Goal: Communication & Community: Participate in discussion

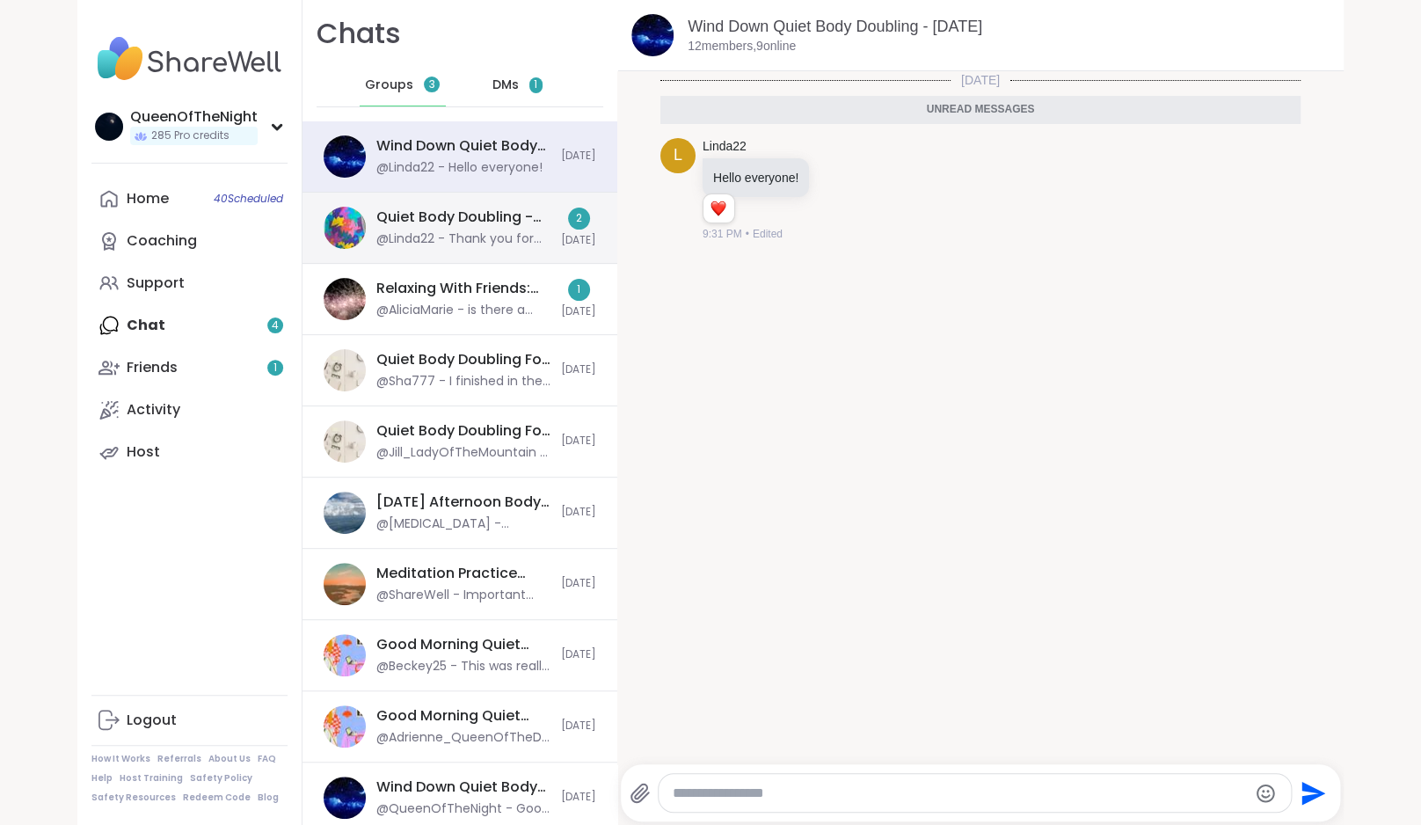
click at [484, 217] on div "Quiet Body Doubling -Thursday Evening, Sep 11" at bounding box center [463, 216] width 174 height 19
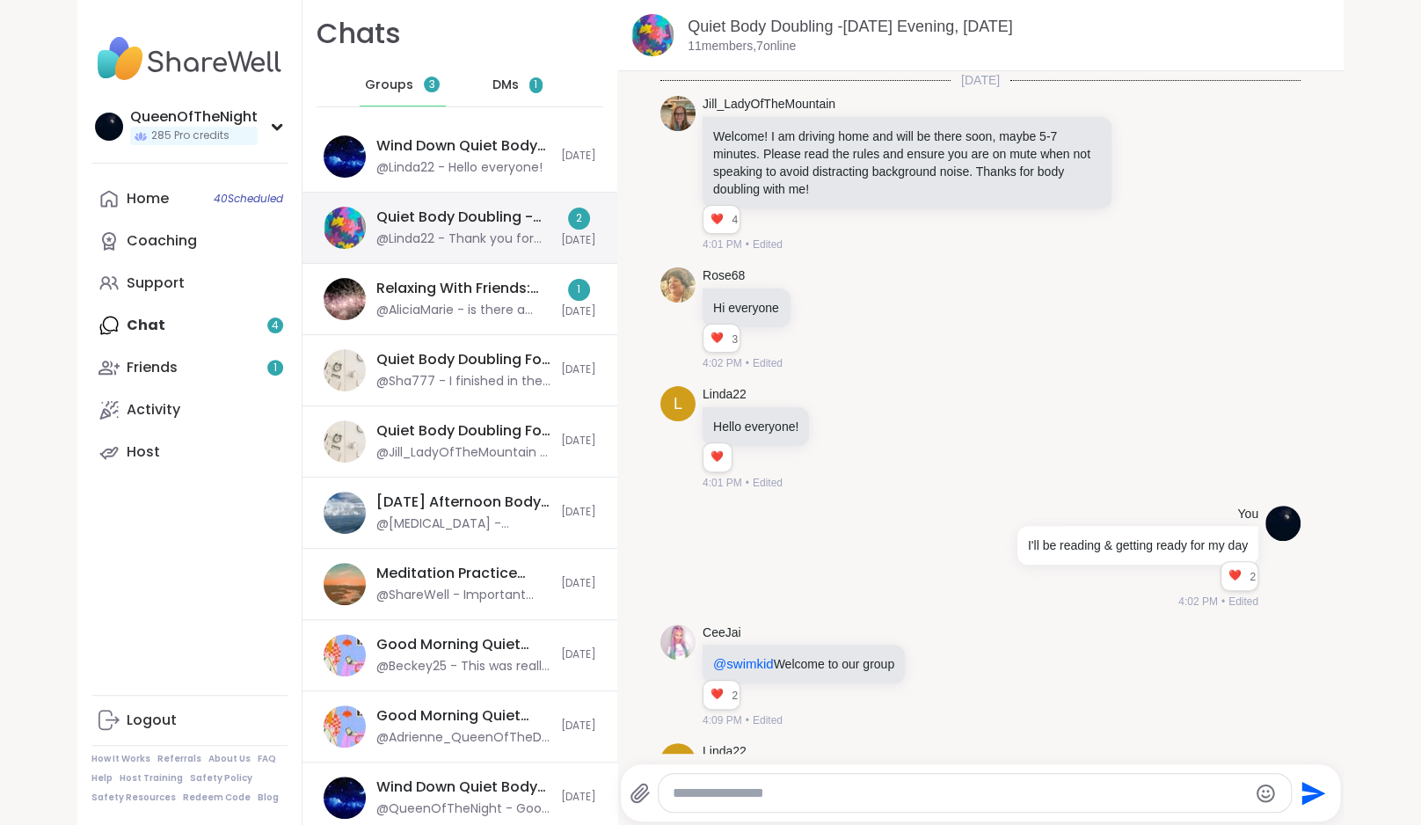
scroll to position [1458, 0]
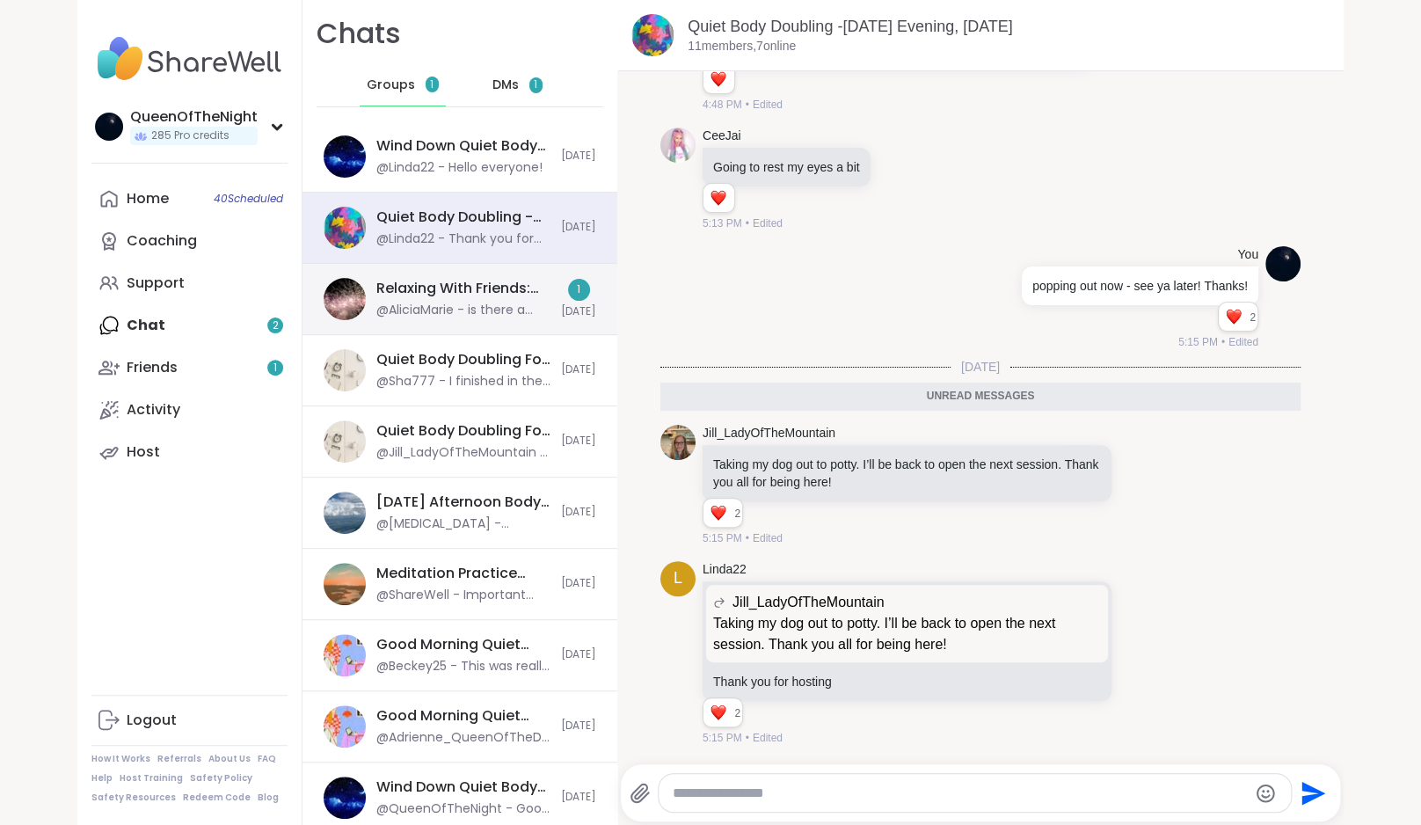
click at [480, 291] on div "Relaxing With Friends: Game Night!, Sep 09" at bounding box center [463, 288] width 174 height 19
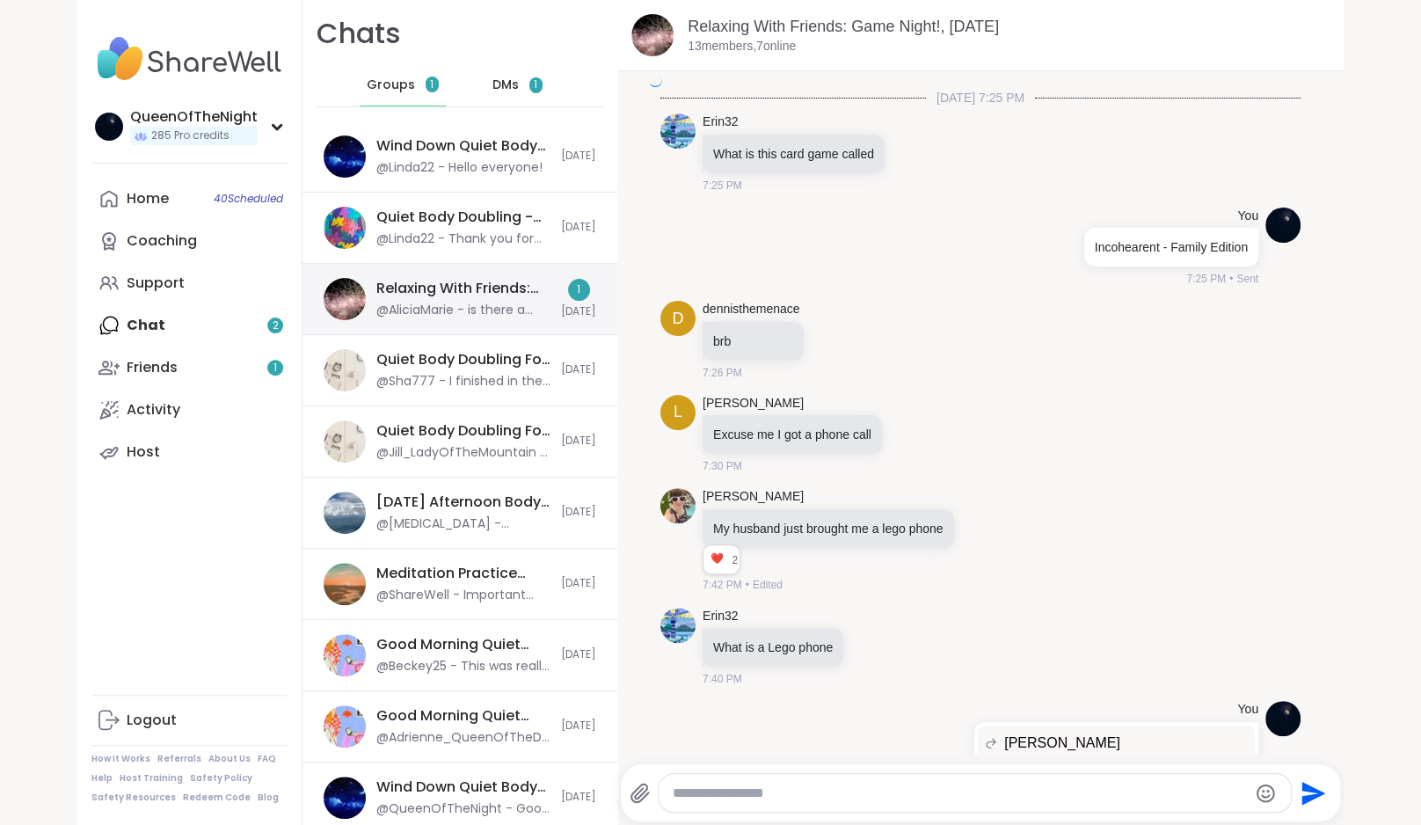
scroll to position [4039, 0]
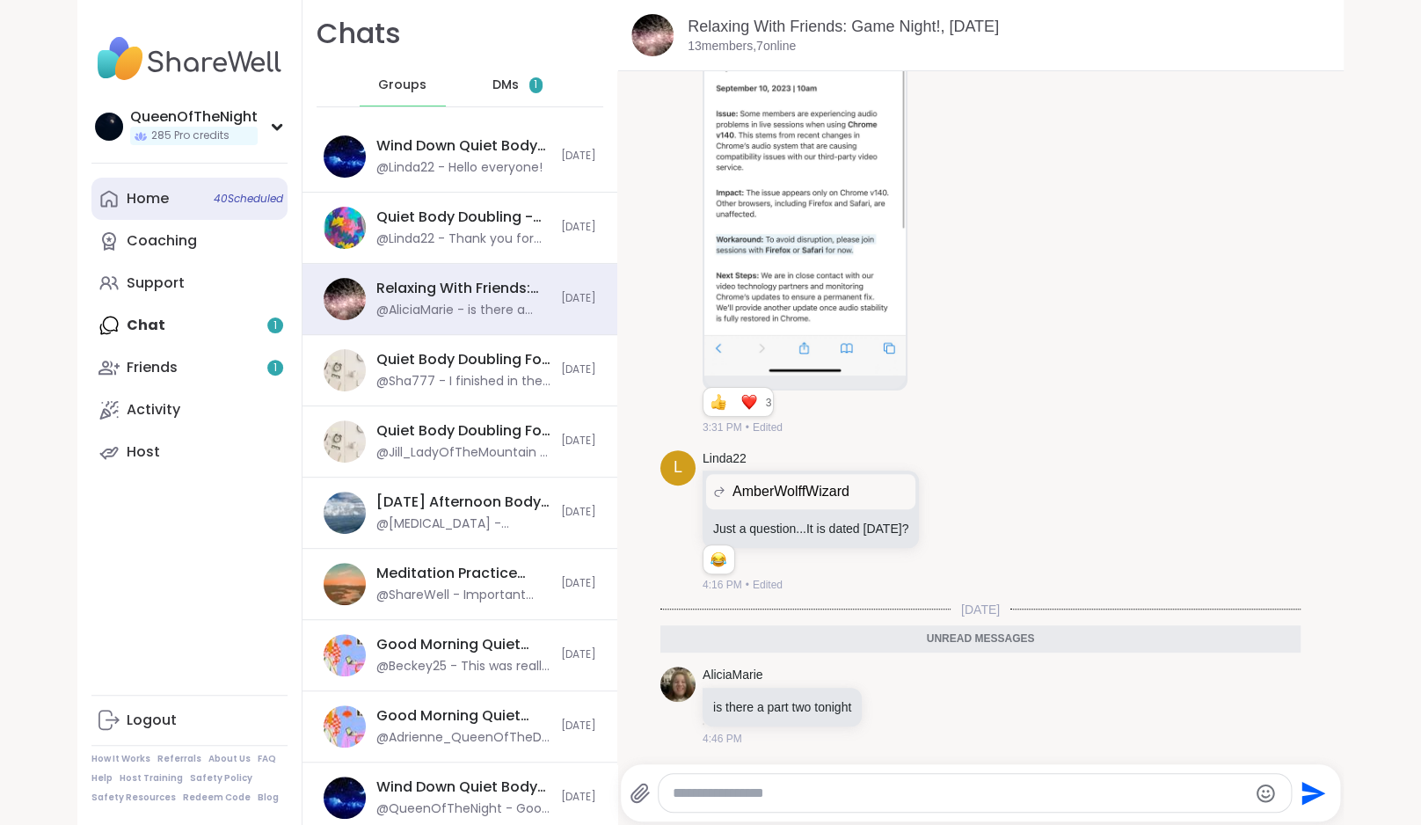
click at [151, 202] on div "Home 40 Scheduled" at bounding box center [148, 198] width 42 height 19
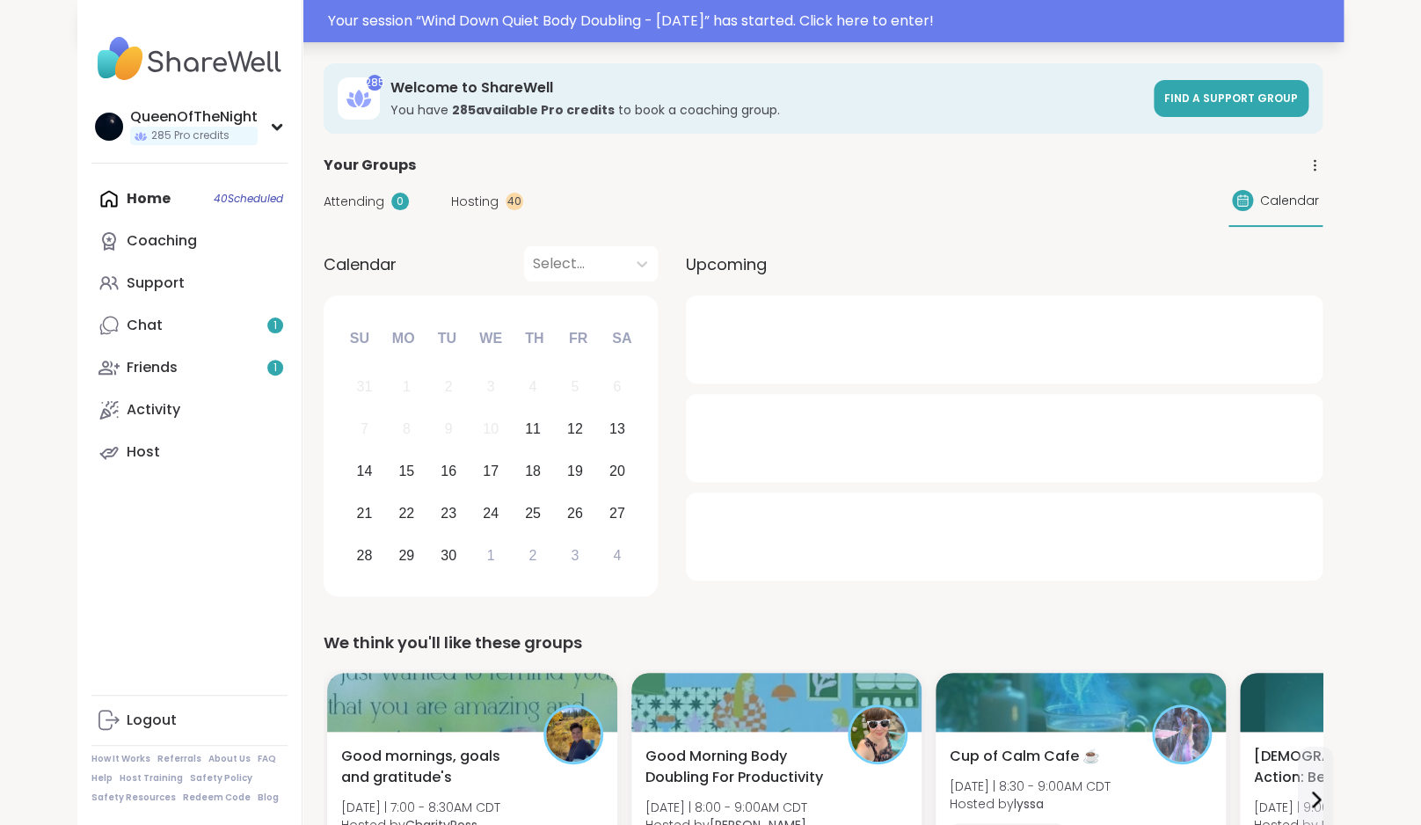
click at [620, 33] on div "Your session “ Wind Down Quiet Body Doubling - [DATE] ” has started. Click here…" at bounding box center [710, 21] width 1266 height 42
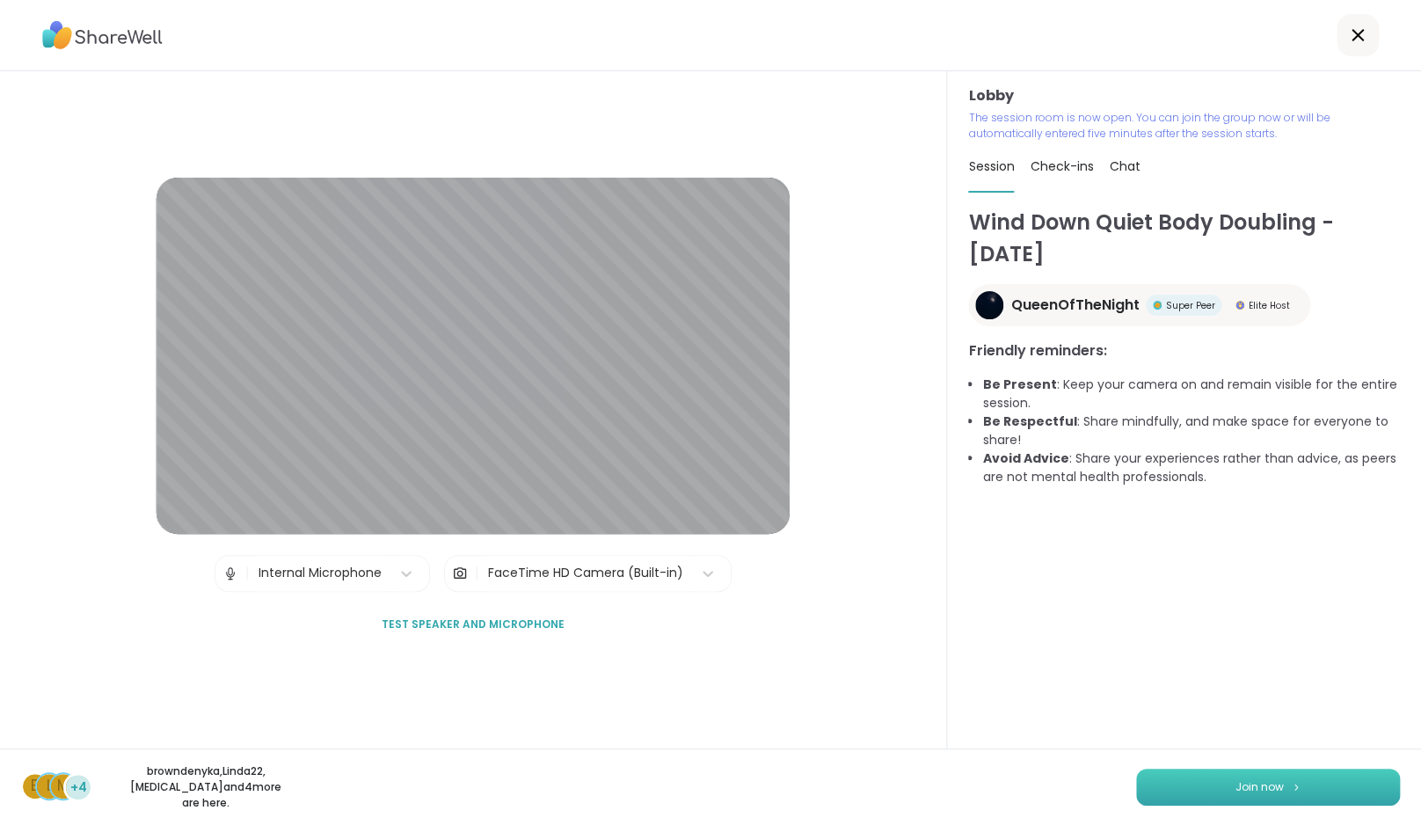
click at [1283, 798] on button "Join now" at bounding box center [1268, 786] width 264 height 37
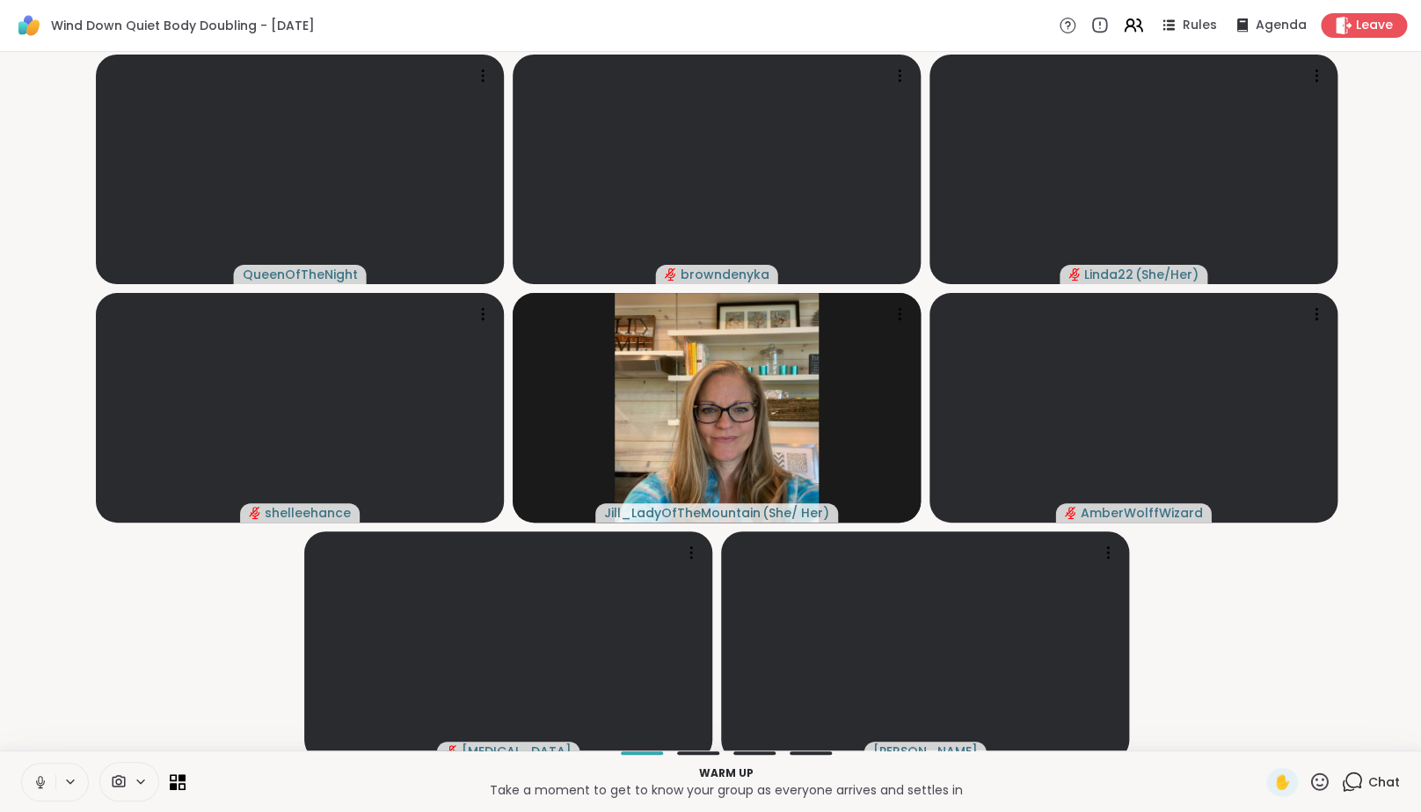
click at [1358, 792] on icon at bounding box center [1352, 781] width 22 height 22
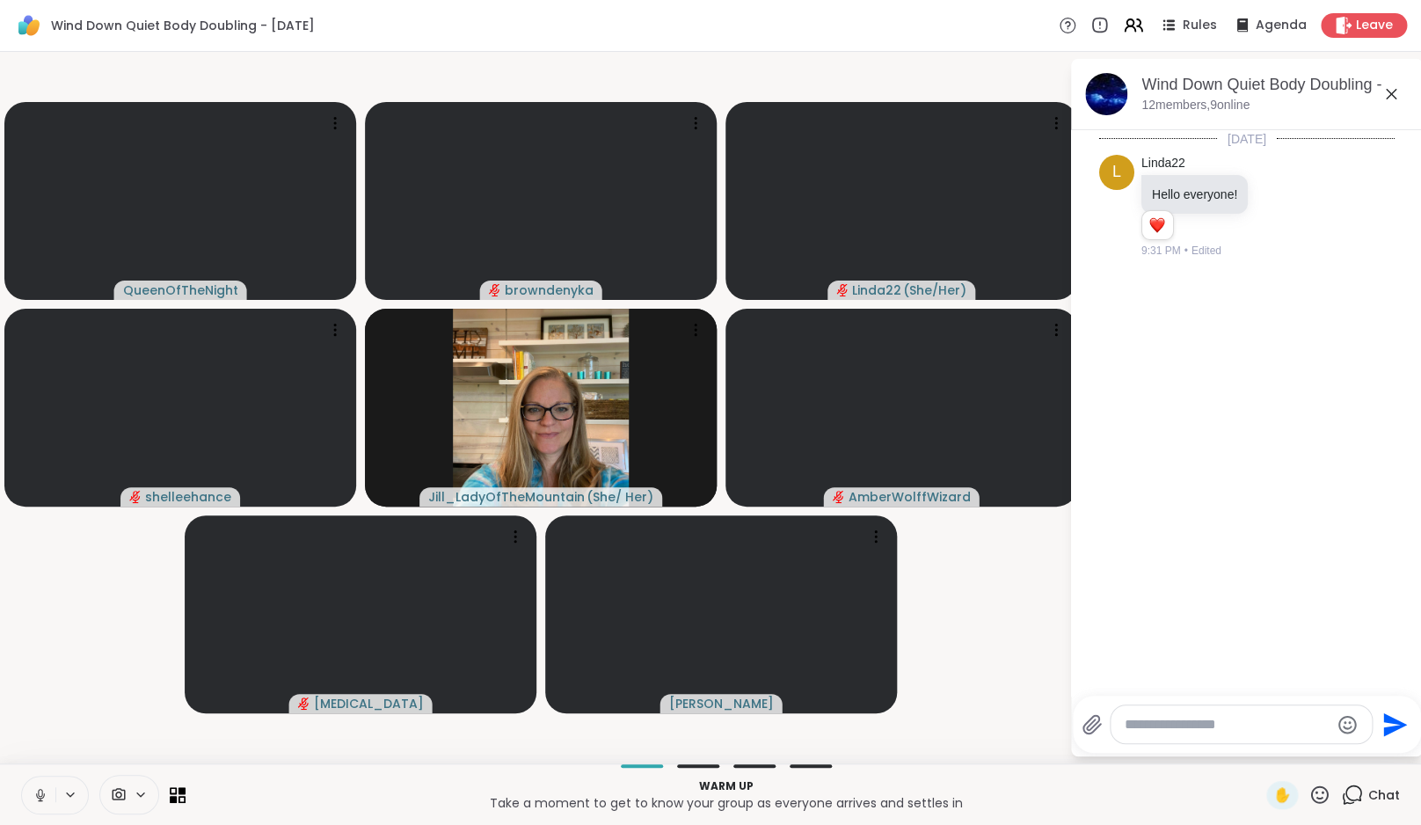
click at [1284, 720] on textarea "Type your message" at bounding box center [1227, 725] width 205 height 18
click at [1286, 206] on icon at bounding box center [1278, 206] width 16 height 18
click at [1286, 180] on div "Select Reaction: Heart" at bounding box center [1278, 178] width 16 height 16
click at [1188, 731] on textarea "Type your message" at bounding box center [1227, 725] width 205 height 18
type textarea "**********"
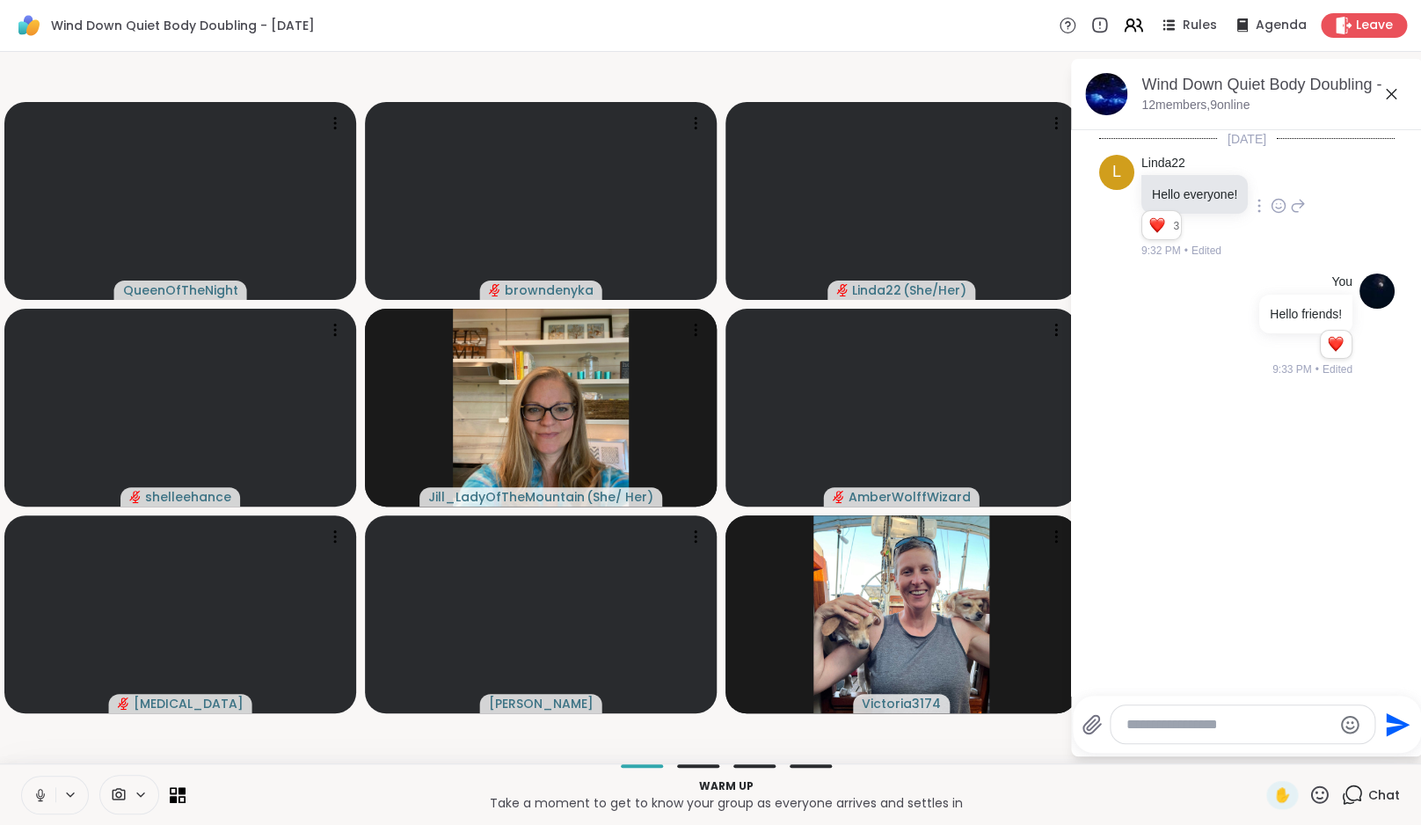
click at [986, 783] on p "Warm up" at bounding box center [725, 786] width 1059 height 16
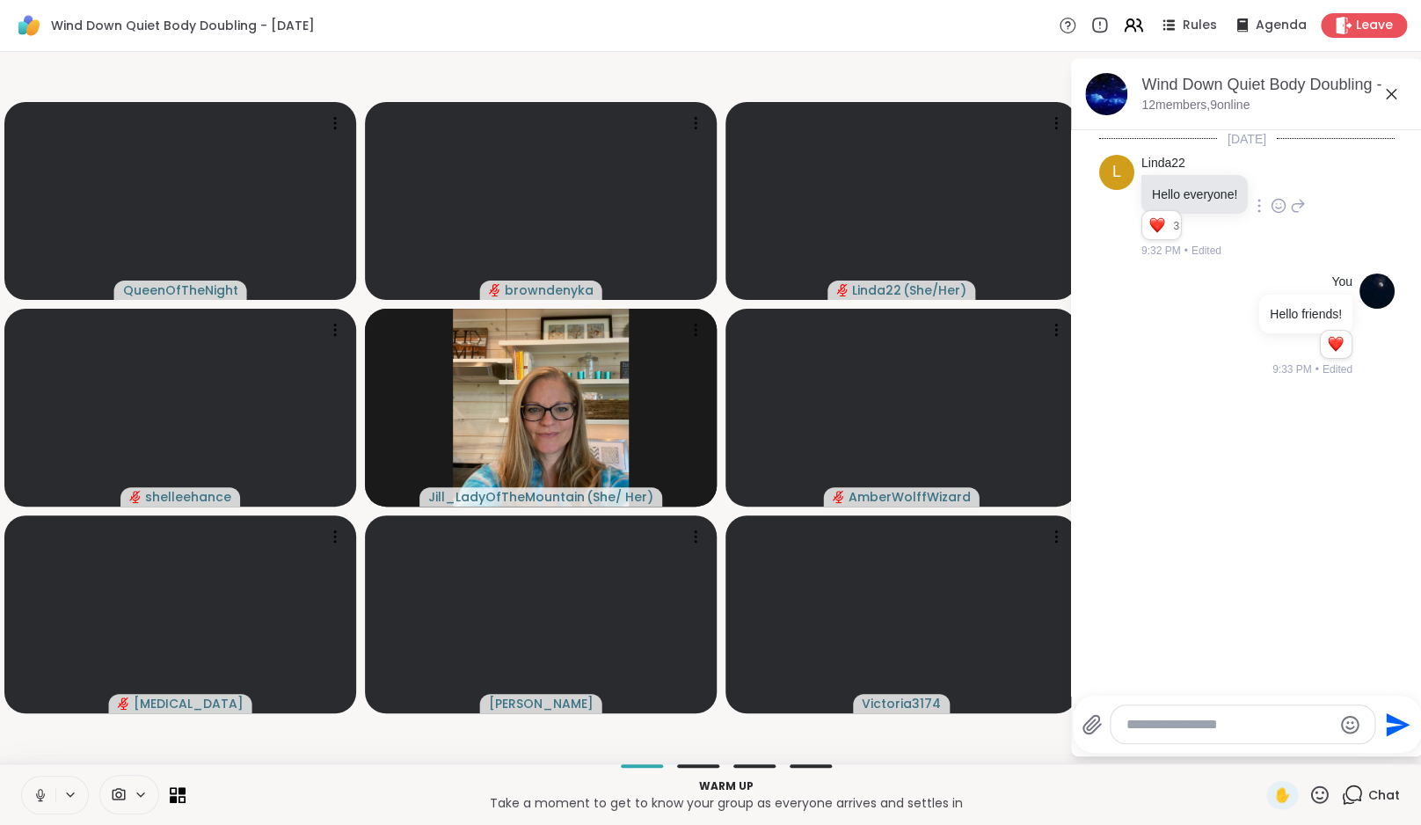
click at [986, 783] on p "Warm up" at bounding box center [725, 786] width 1059 height 16
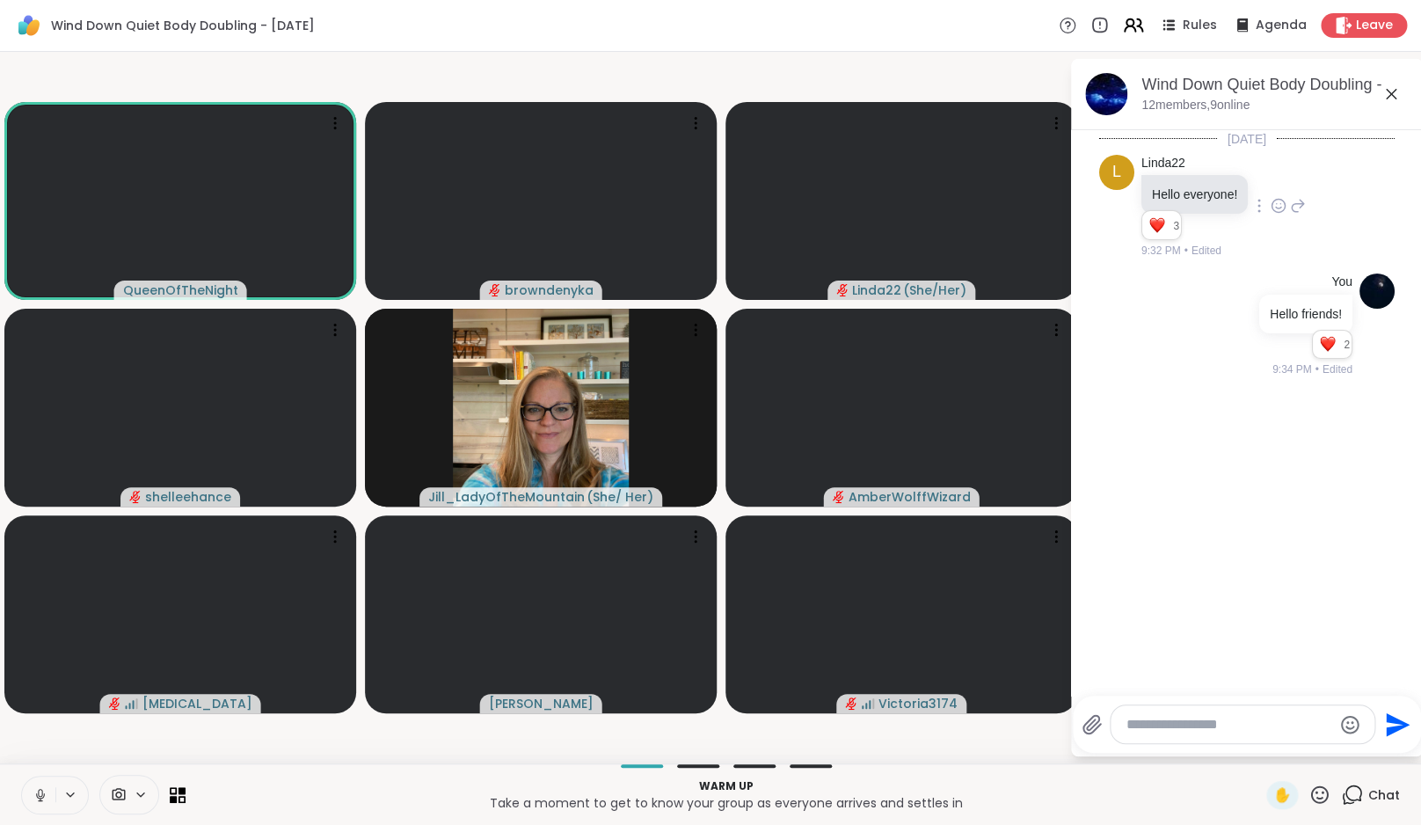
click at [1133, 22] on icon at bounding box center [1129, 22] width 7 height 7
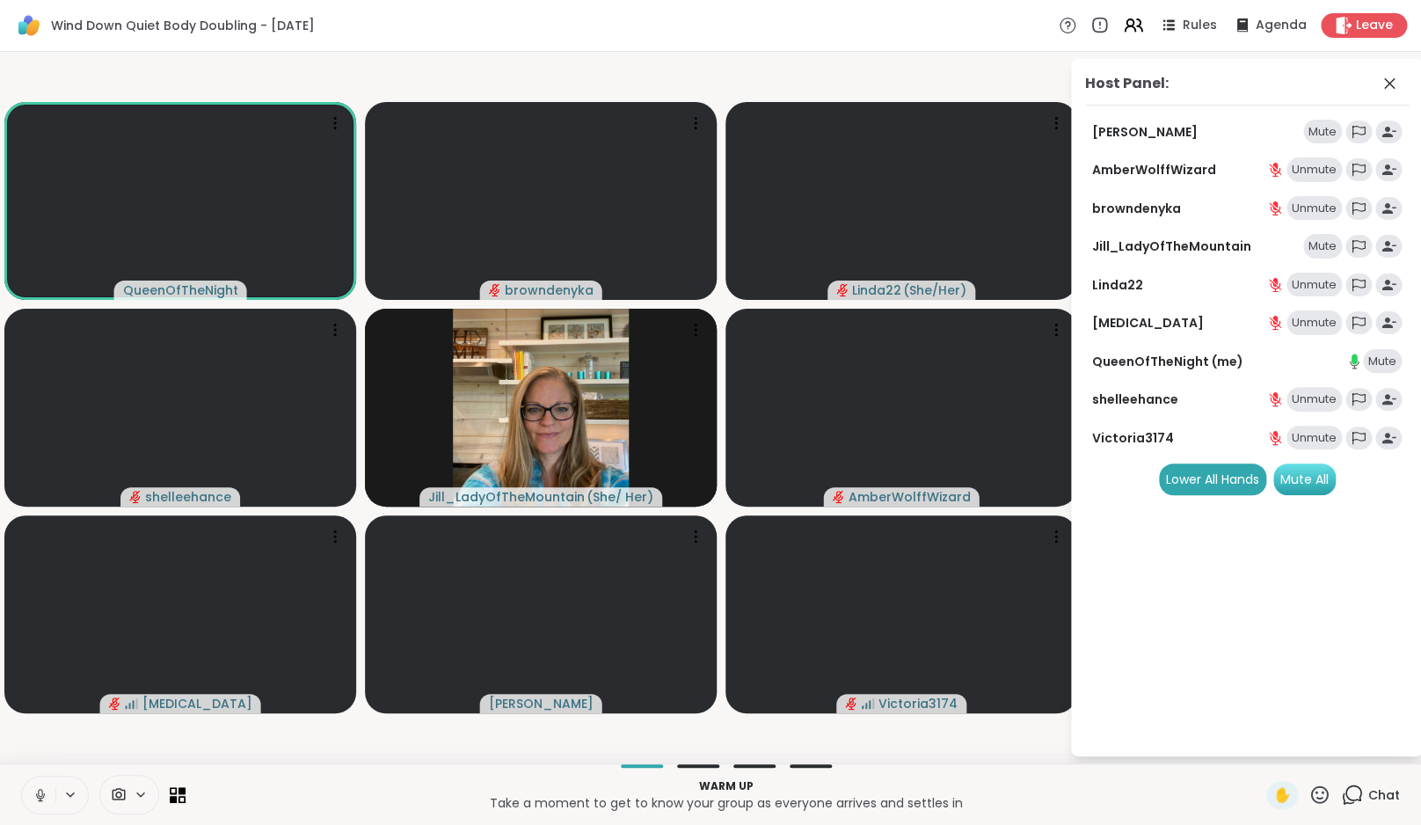
click at [1312, 468] on div "Mute All" at bounding box center [1304, 479] width 62 height 32
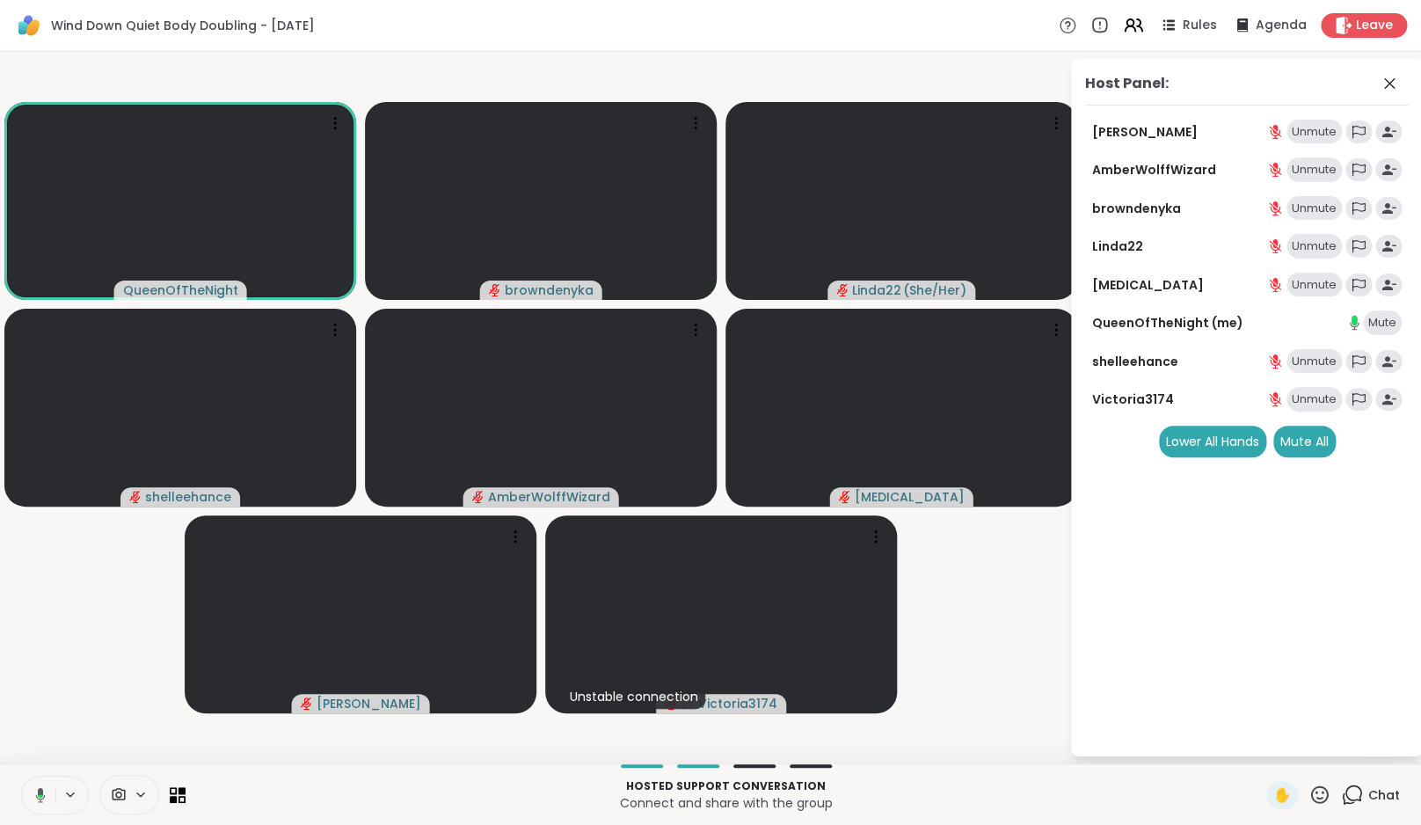
click at [1059, 551] on video-player-container "QueenOfTheNight browndenyka Linda22 ( She/Her ) shelleehance AmberWolffWizard M…" at bounding box center [535, 407] width 1048 height 697
click at [1356, 796] on icon at bounding box center [1352, 794] width 22 height 22
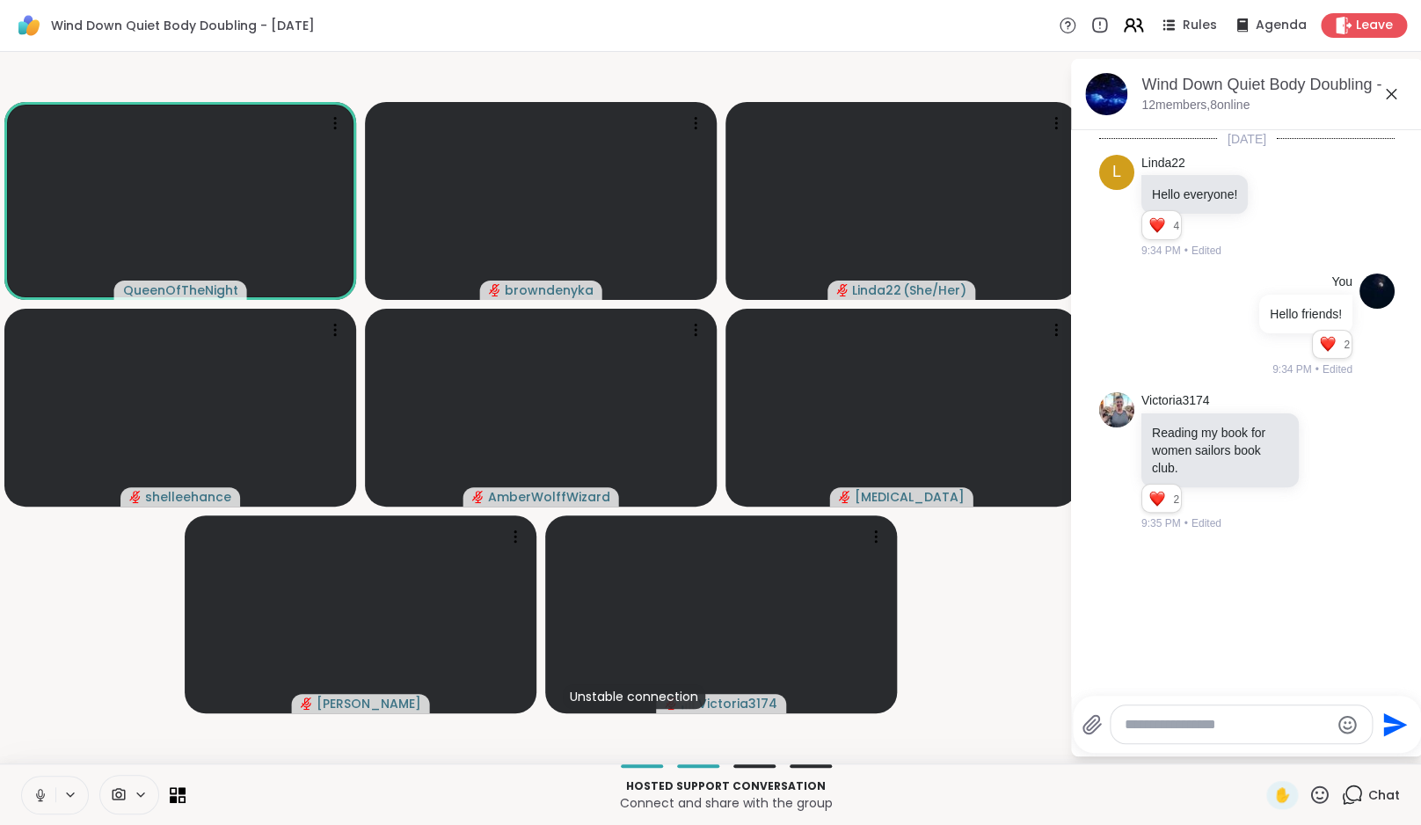
click at [1141, 31] on icon at bounding box center [1133, 25] width 22 height 22
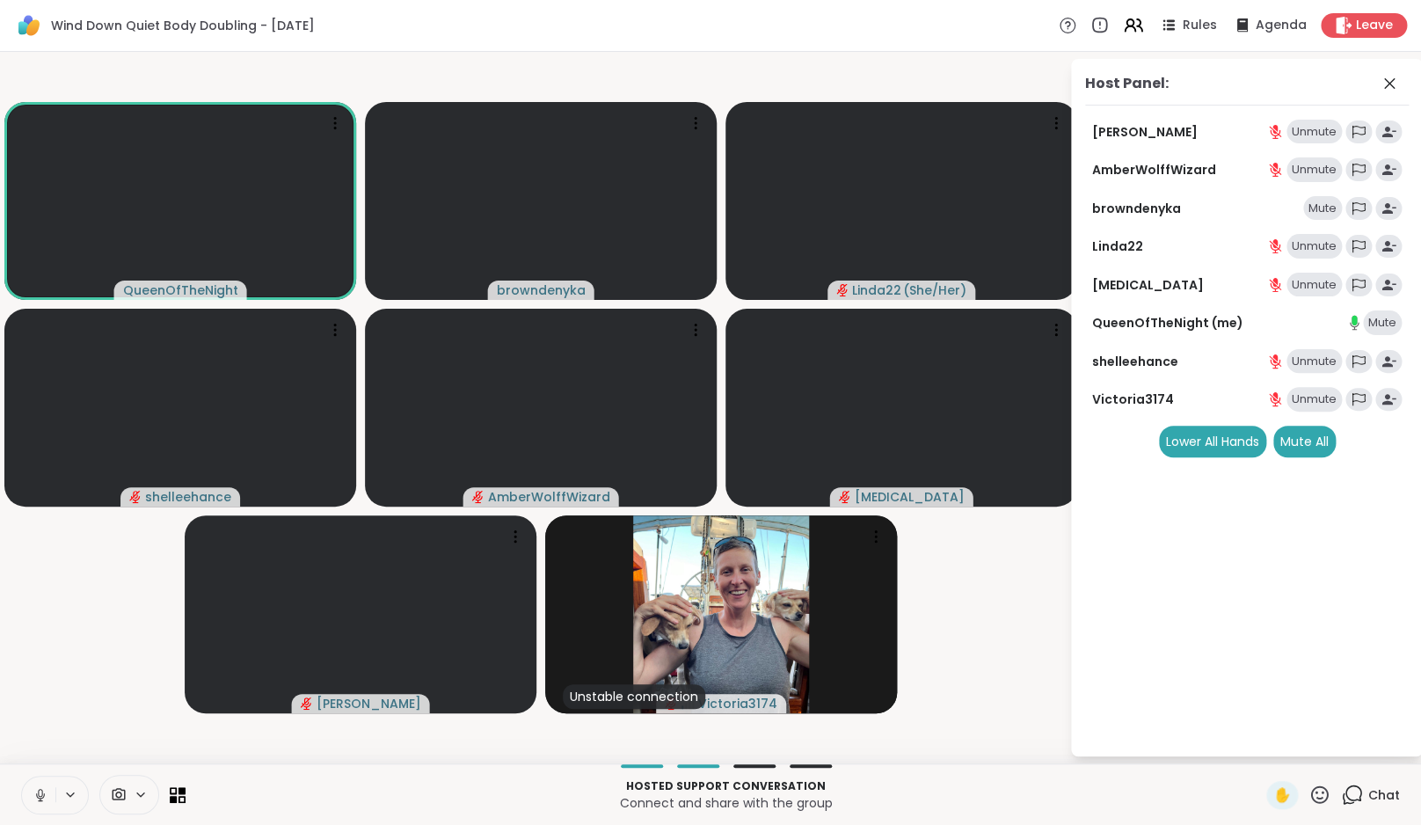
click at [30, 724] on video-player-container "QueenOfTheNight browndenyka Linda22 ( She/Her ) shelleehance AmberWolffWizard M…" at bounding box center [535, 407] width 1048 height 697
click at [42, 790] on icon at bounding box center [40, 792] width 5 height 10
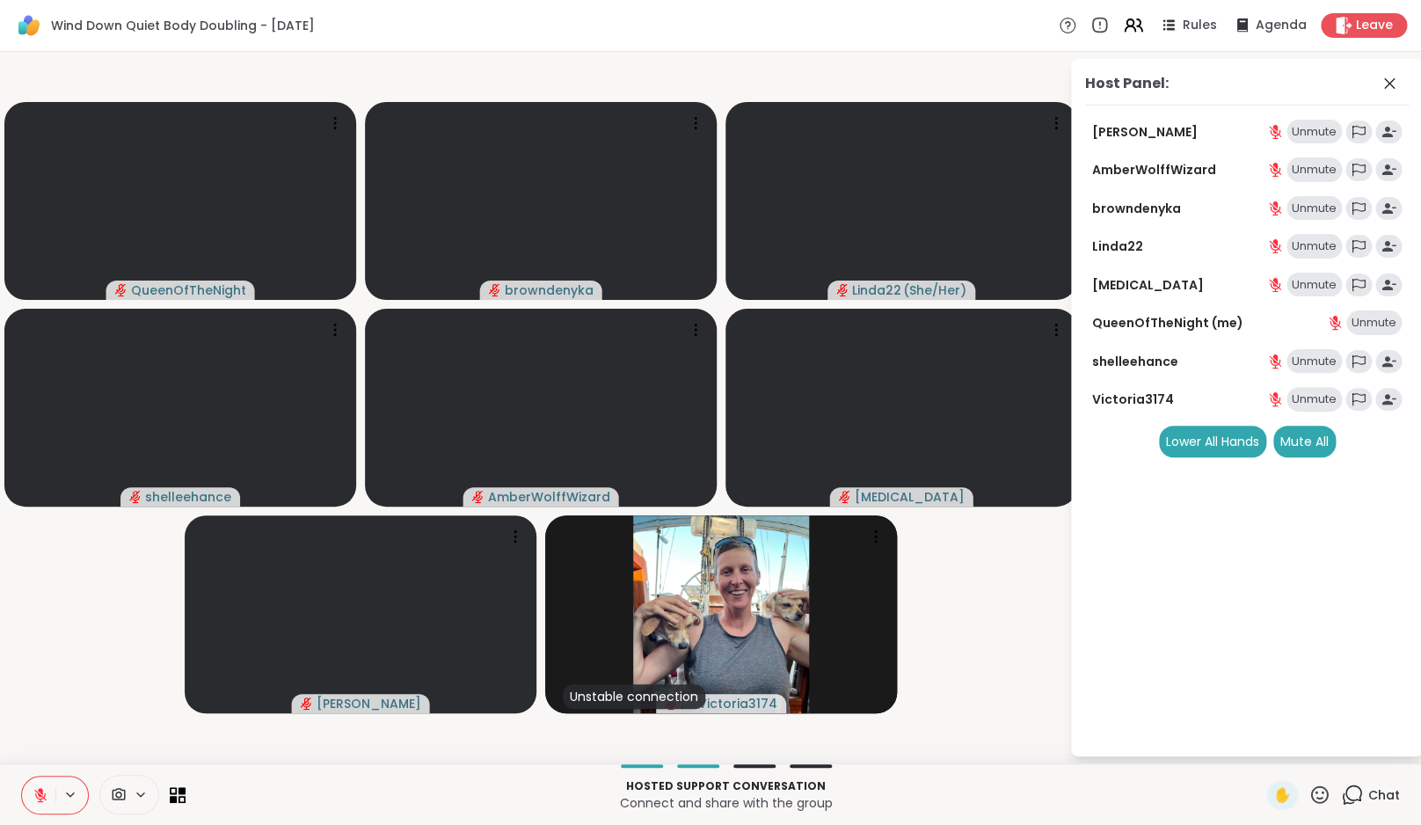
click at [65, 648] on video-player-container "QueenOfTheNight browndenyka Linda22 ( She/Her ) shelleehance AmberWolffWizard M…" at bounding box center [535, 407] width 1048 height 697
click at [44, 789] on icon at bounding box center [41, 795] width 16 height 16
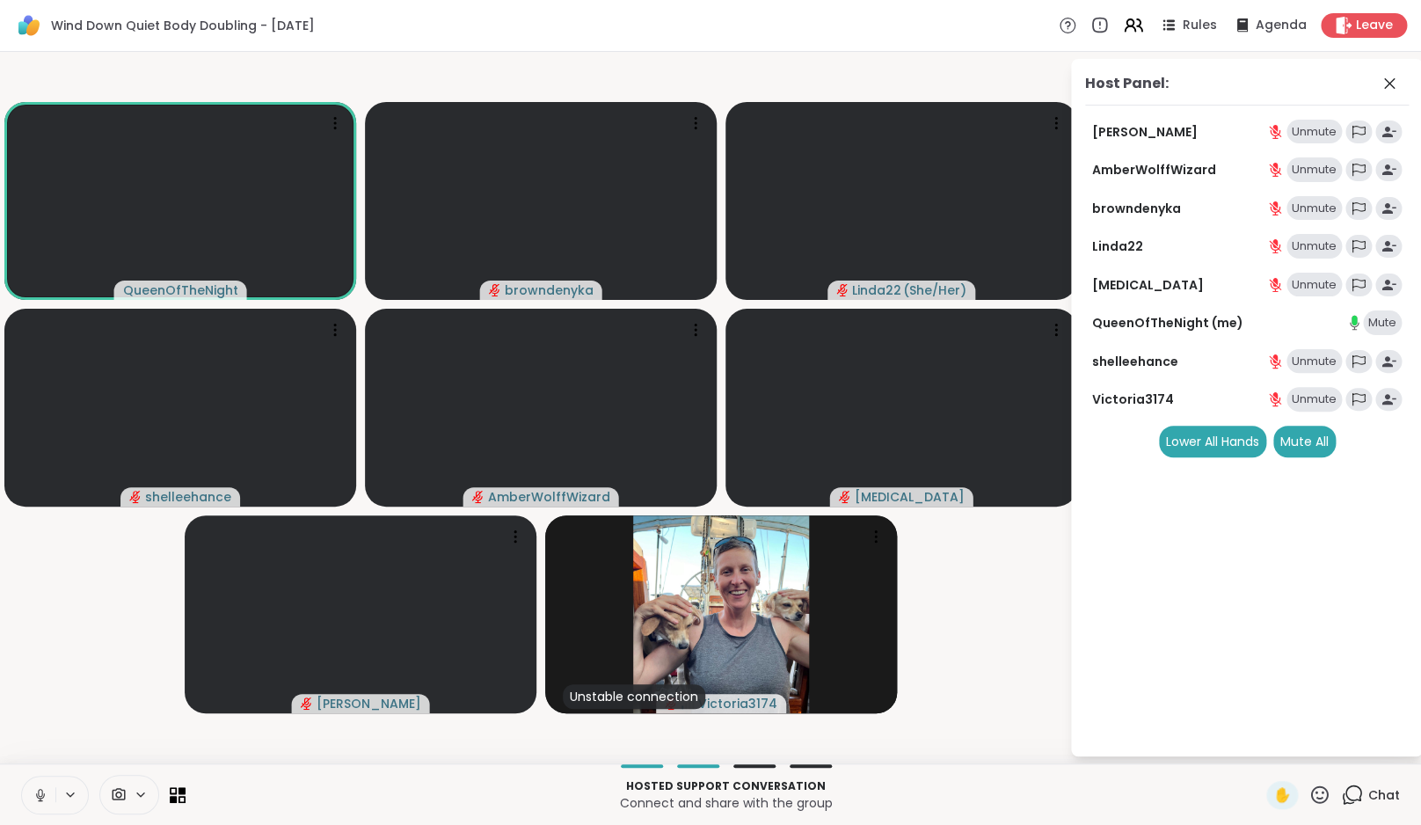
click at [31, 789] on button at bounding box center [38, 794] width 33 height 37
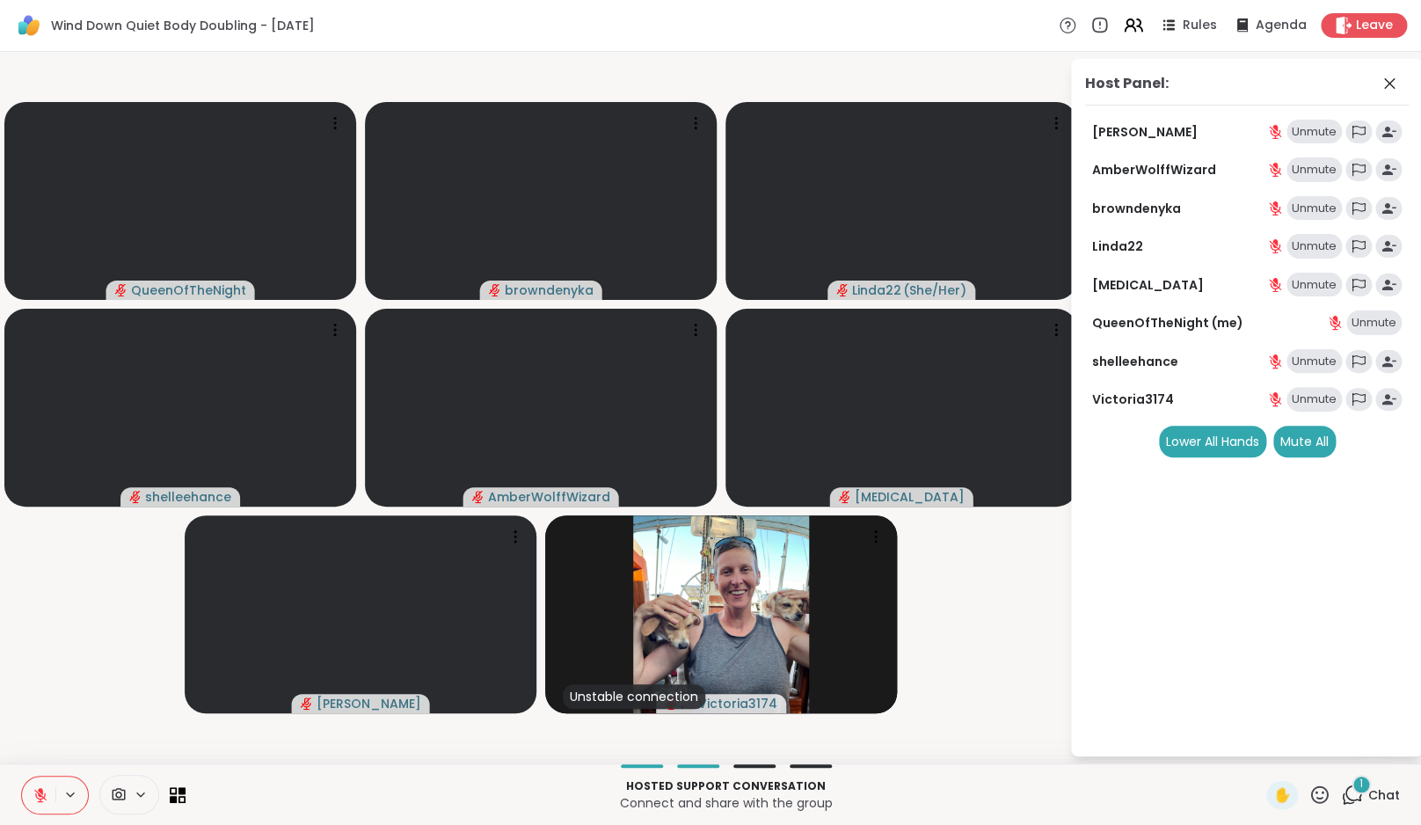
click at [1368, 786] on div "1" at bounding box center [1360, 784] width 19 height 19
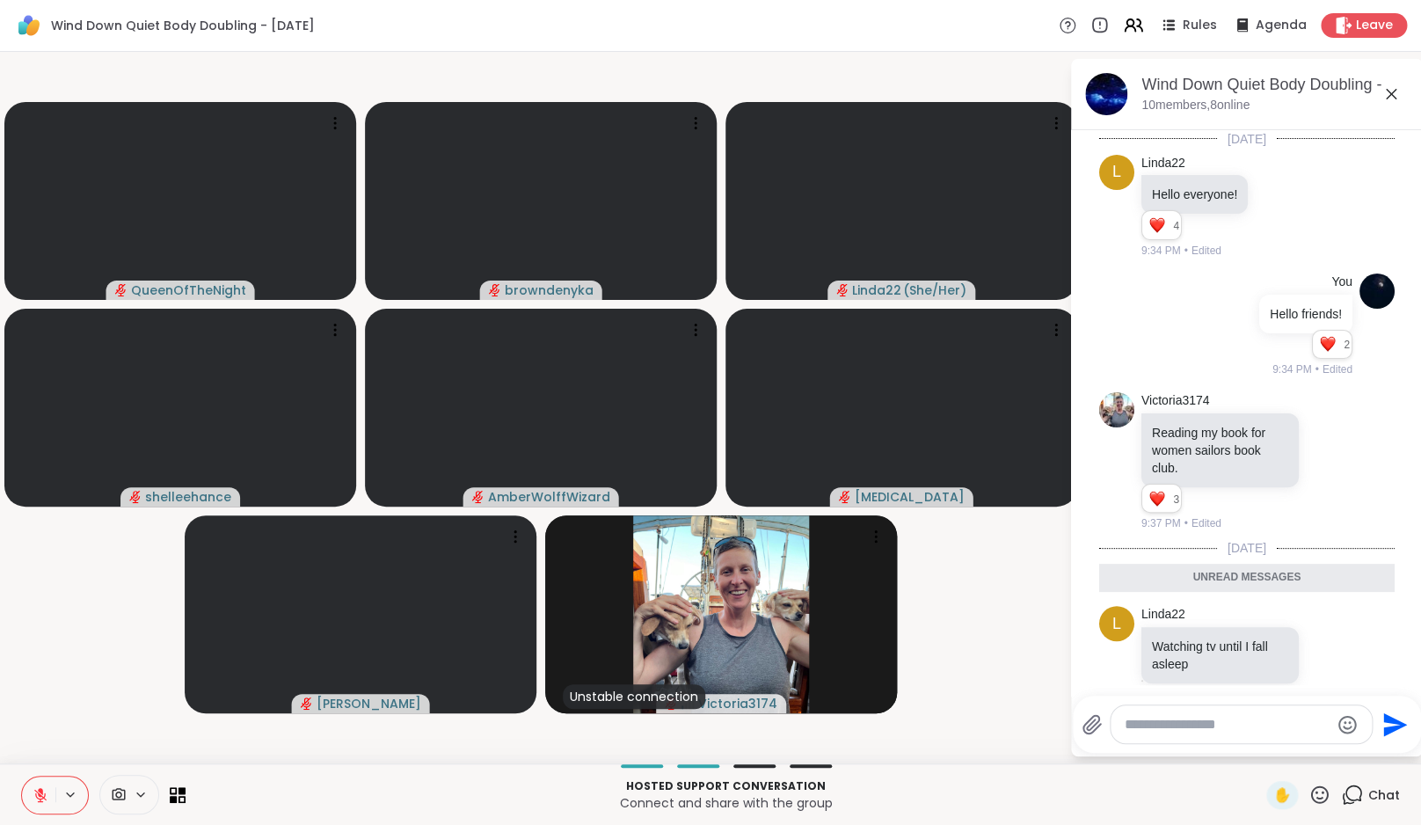
scroll to position [25, 0]
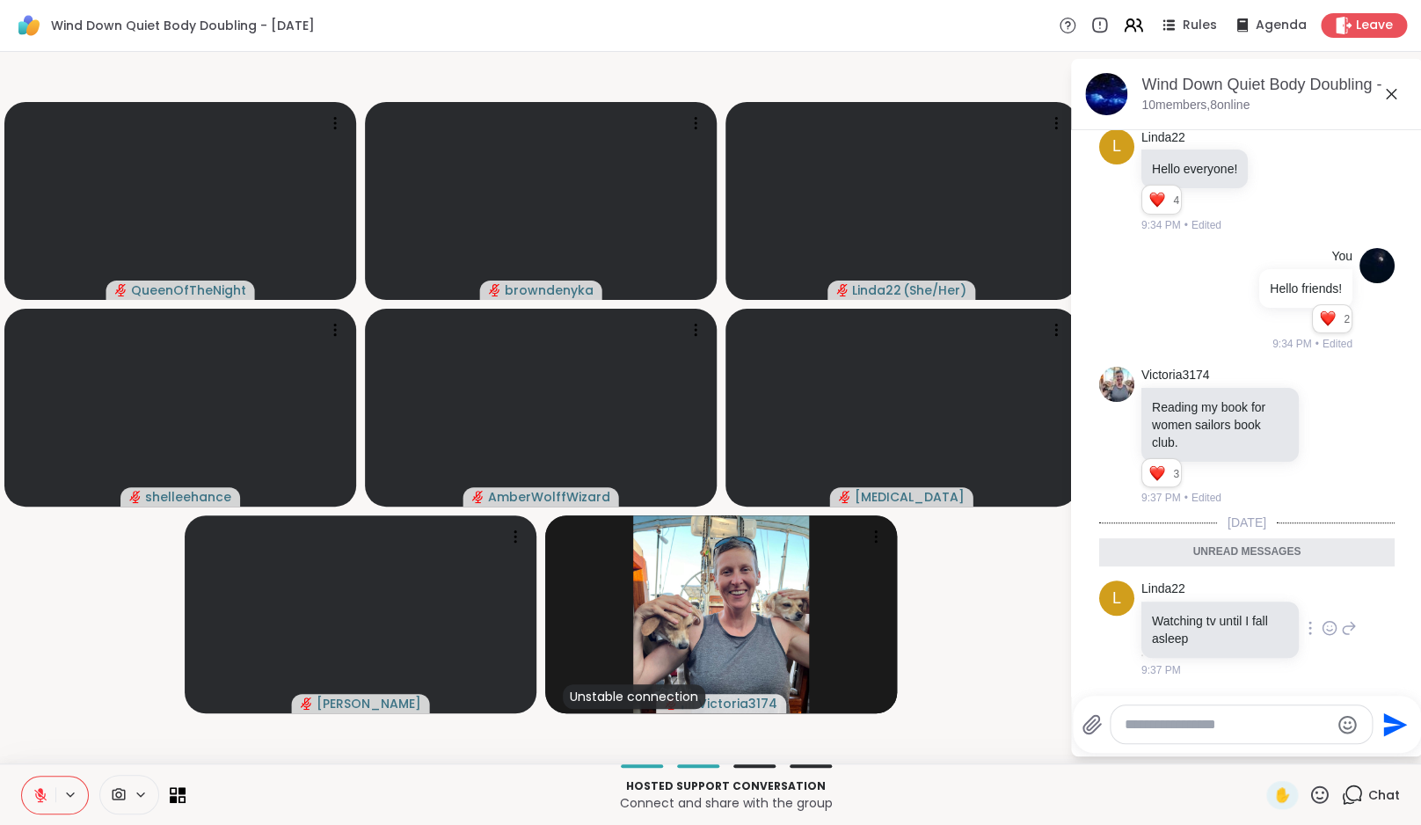
click at [1321, 622] on icon at bounding box center [1329, 628] width 16 height 18
click at [1321, 599] on div "Select Reaction: Heart" at bounding box center [1329, 600] width 16 height 16
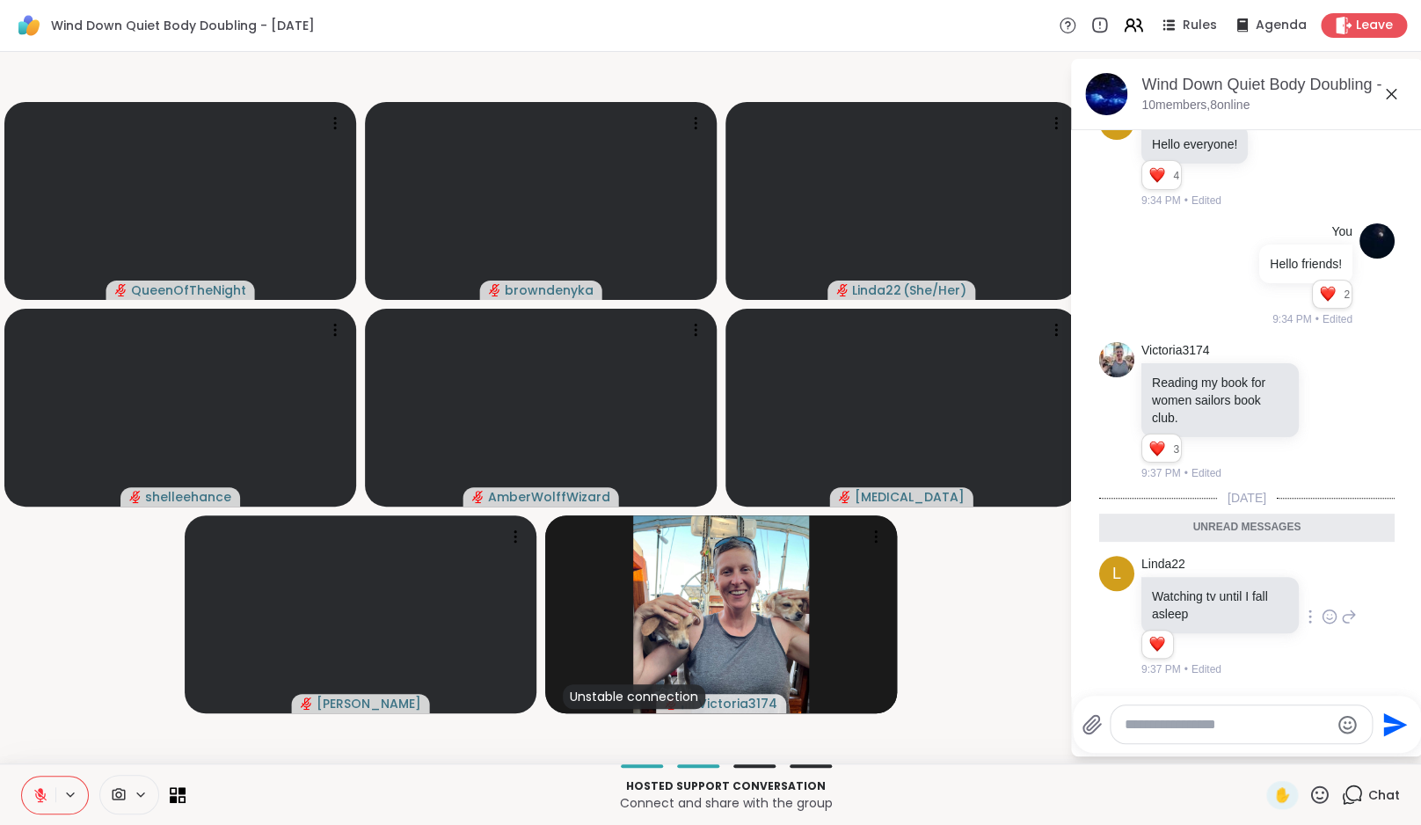
click at [1237, 728] on textarea "Type your message" at bounding box center [1227, 725] width 205 height 18
paste textarea "**********"
type textarea "**********"
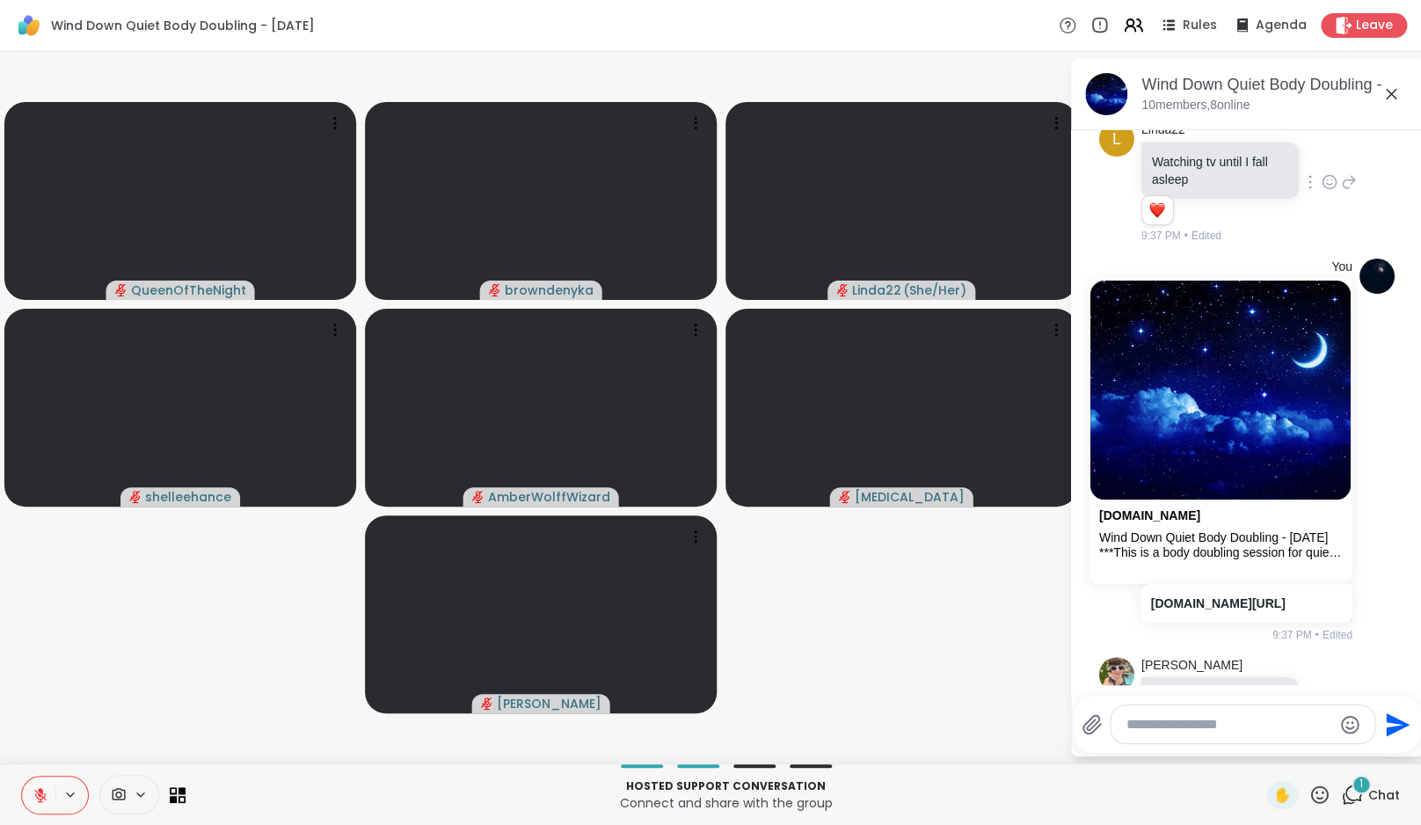
scroll to position [589, 0]
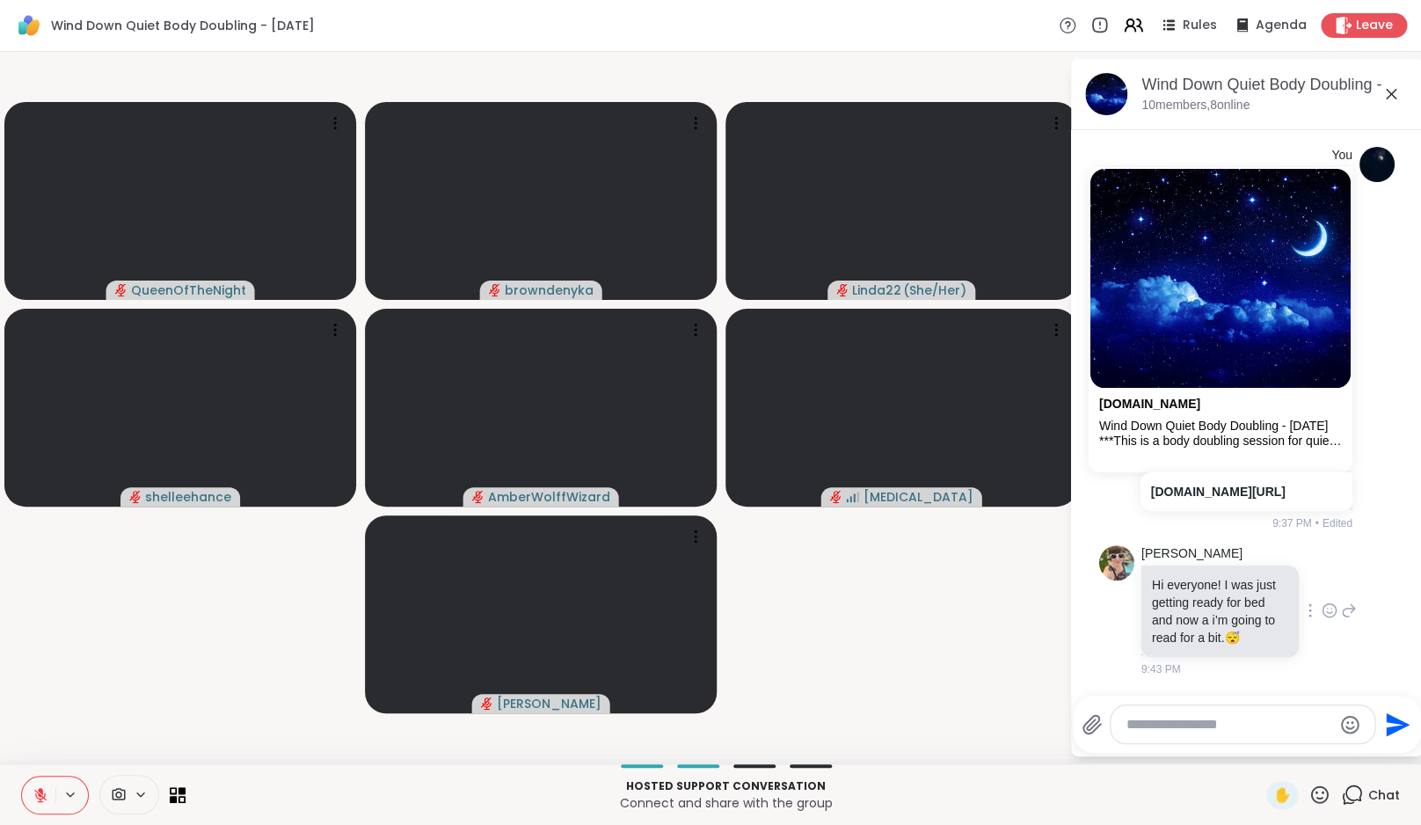
click at [1337, 609] on icon at bounding box center [1329, 610] width 16 height 18
click at [1202, 585] on button "Select Reaction: Heart" at bounding box center [1189, 581] width 35 height 35
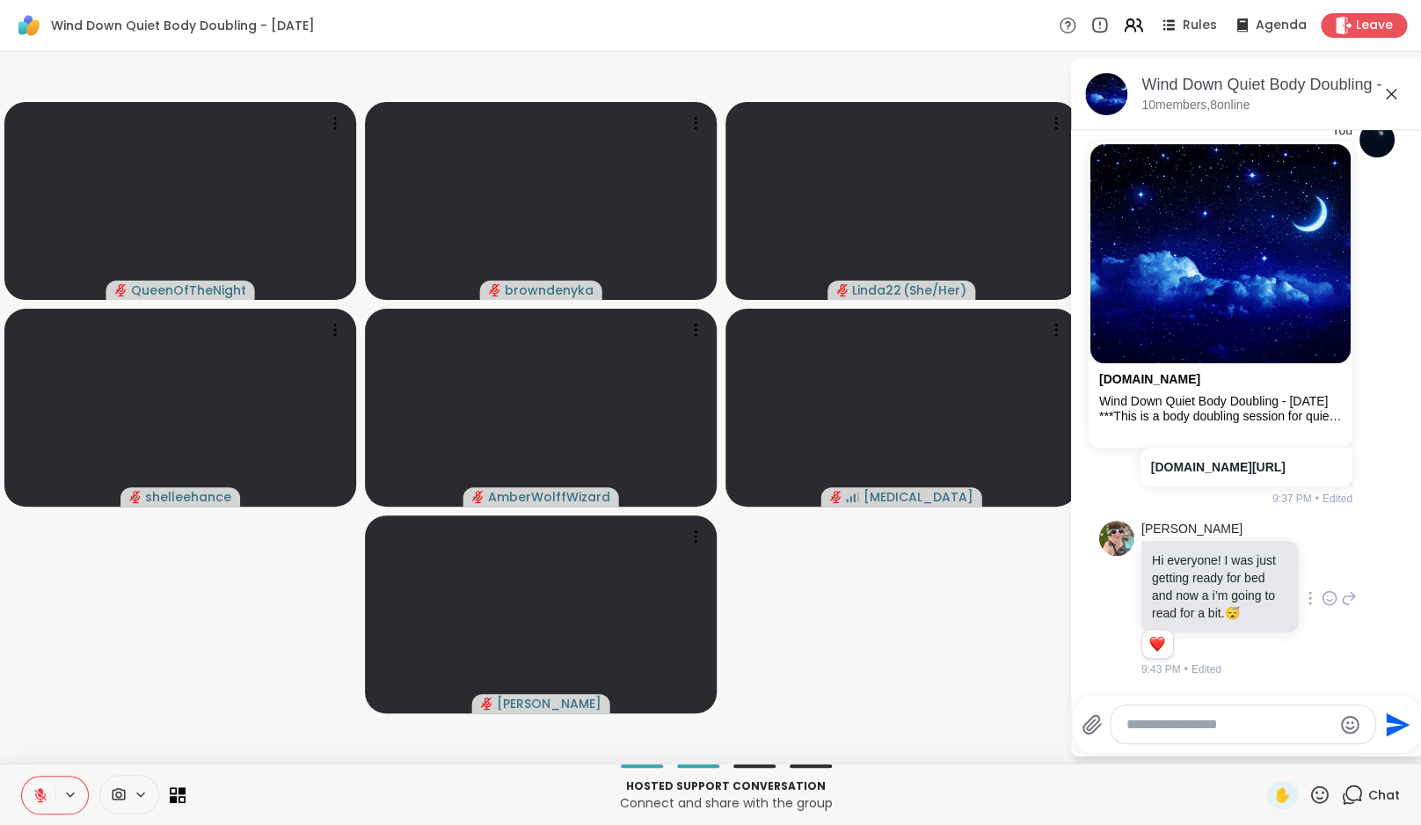
scroll to position [614, 0]
click at [1357, 600] on icon at bounding box center [1349, 597] width 16 height 21
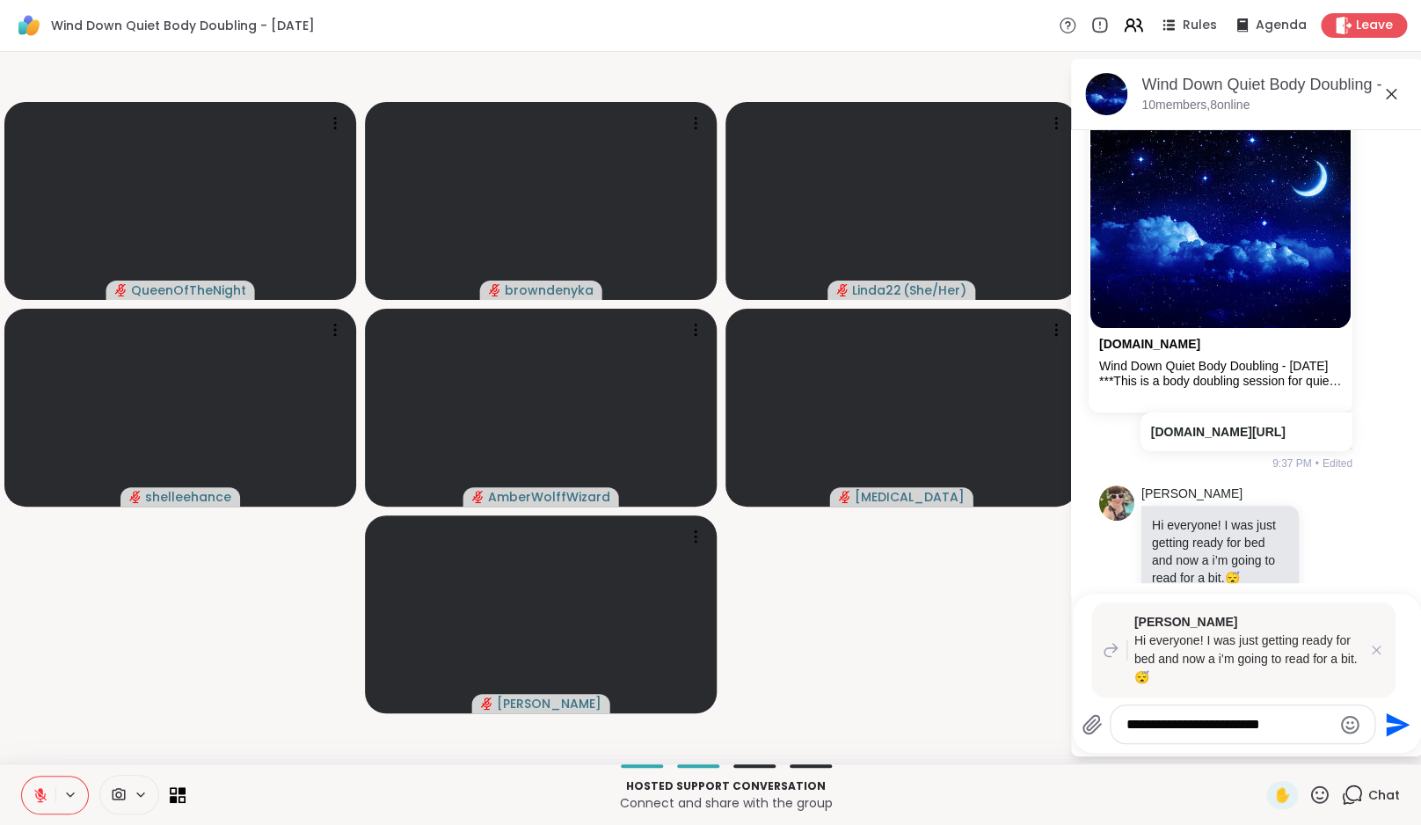
type textarea "**********"
click at [1375, 600] on div "**********" at bounding box center [1247, 672] width 348 height 159
click at [1405, 727] on icon "Send" at bounding box center [1398, 724] width 24 height 24
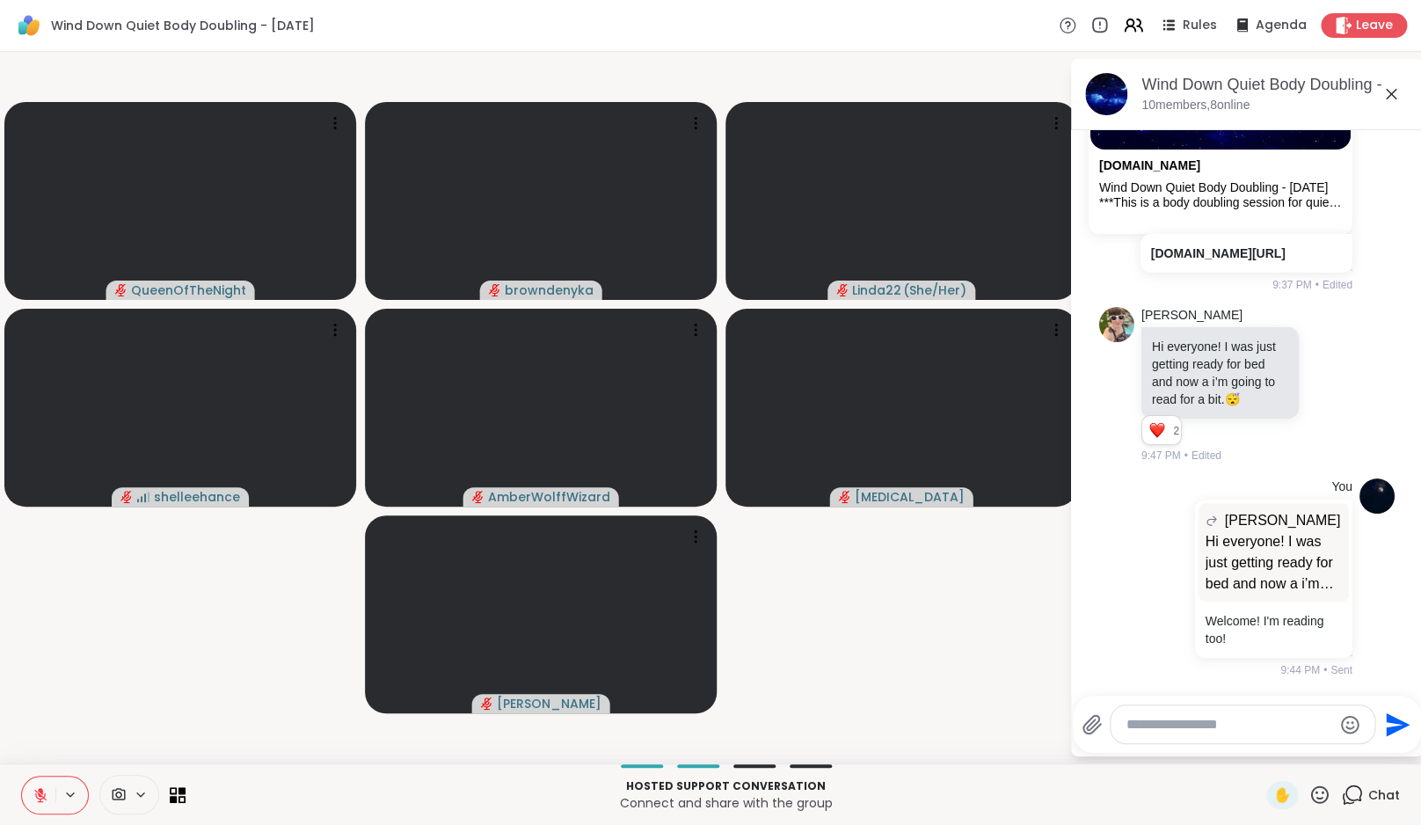
scroll to position [1023, 0]
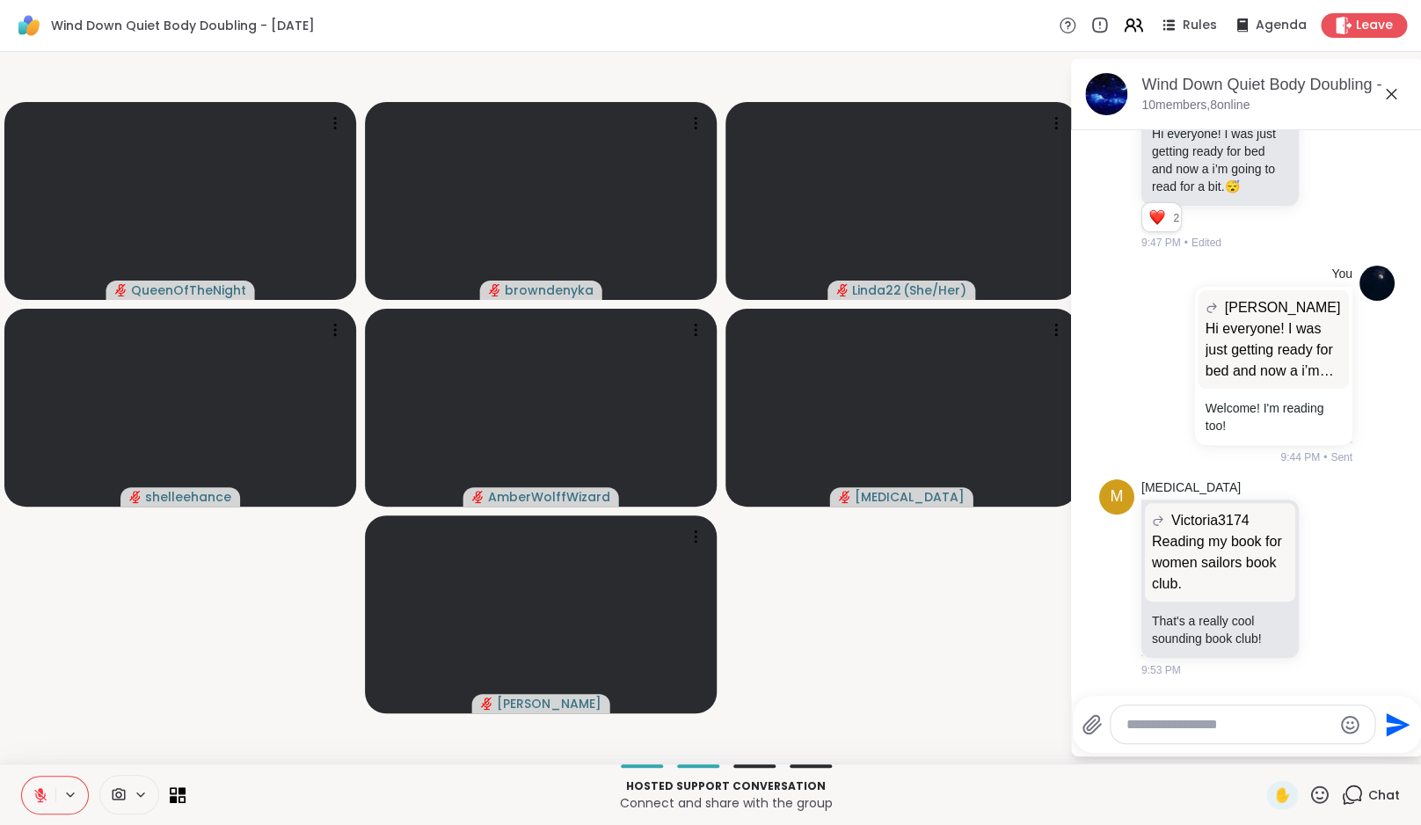
click at [1267, 724] on textarea "Type your message" at bounding box center [1228, 725] width 205 height 18
type textarea "**********"
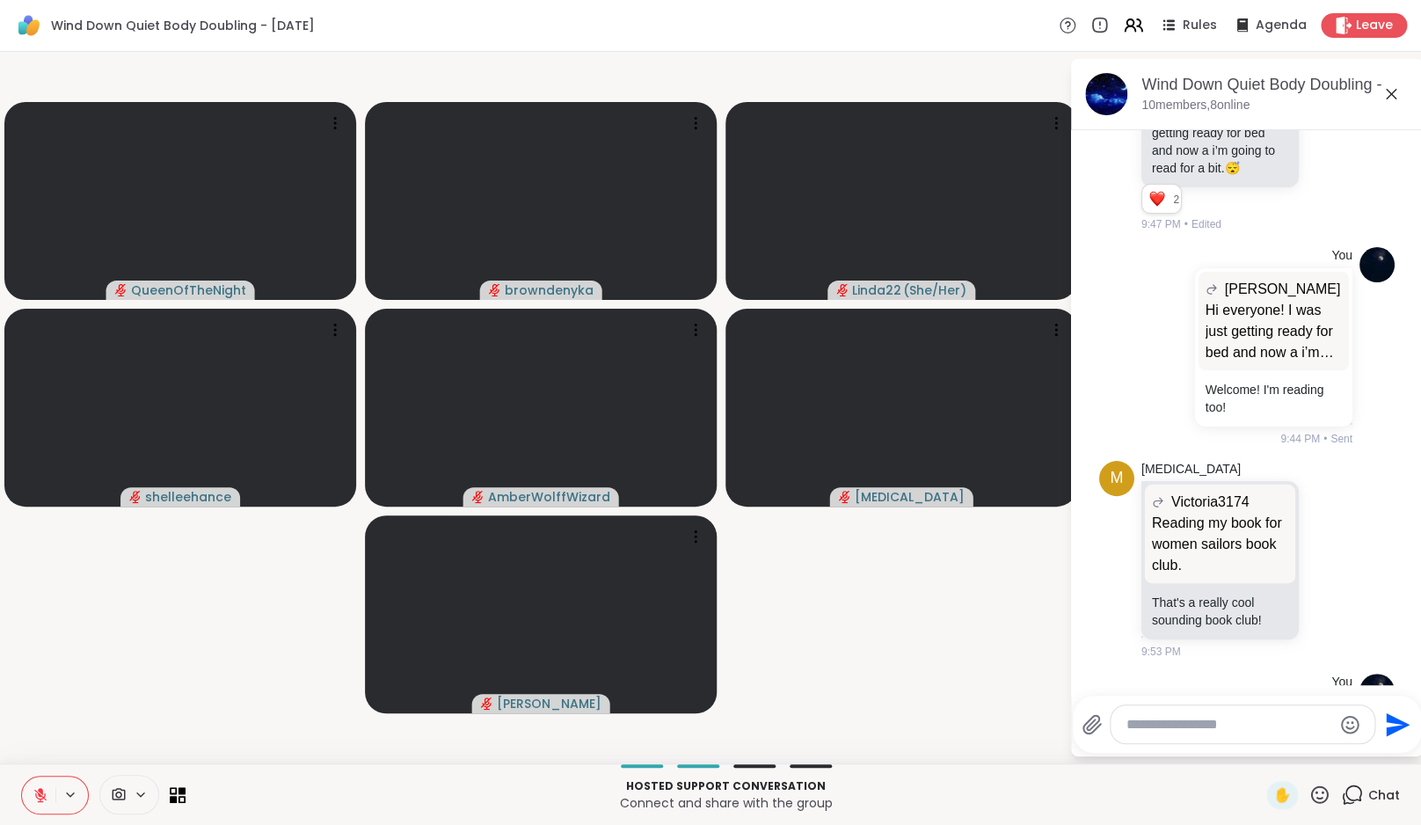
scroll to position [1117, 0]
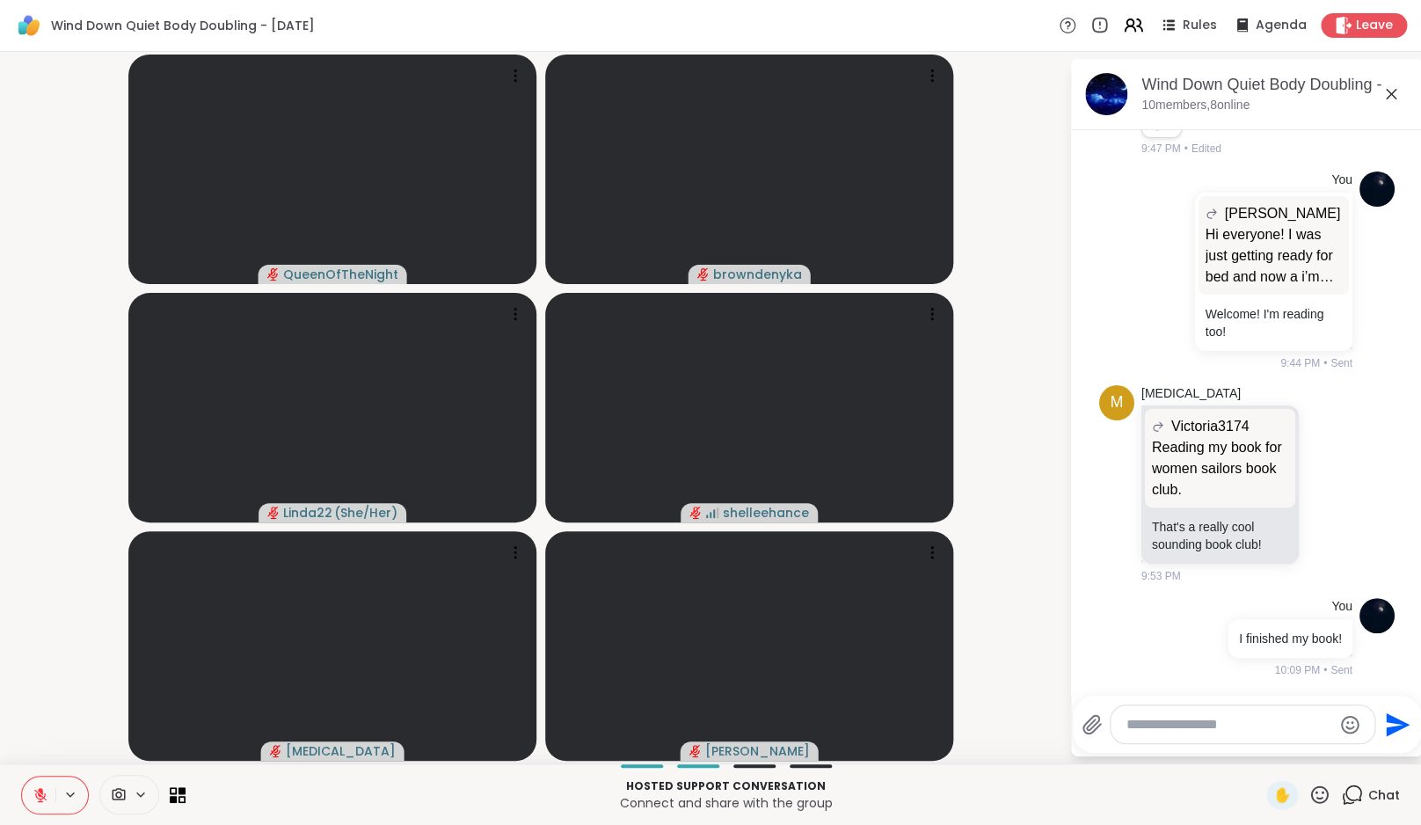
click at [1254, 731] on textarea "Type your message" at bounding box center [1228, 725] width 205 height 18
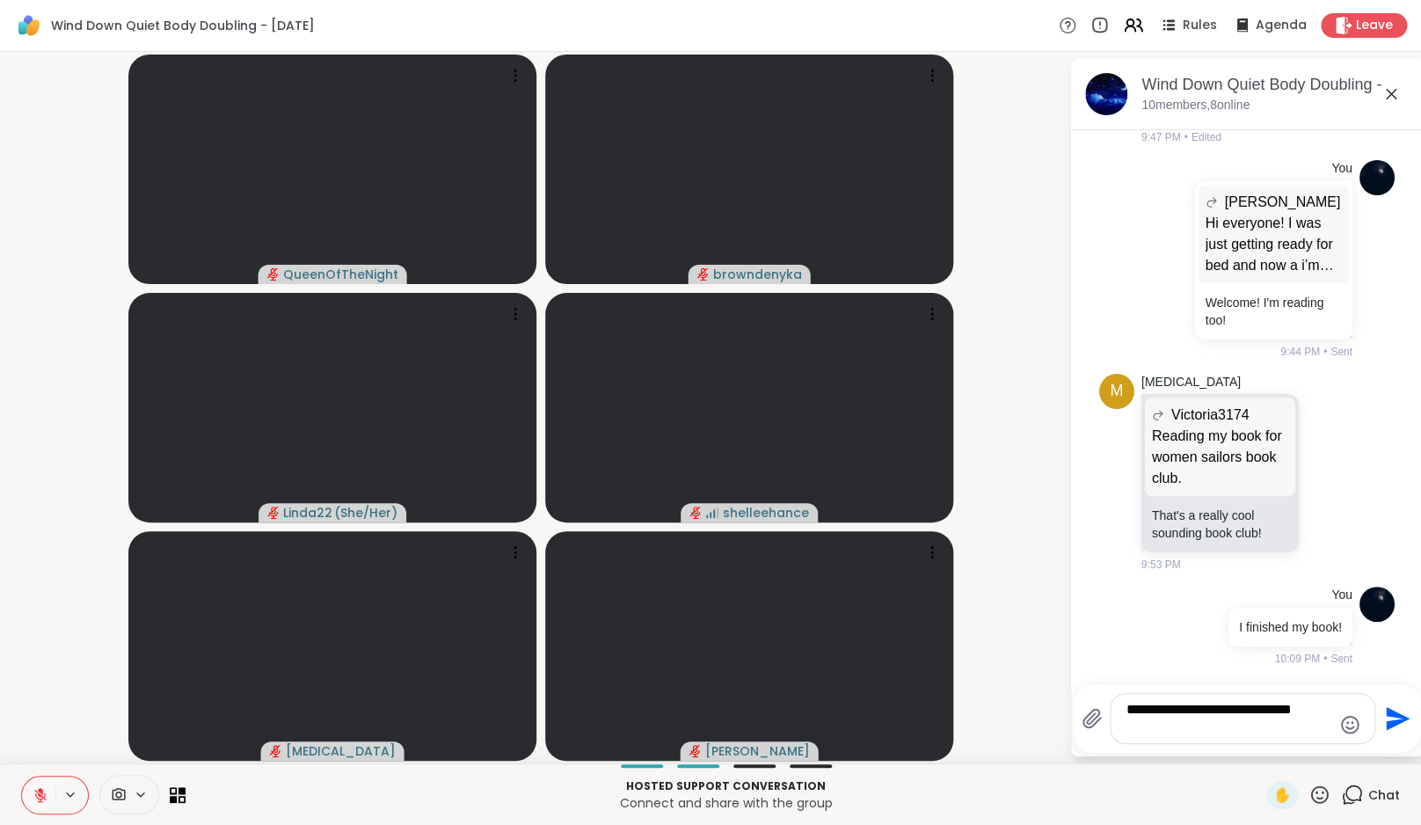
type textarea "**********"
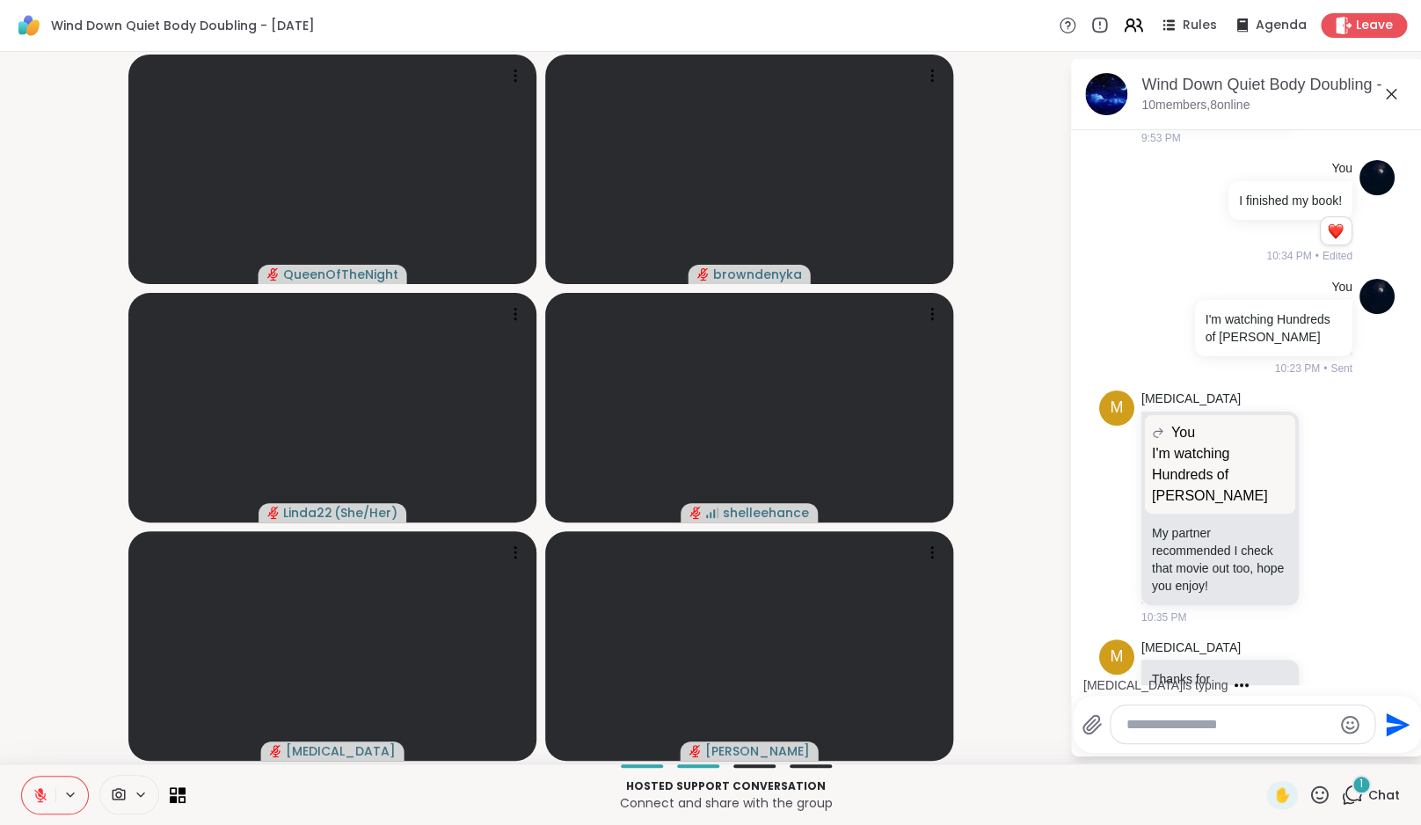
scroll to position [1666, 0]
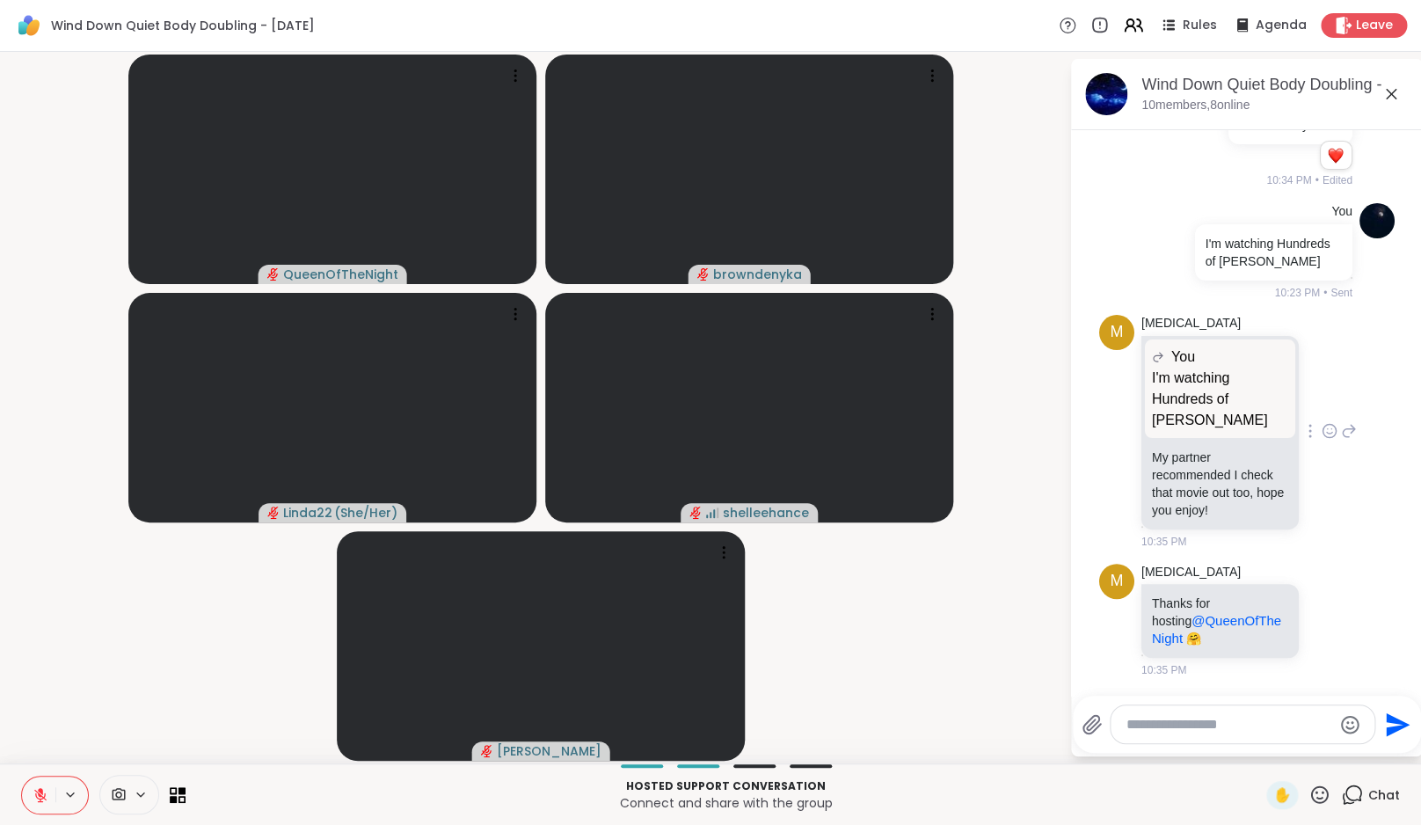
click at [1331, 422] on icon at bounding box center [1329, 431] width 16 height 18
click at [1327, 398] on div "Select Reaction: Heart" at bounding box center [1329, 403] width 16 height 16
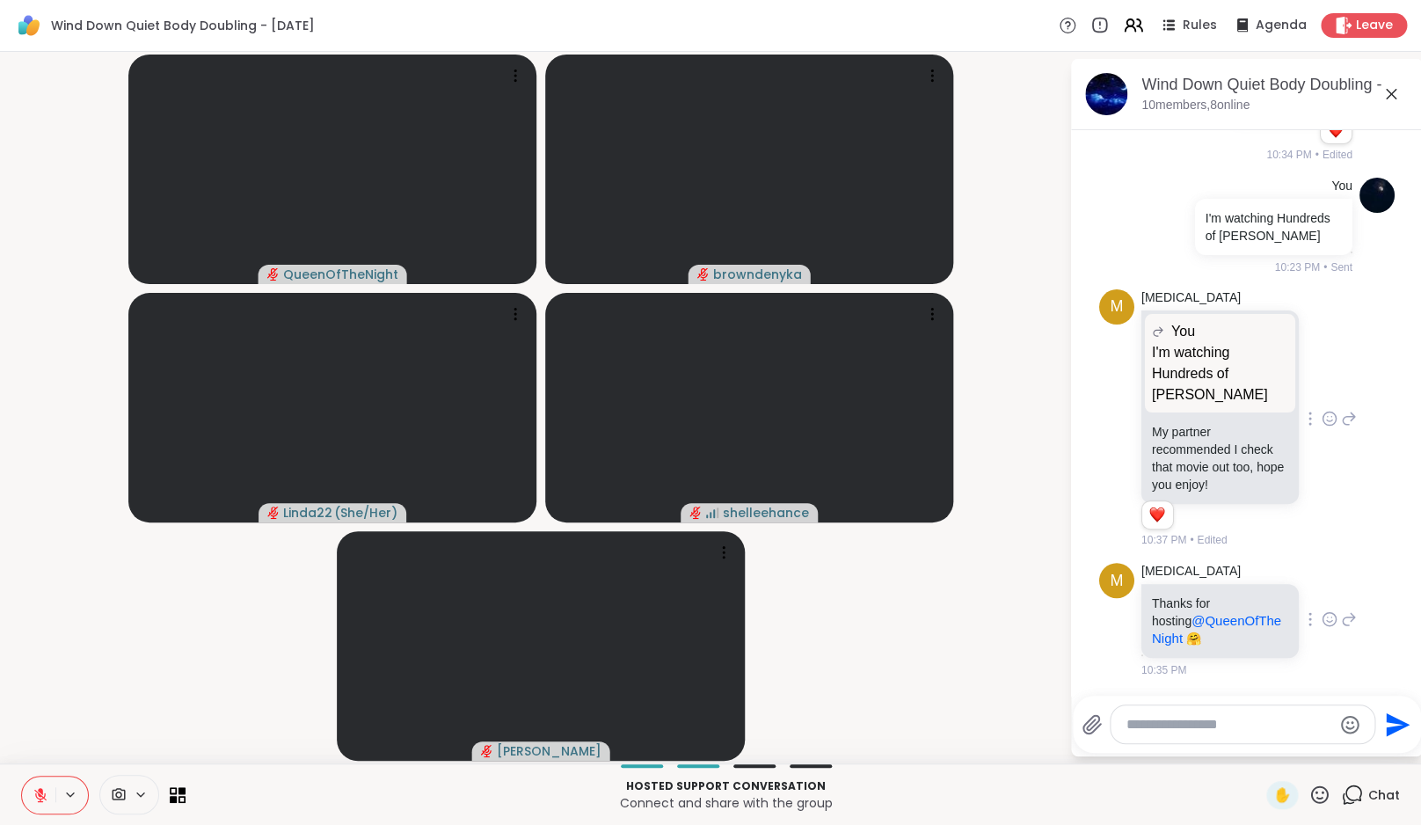
click at [1321, 628] on icon at bounding box center [1329, 619] width 16 height 18
click at [1325, 599] on div "Select Reaction: Heart" at bounding box center [1329, 591] width 16 height 16
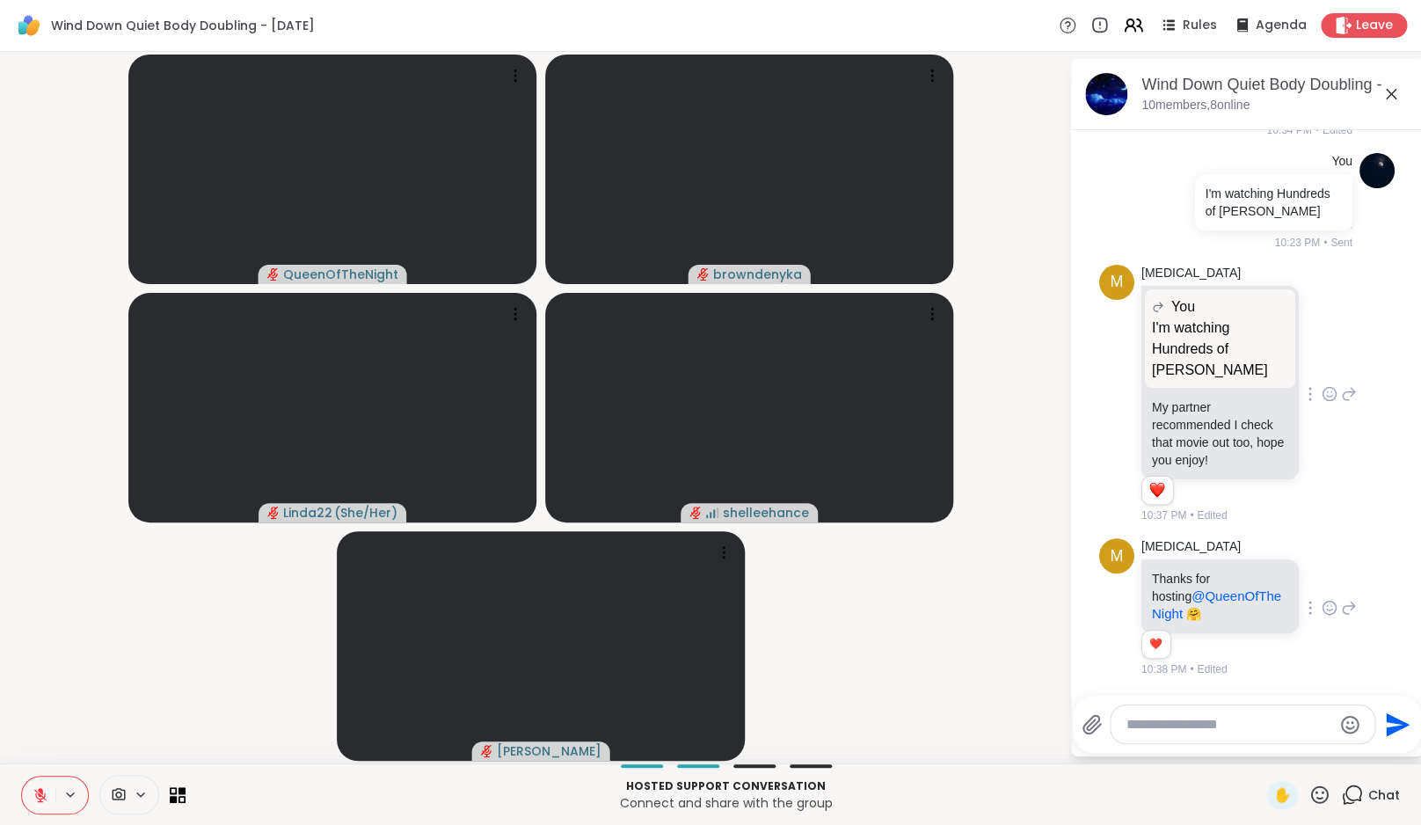
scroll to position [1716, 0]
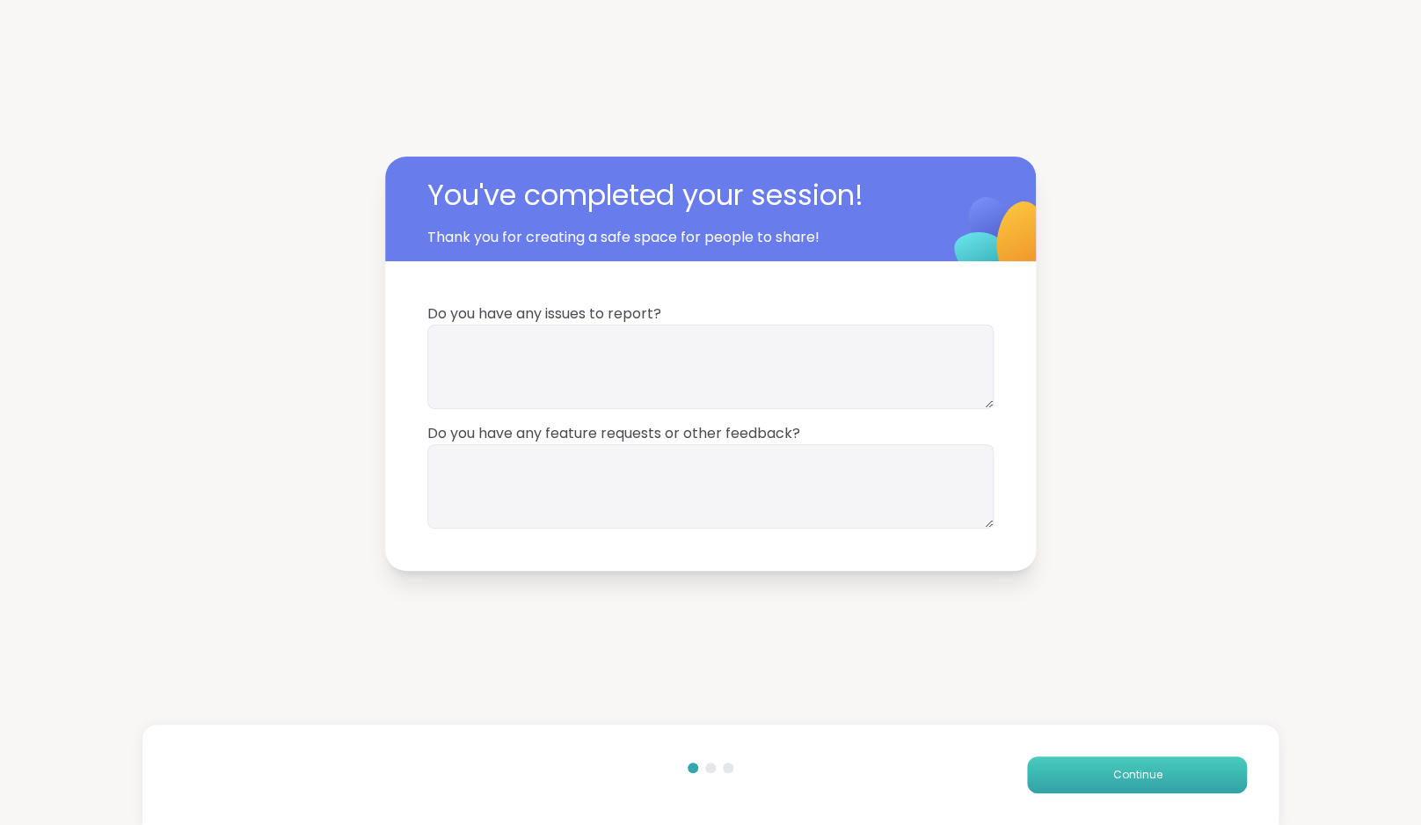
click at [1153, 772] on span "Continue" at bounding box center [1136, 775] width 49 height 16
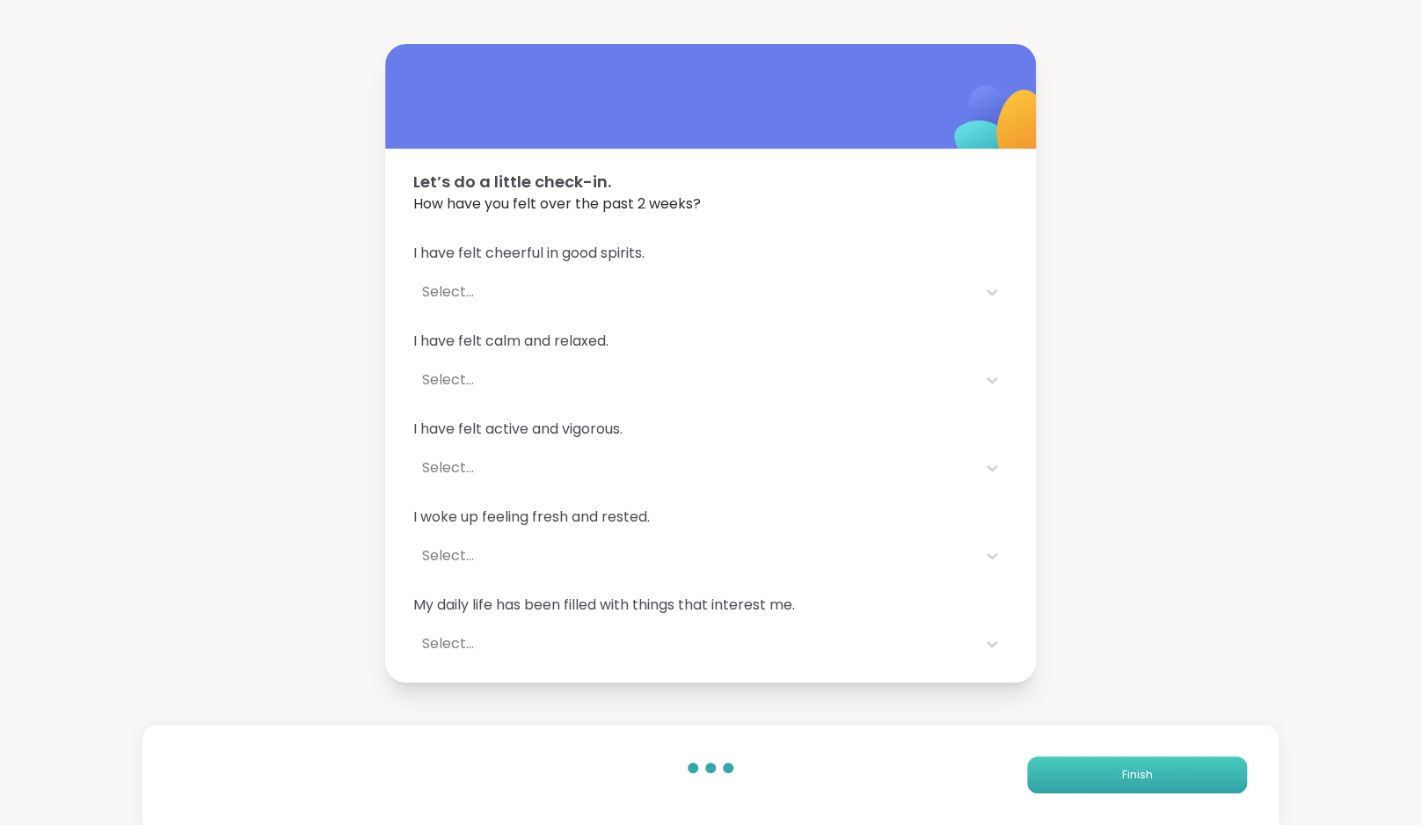
click at [1153, 772] on button "Finish" at bounding box center [1137, 774] width 220 height 37
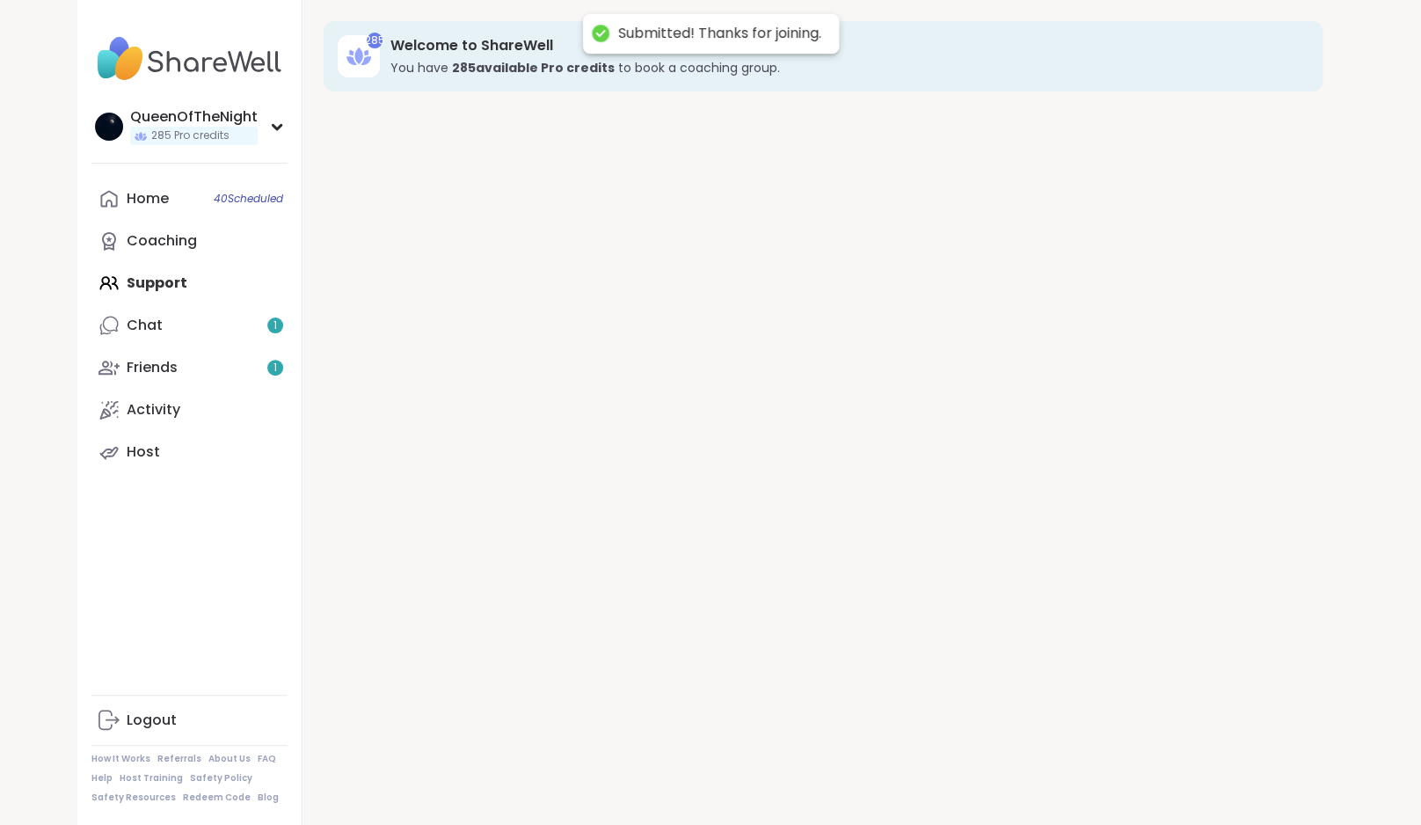
click at [1153, 772] on div "285 Welcome to ShareWell You have 285 available Pro credit s to book a coaching…" at bounding box center [822, 412] width 1041 height 825
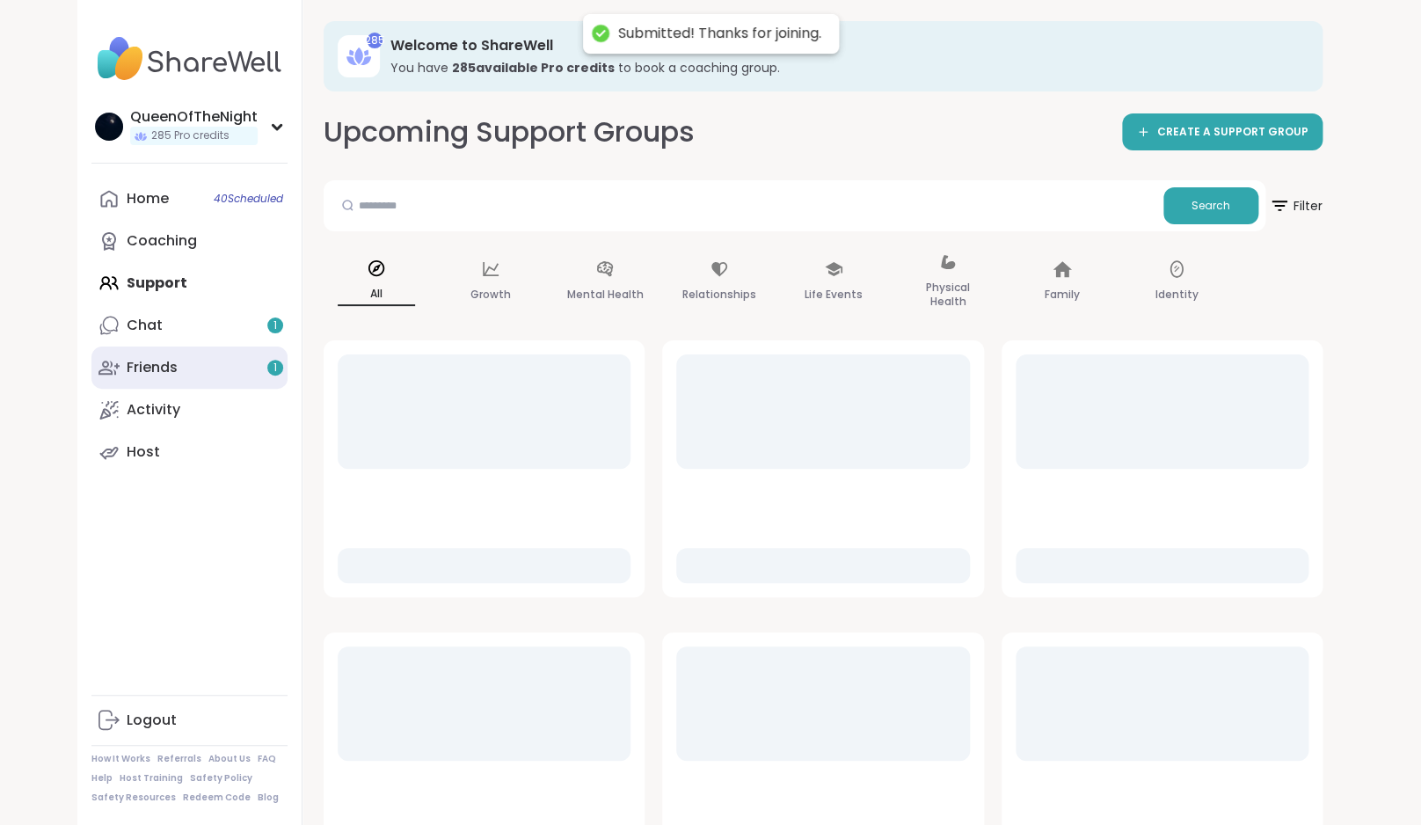
click at [200, 374] on link "Friends 1" at bounding box center [189, 367] width 196 height 42
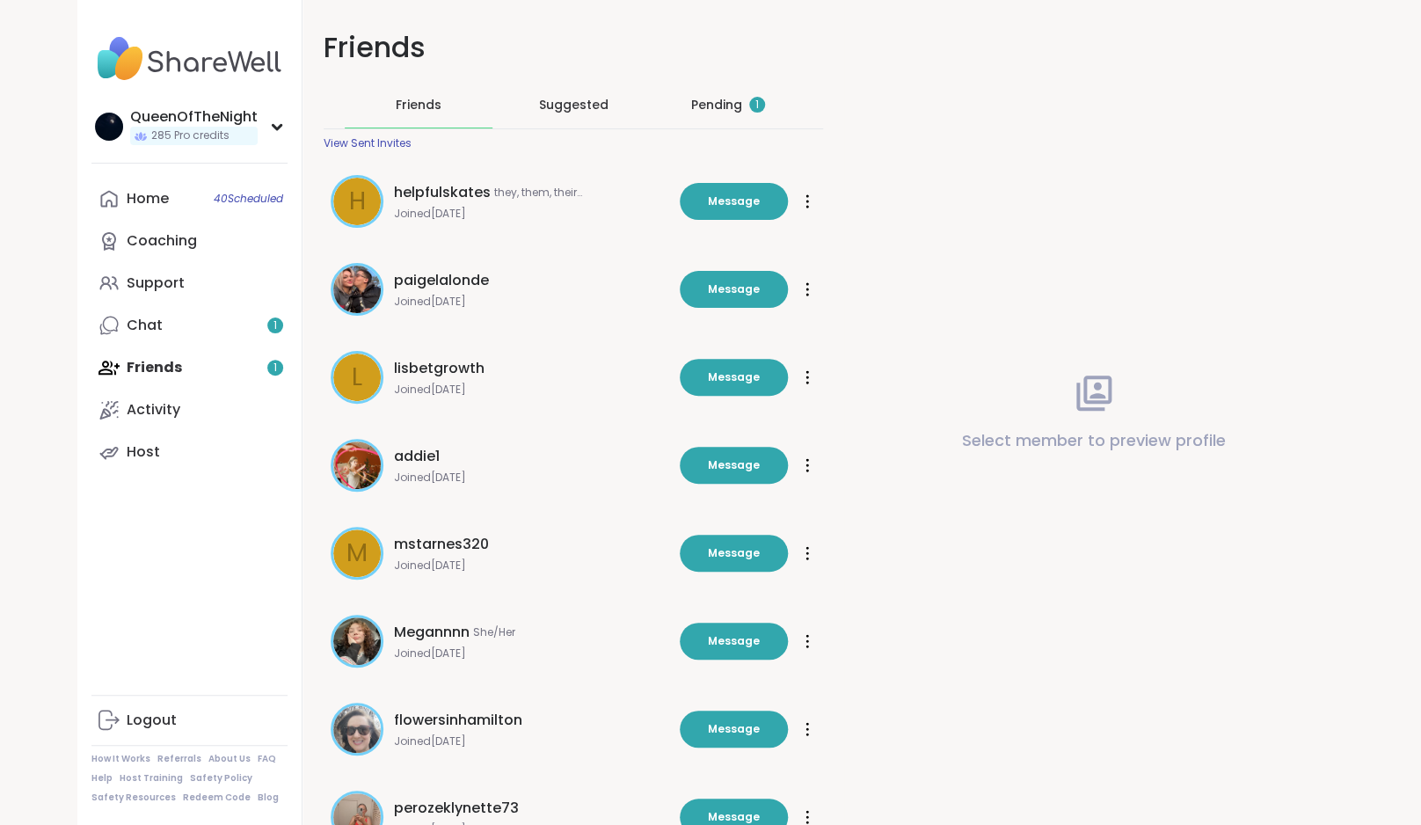
click at [731, 109] on div "Pending 1" at bounding box center [728, 105] width 74 height 18
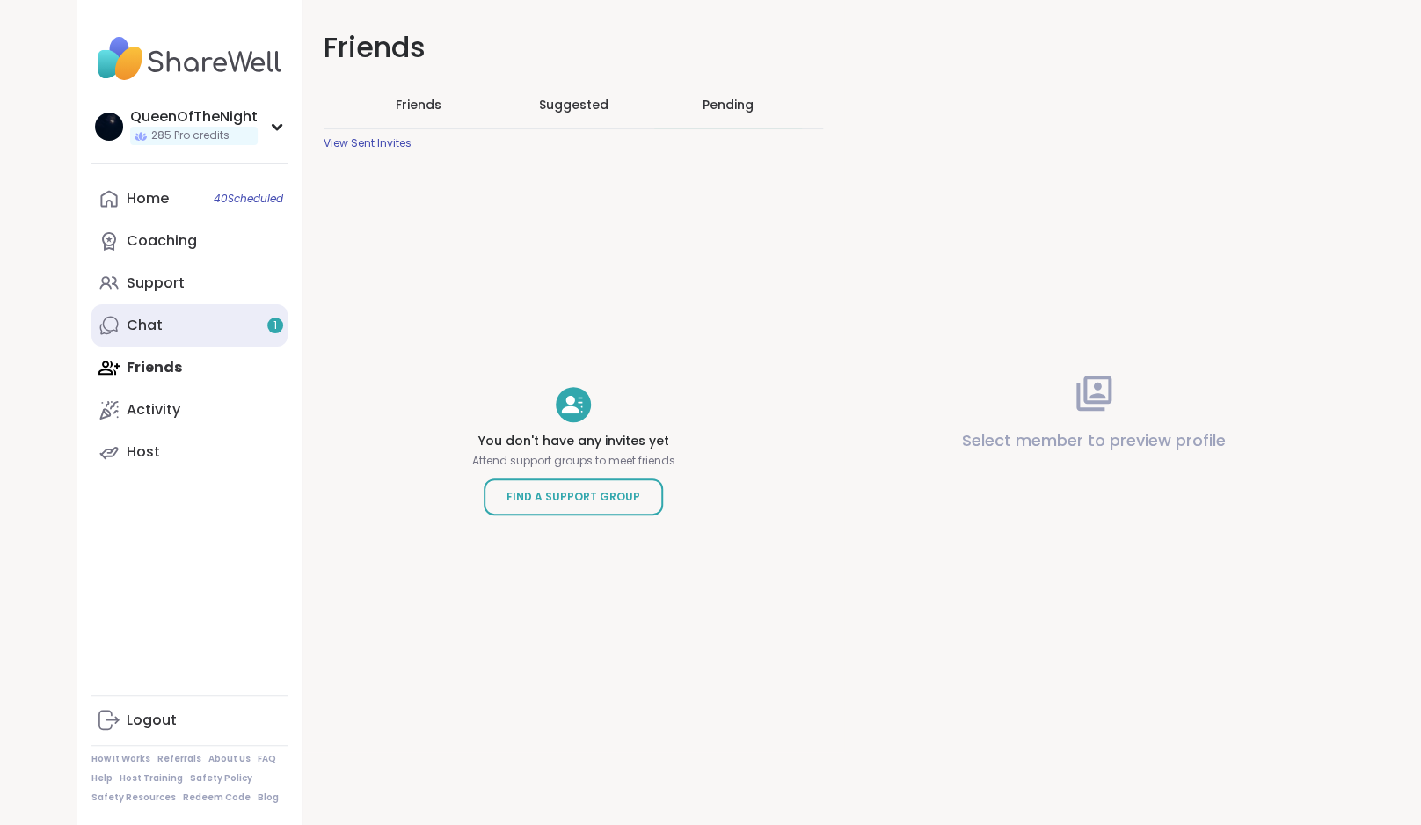
click at [193, 322] on link "Chat 1" at bounding box center [189, 325] width 196 height 42
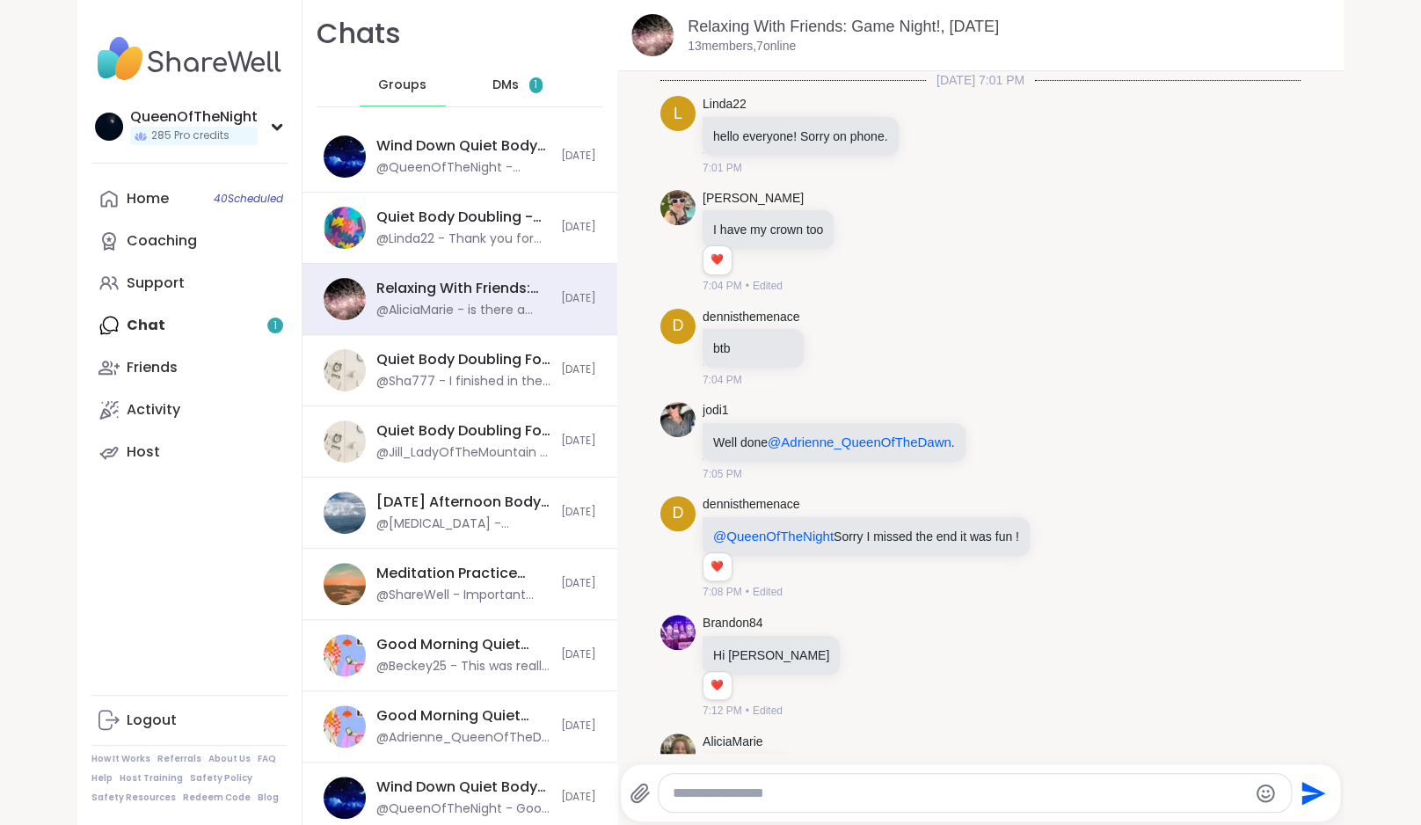
scroll to position [3997, 0]
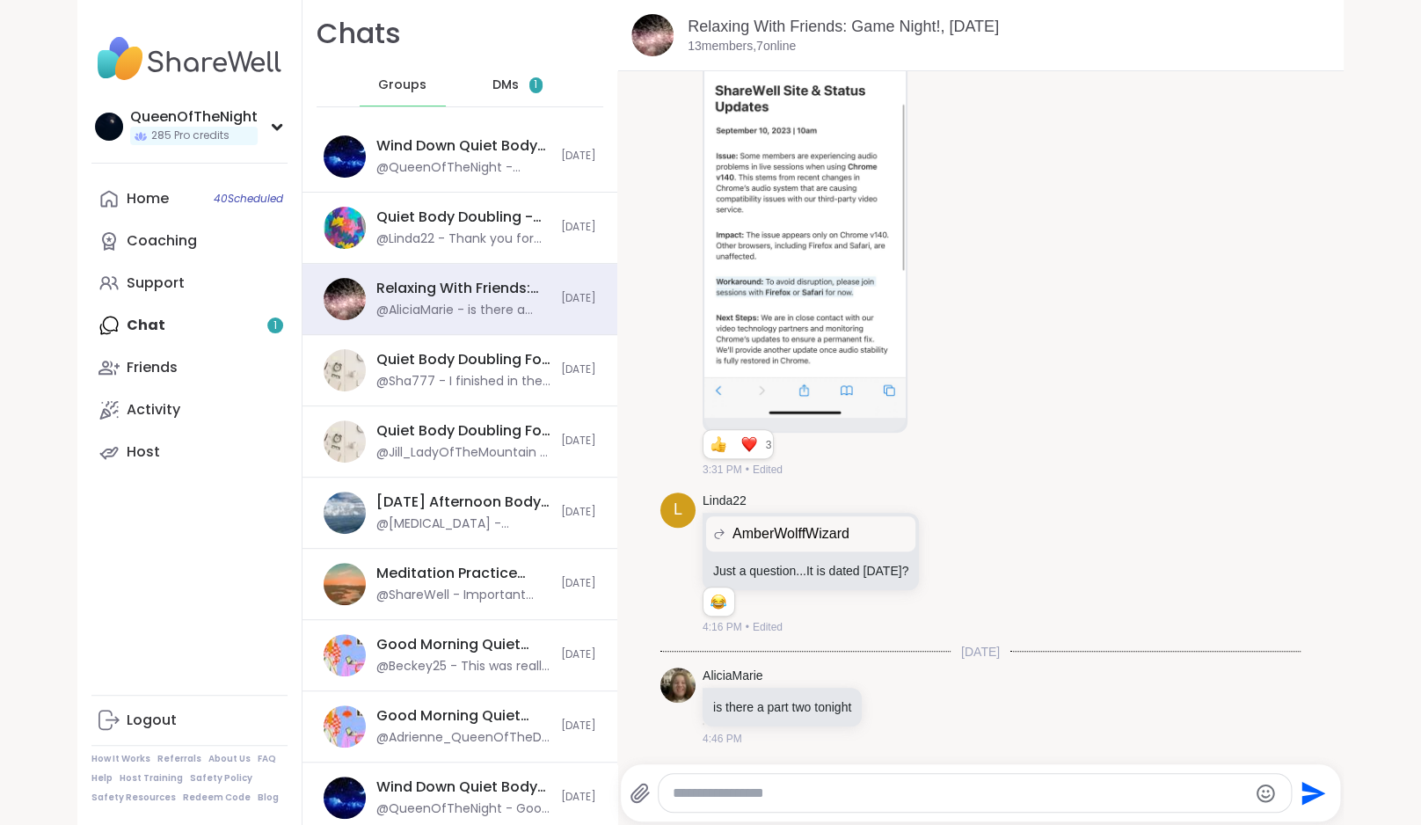
click at [492, 89] on span "DMs" at bounding box center [505, 85] width 26 height 18
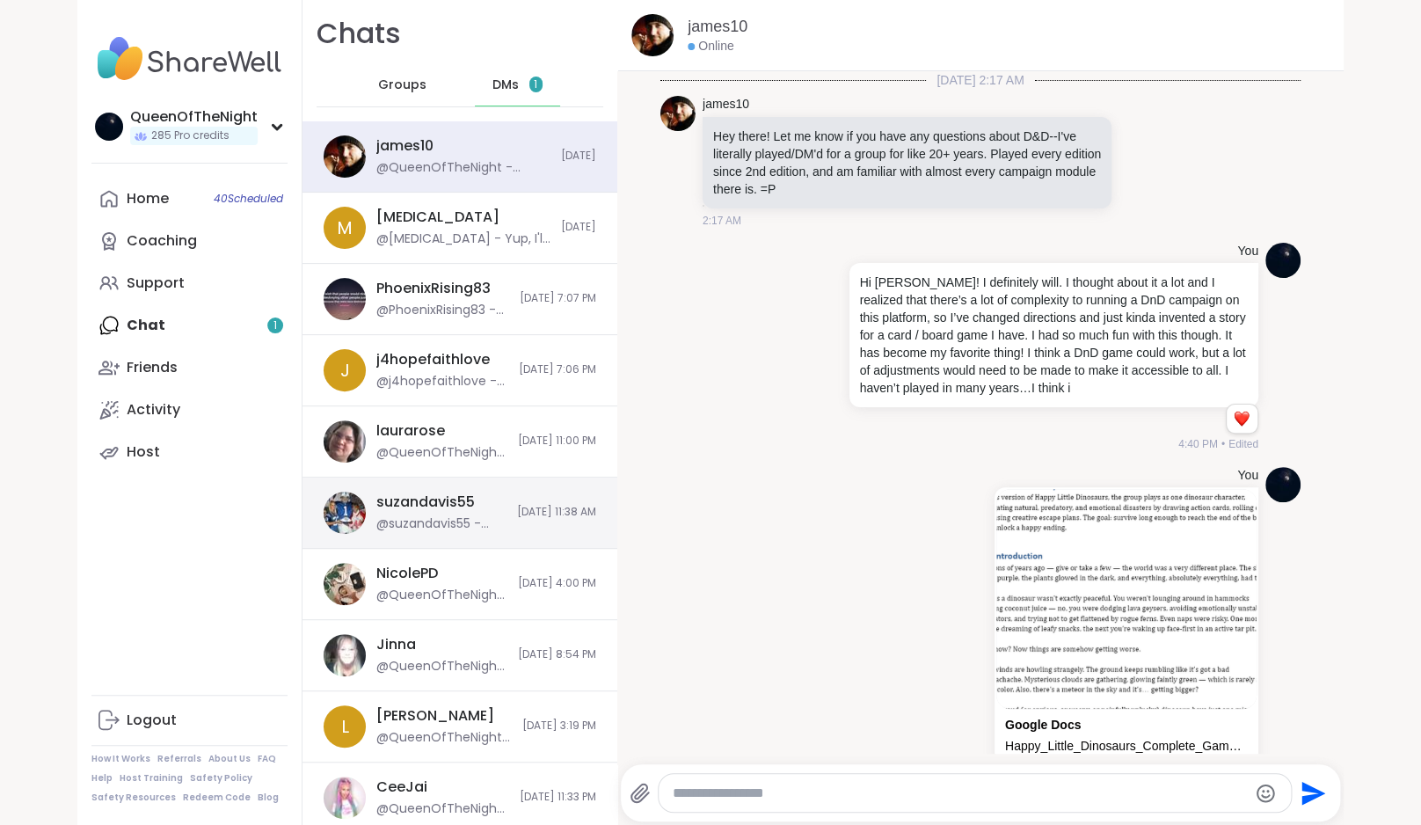
scroll to position [2992, 0]
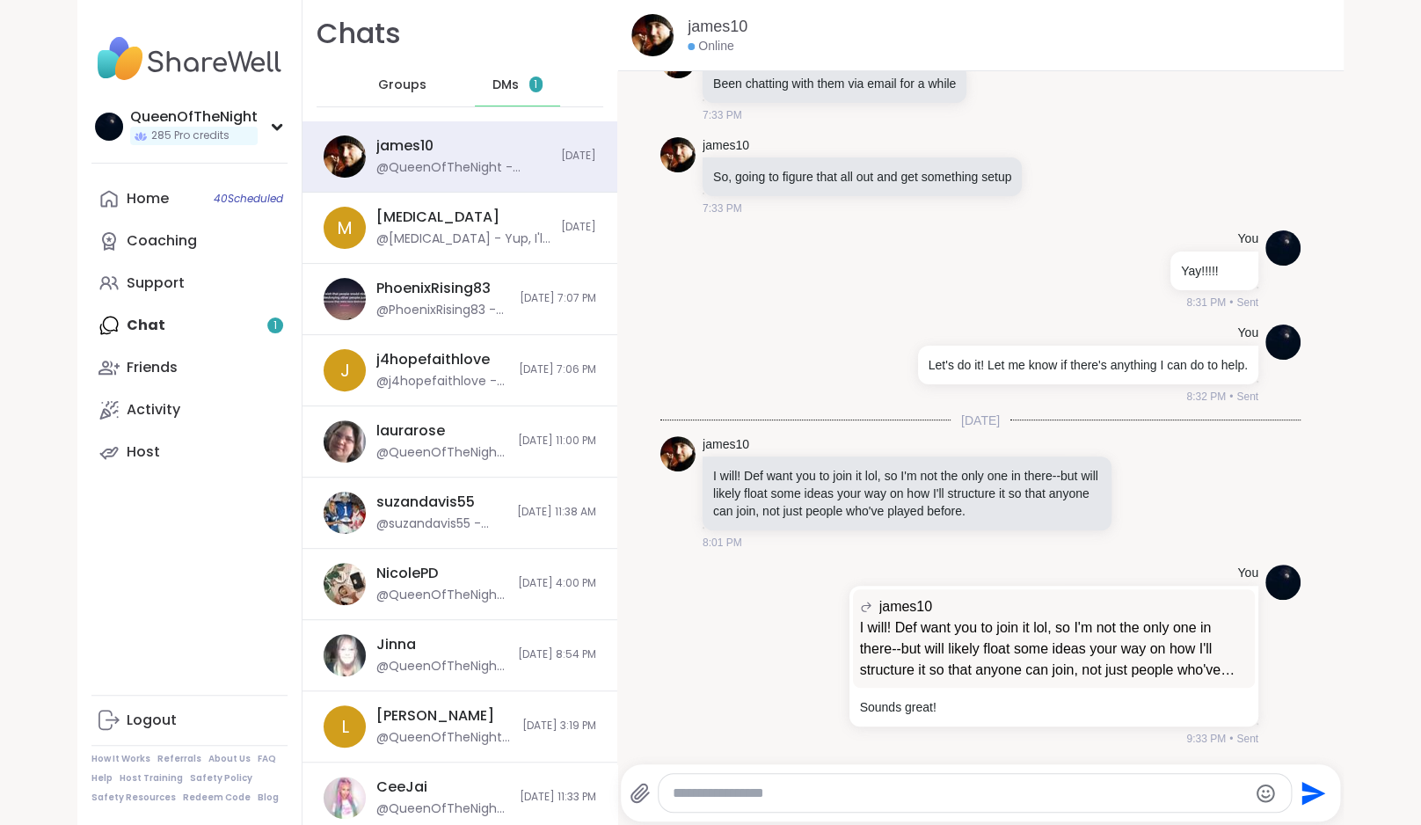
click at [506, 76] on div "DMs 1" at bounding box center [518, 85] width 86 height 42
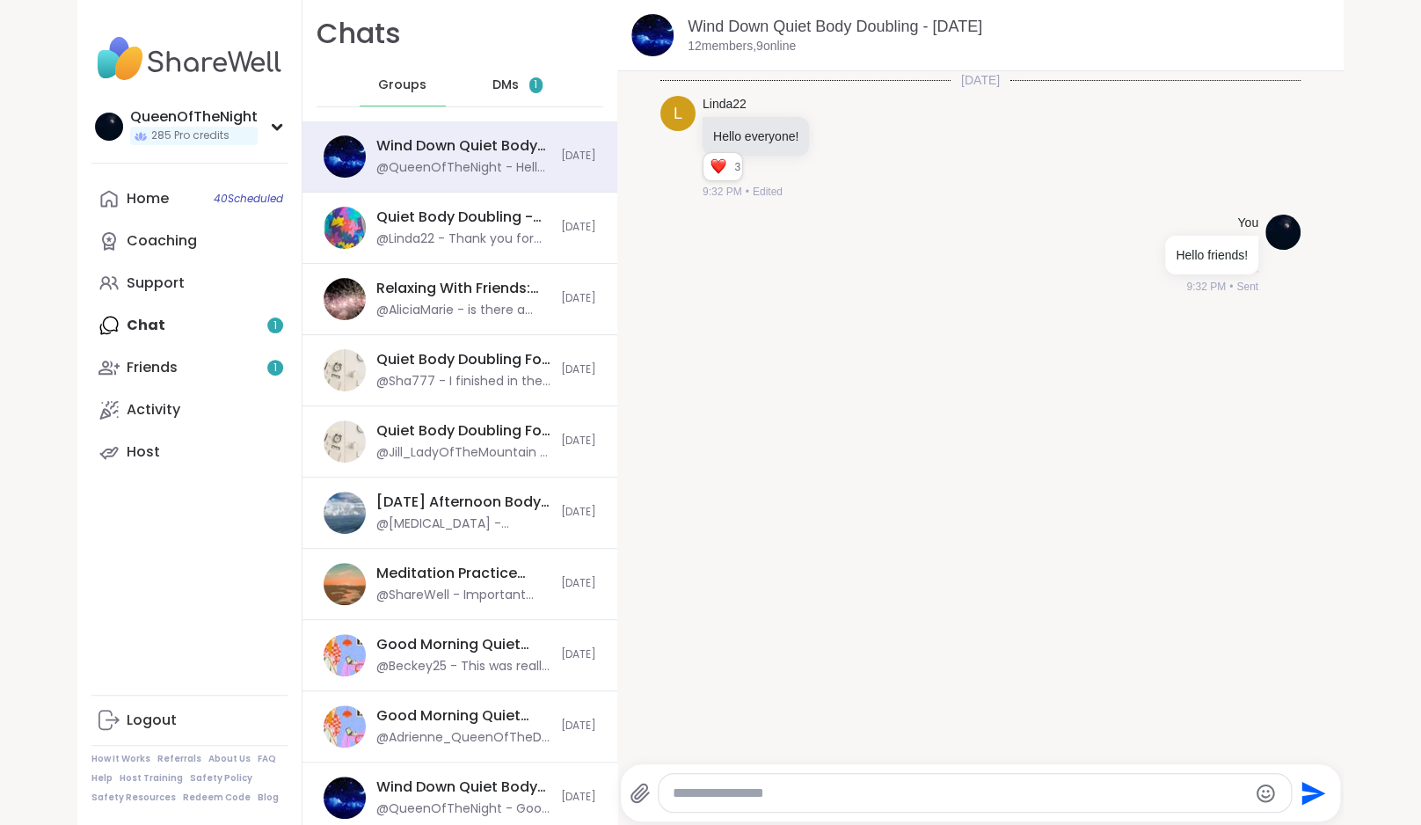
click at [503, 94] on div "DMs 1" at bounding box center [518, 85] width 86 height 42
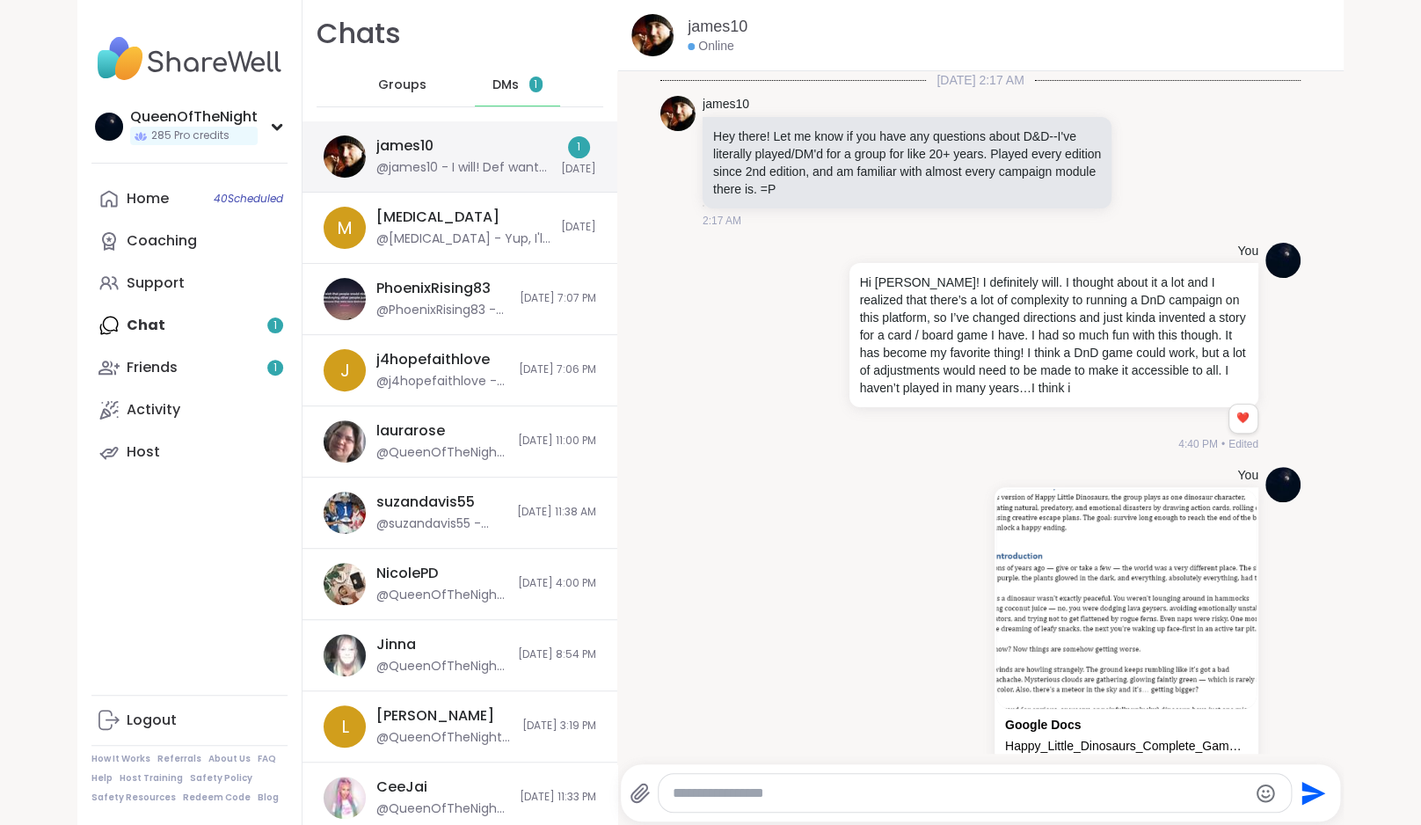
scroll to position [2838, 0]
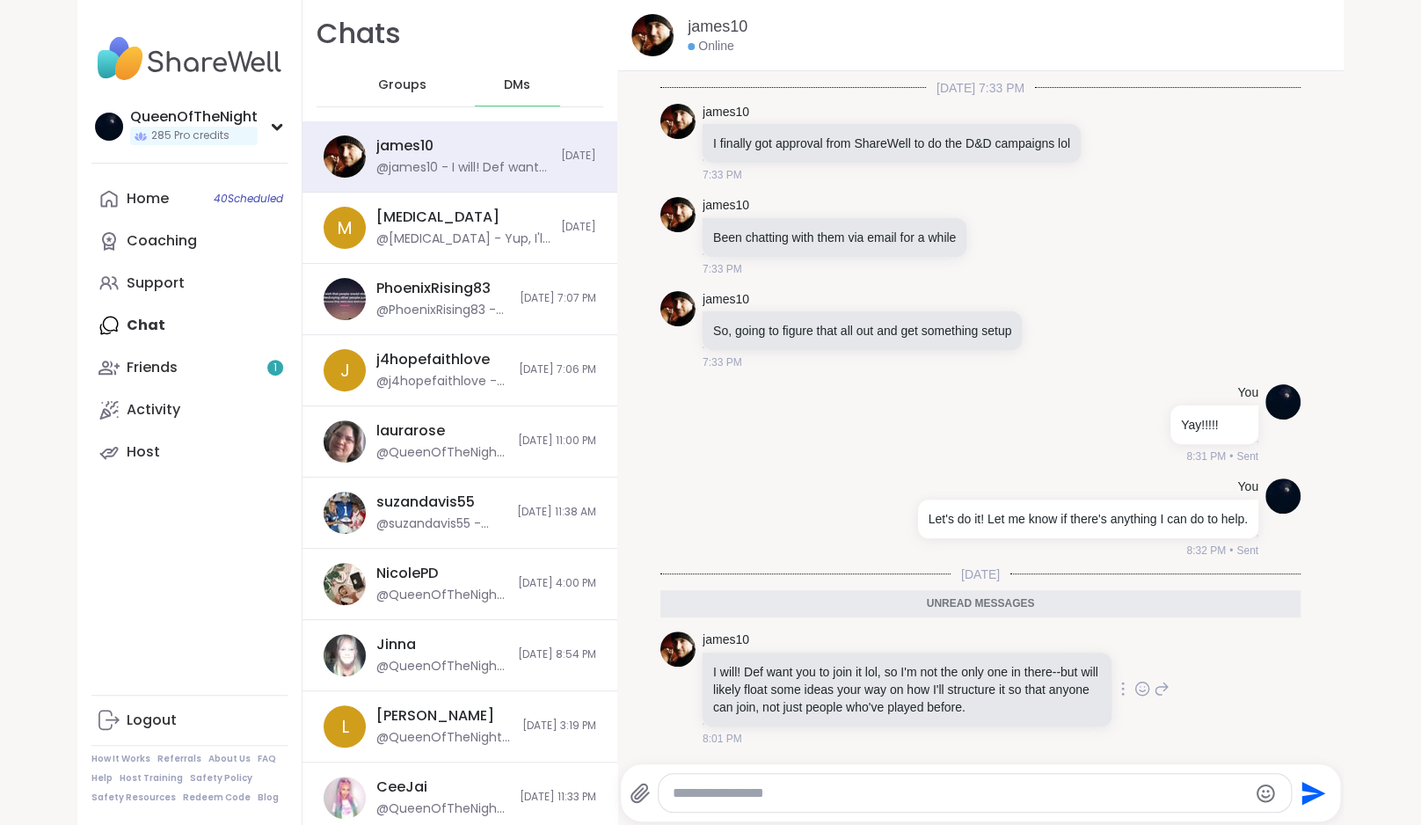
click at [1154, 688] on icon at bounding box center [1162, 688] width 16 height 21
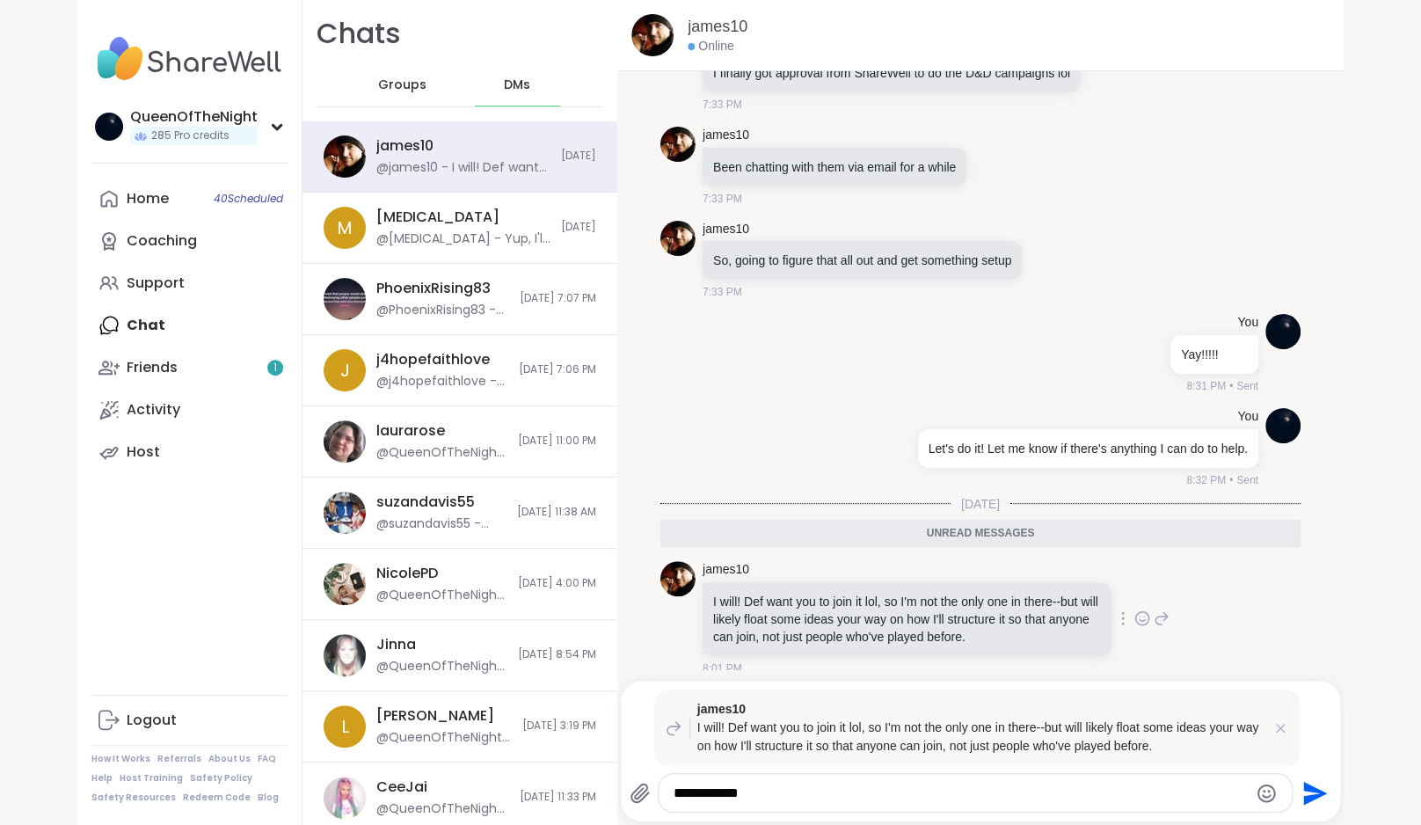
type textarea "**********"
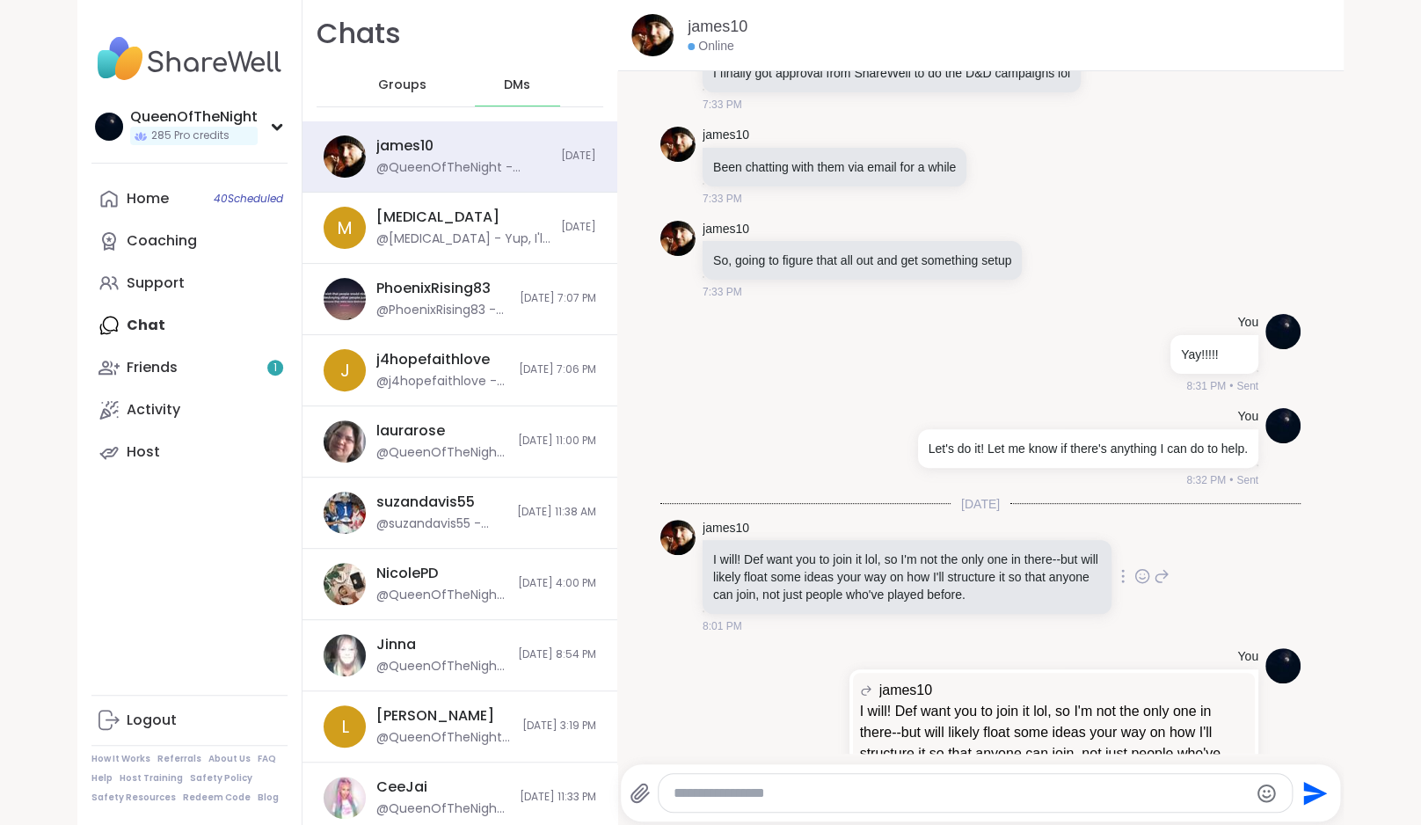
scroll to position [2992, 0]
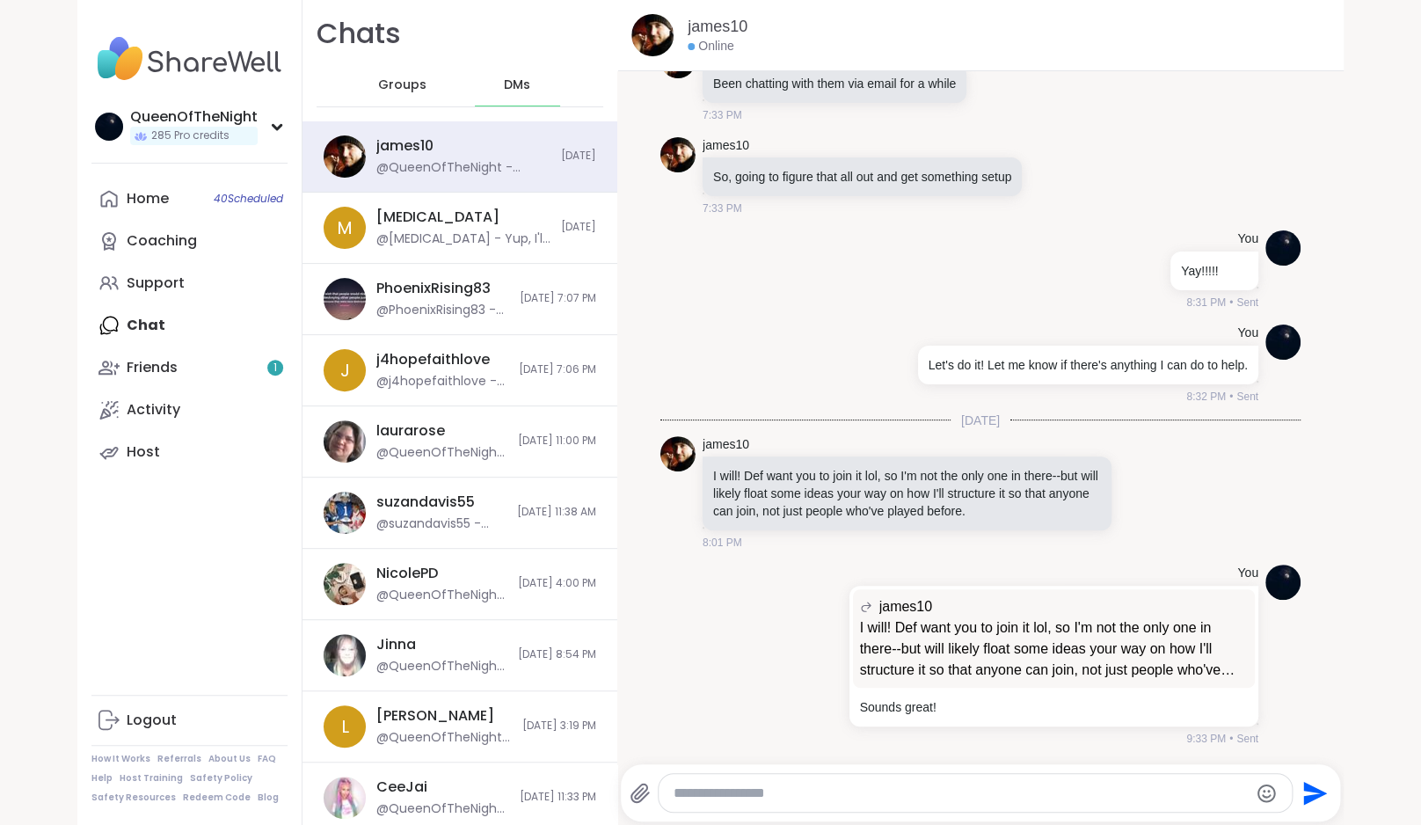
click at [397, 71] on div "Groups" at bounding box center [403, 85] width 86 height 42
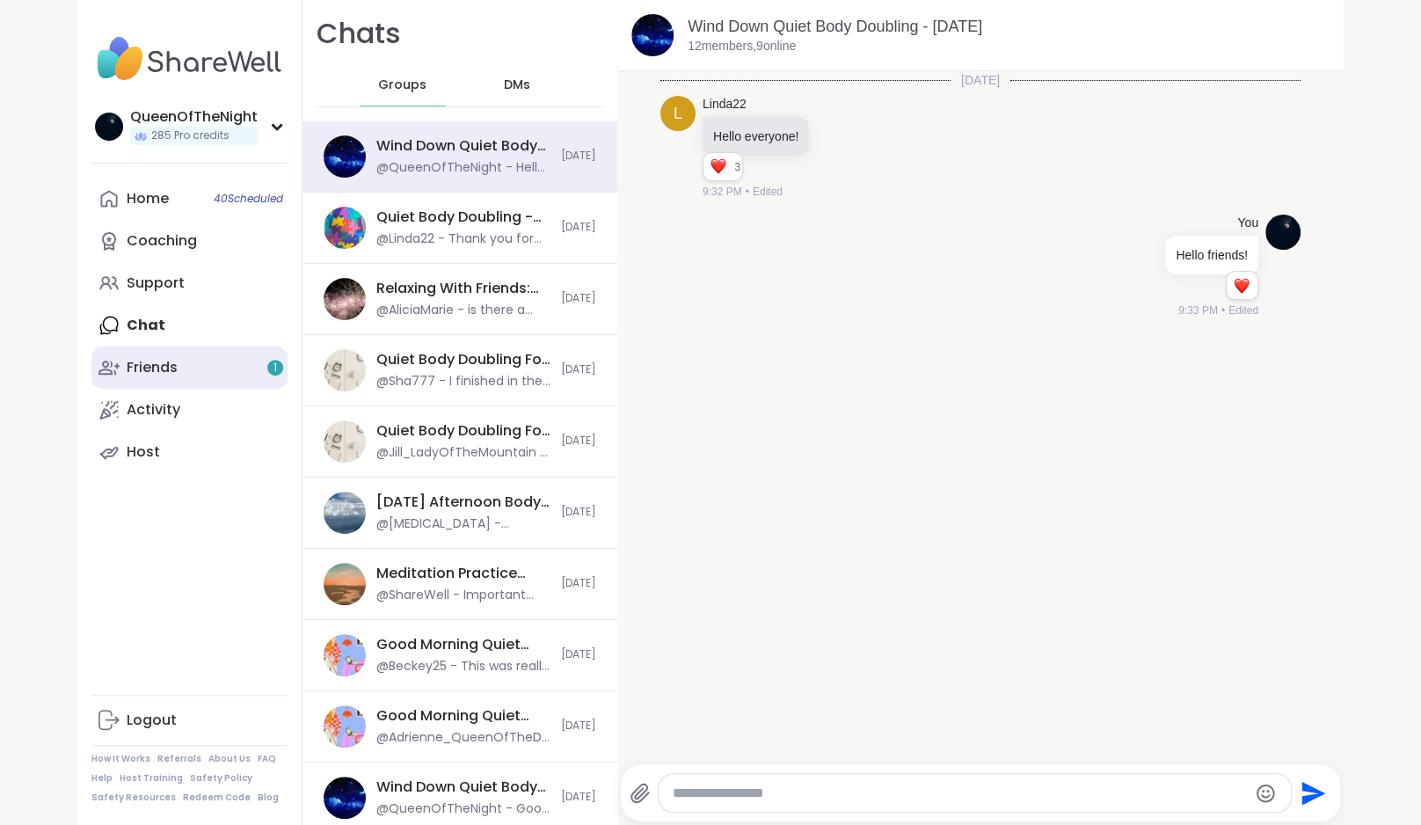
click at [221, 378] on link "Friends 1" at bounding box center [189, 367] width 196 height 42
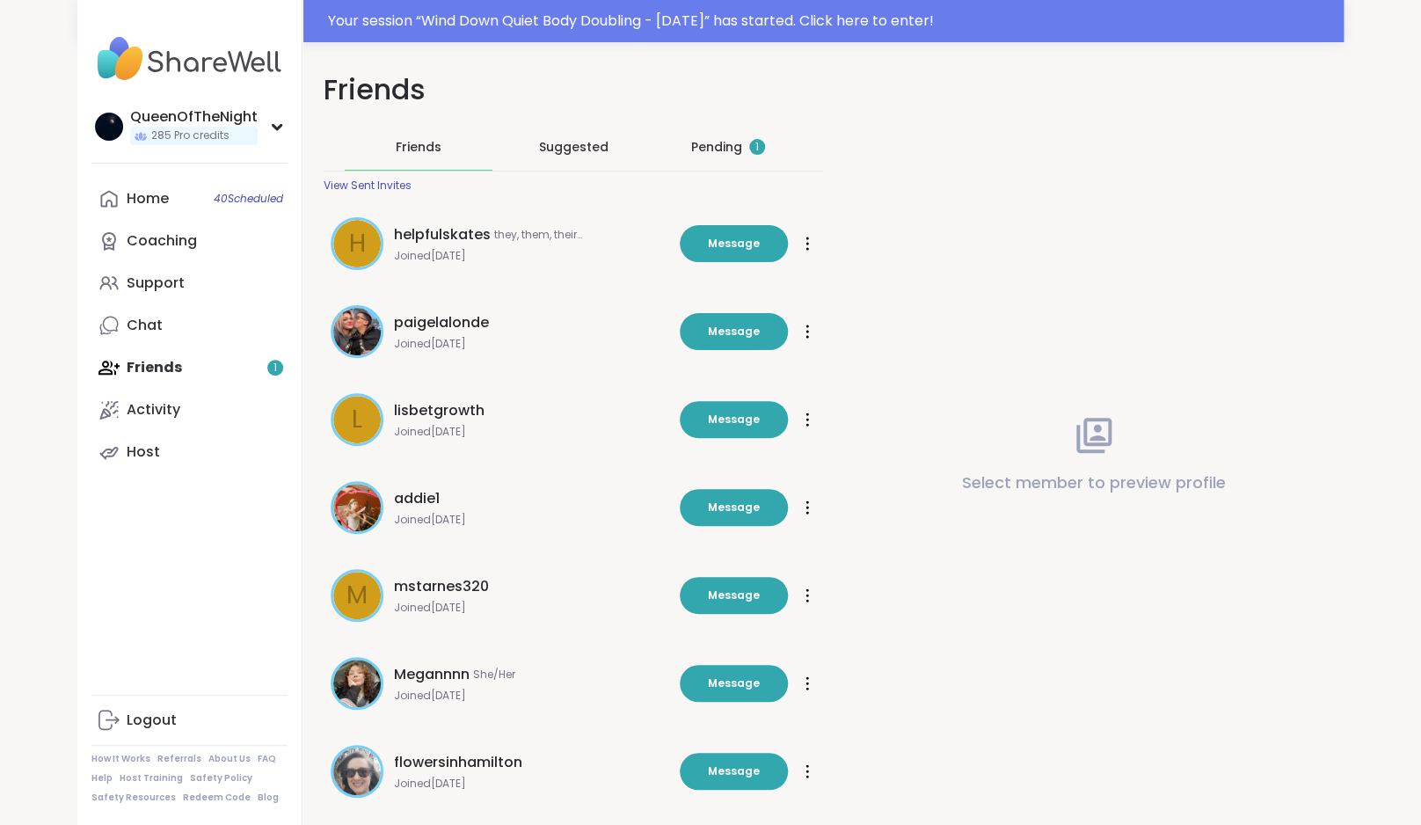
click at [735, 153] on div "Pending 1" at bounding box center [728, 147] width 74 height 18
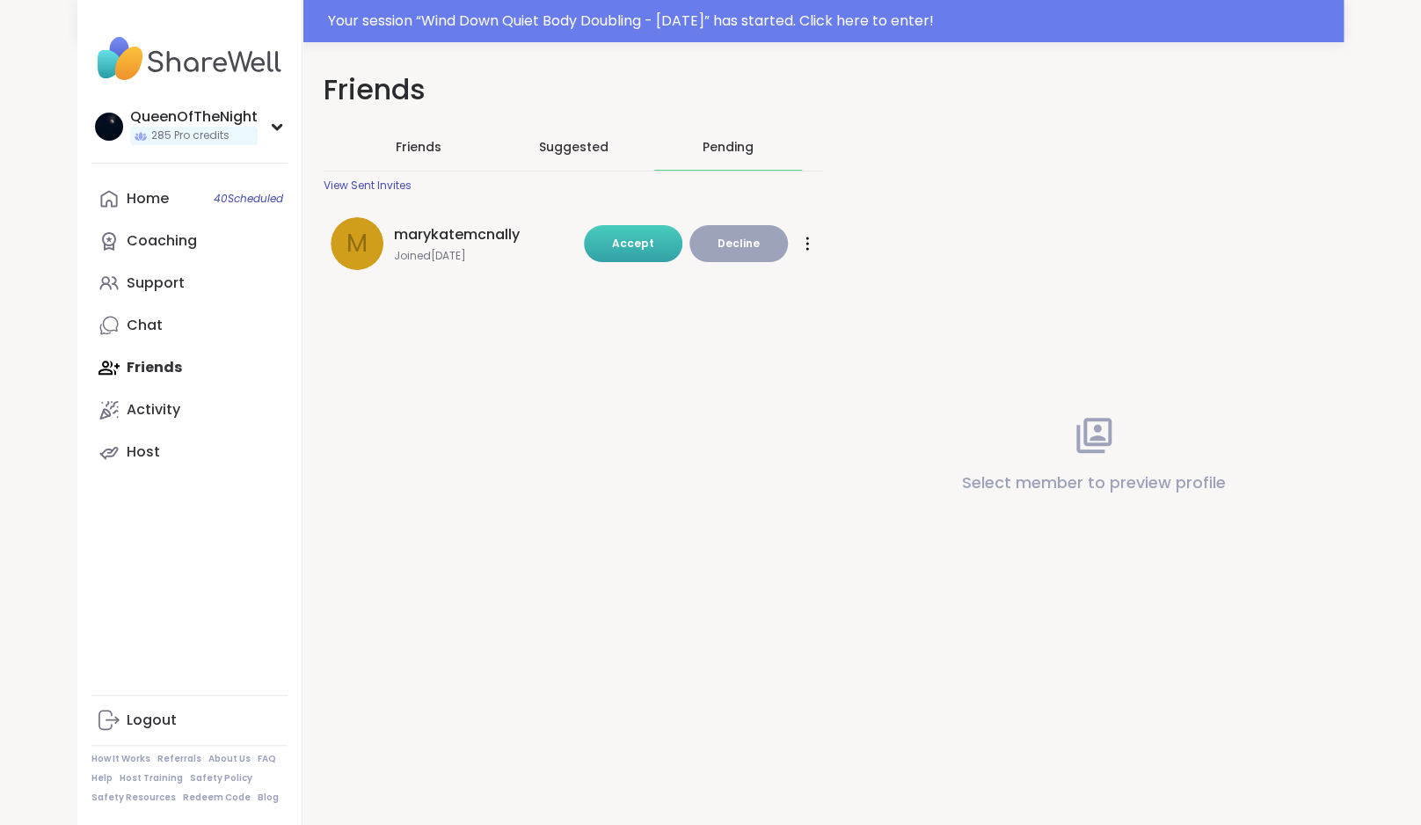
click at [648, 244] on span "Accept" at bounding box center [633, 243] width 42 height 15
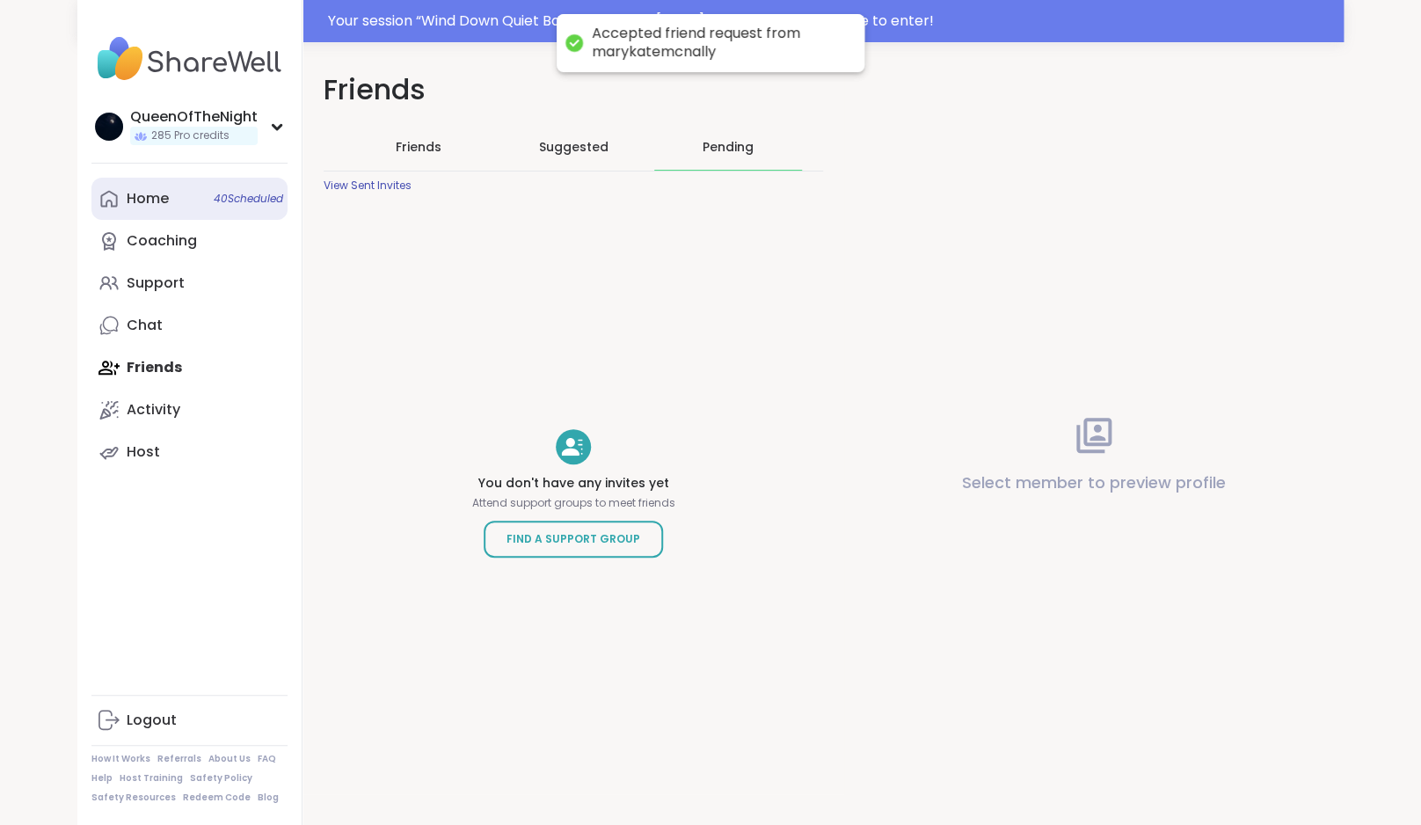
click at [161, 193] on div "Home 40 Scheduled" at bounding box center [148, 198] width 42 height 19
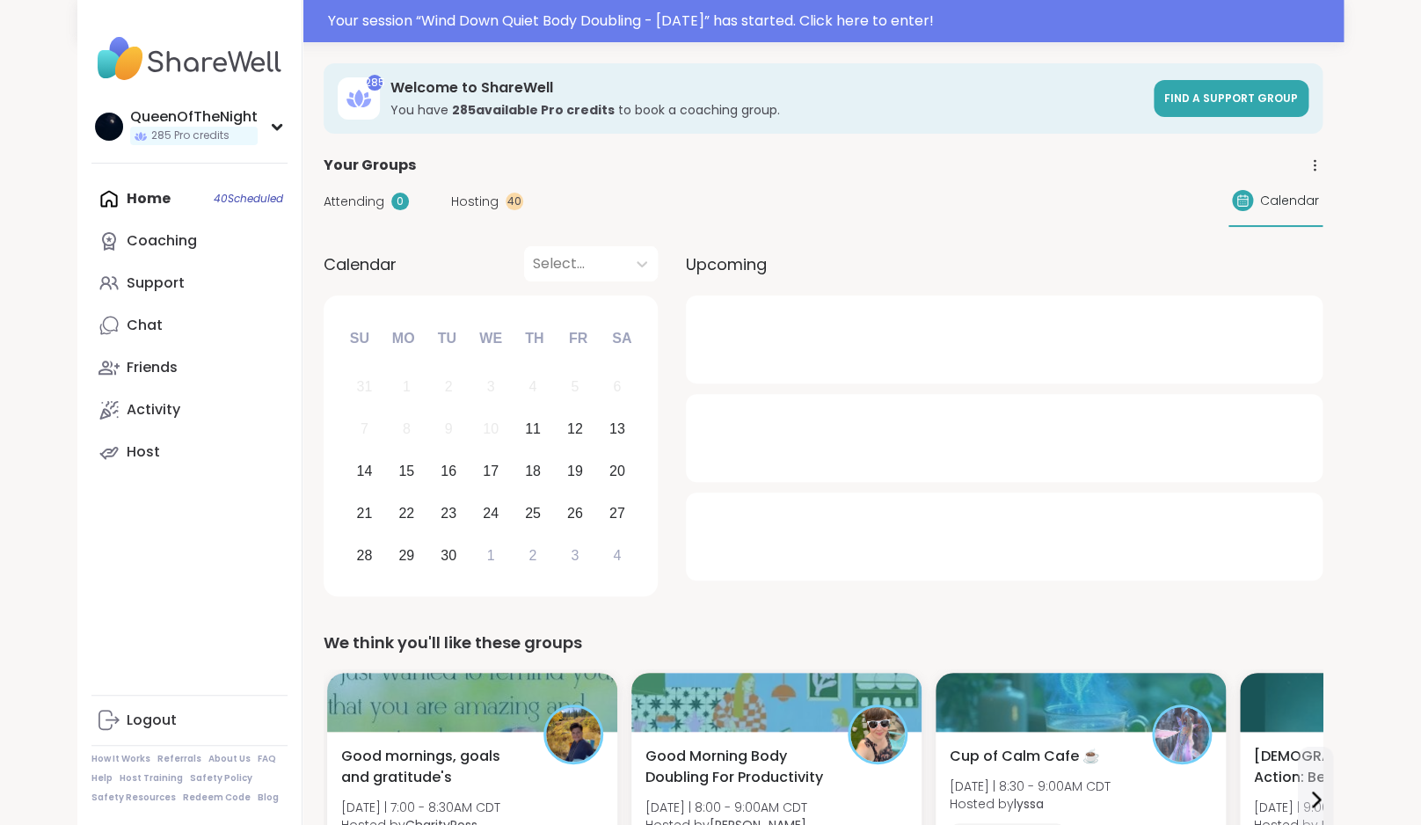
click at [477, 193] on span "Hosting" at bounding box center [474, 202] width 47 height 18
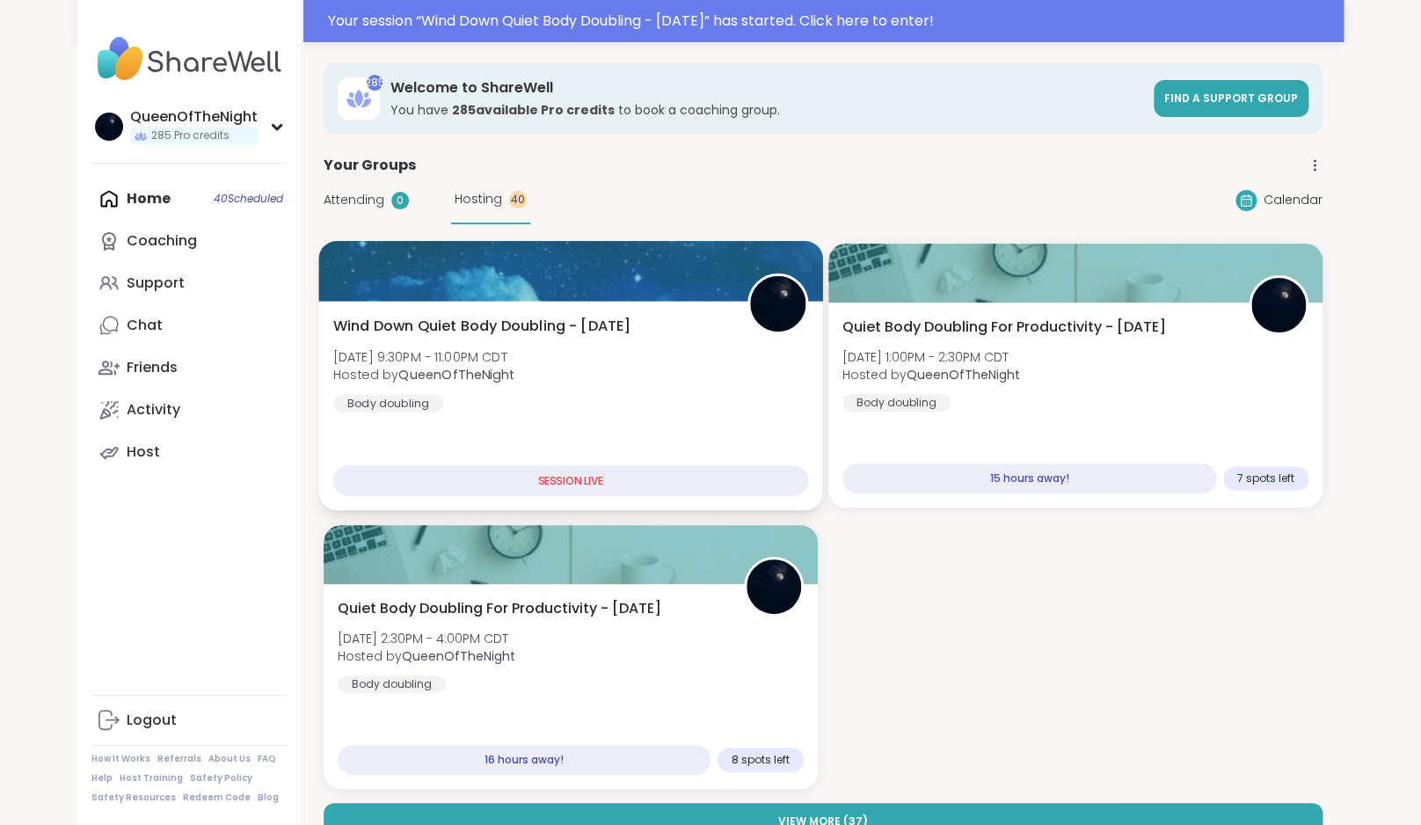
click at [557, 331] on span "Wind Down Quiet Body Doubling - [DATE]" at bounding box center [482, 326] width 298 height 21
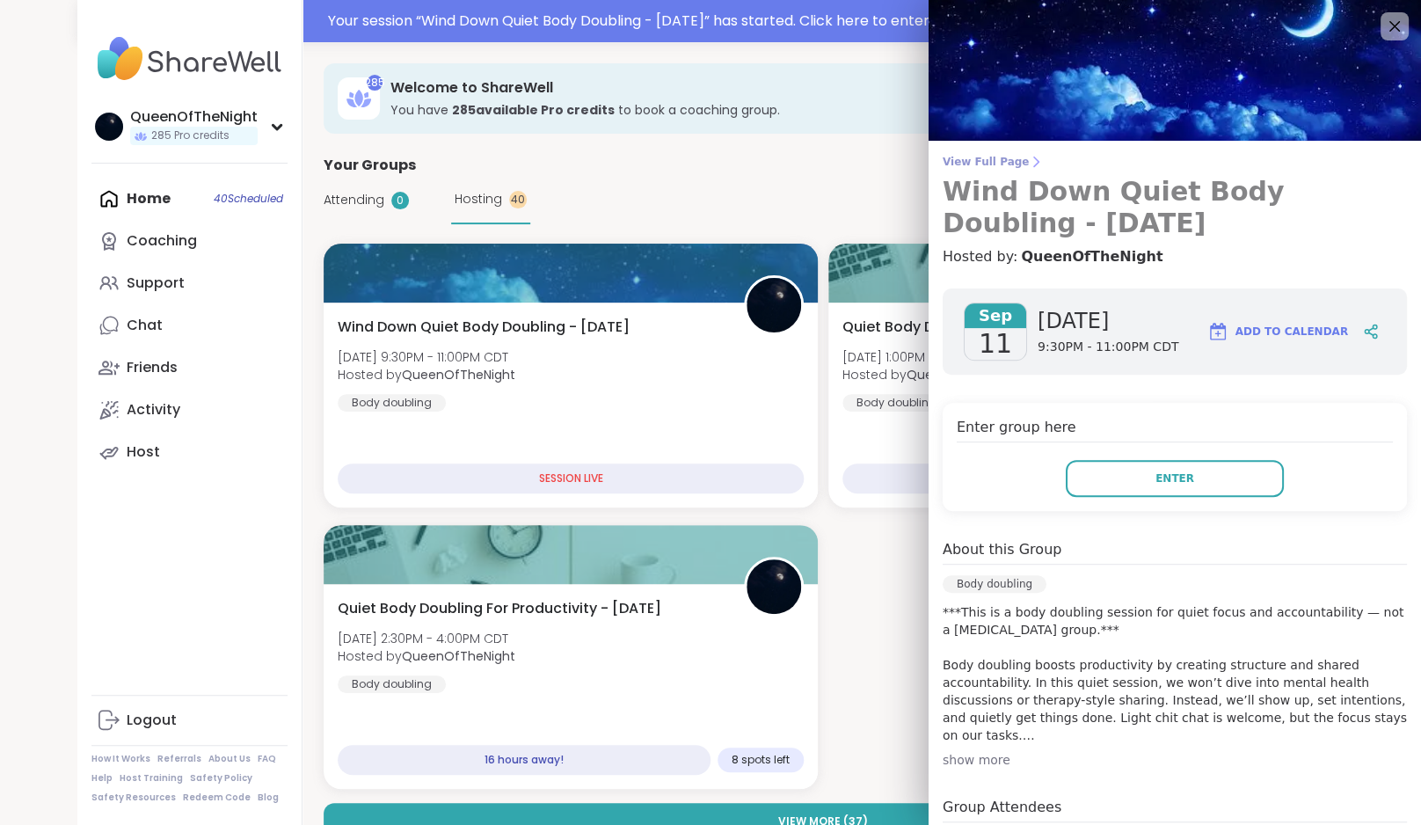
click at [1000, 156] on span "View Full Page" at bounding box center [1175, 162] width 464 height 14
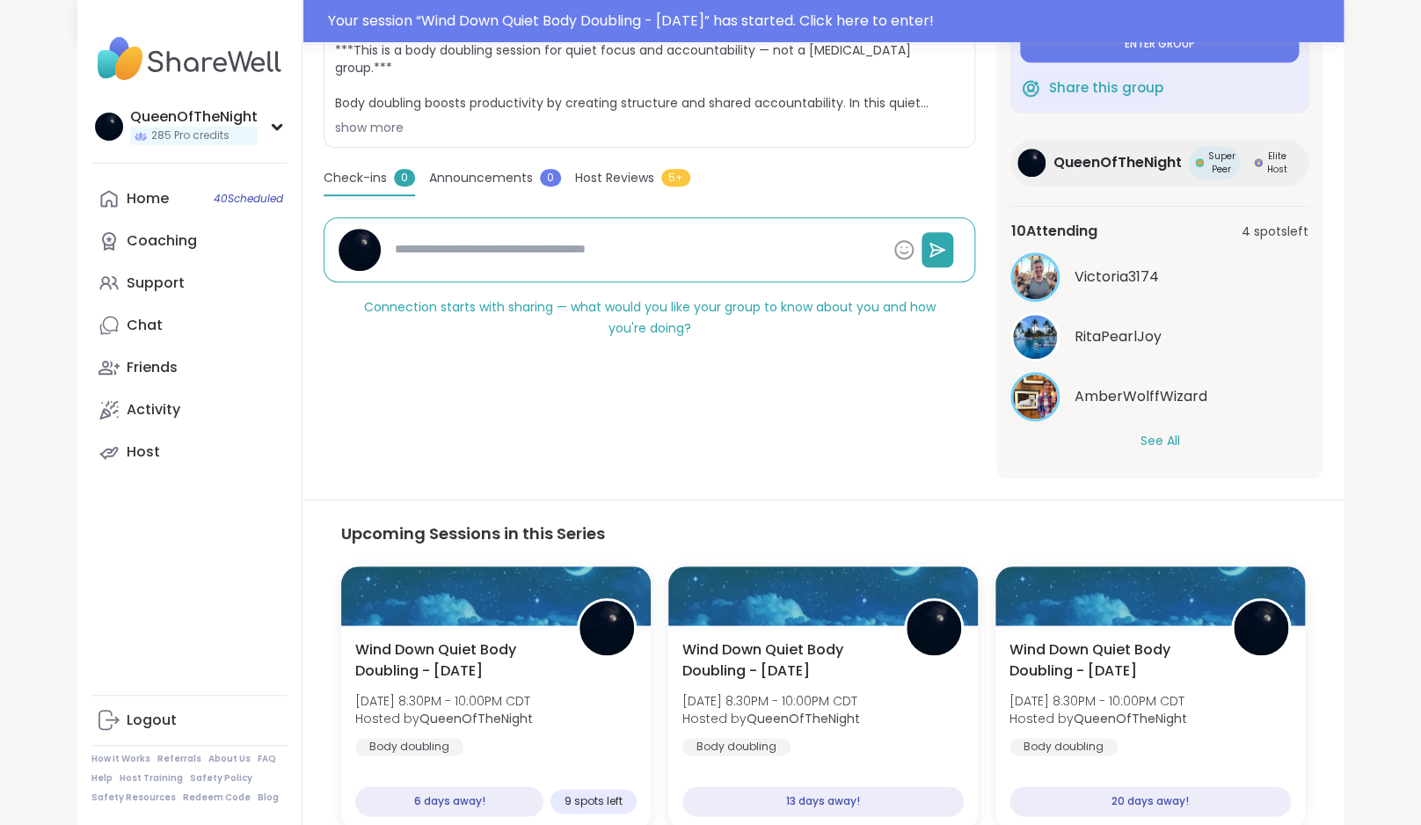
scroll to position [415, 0]
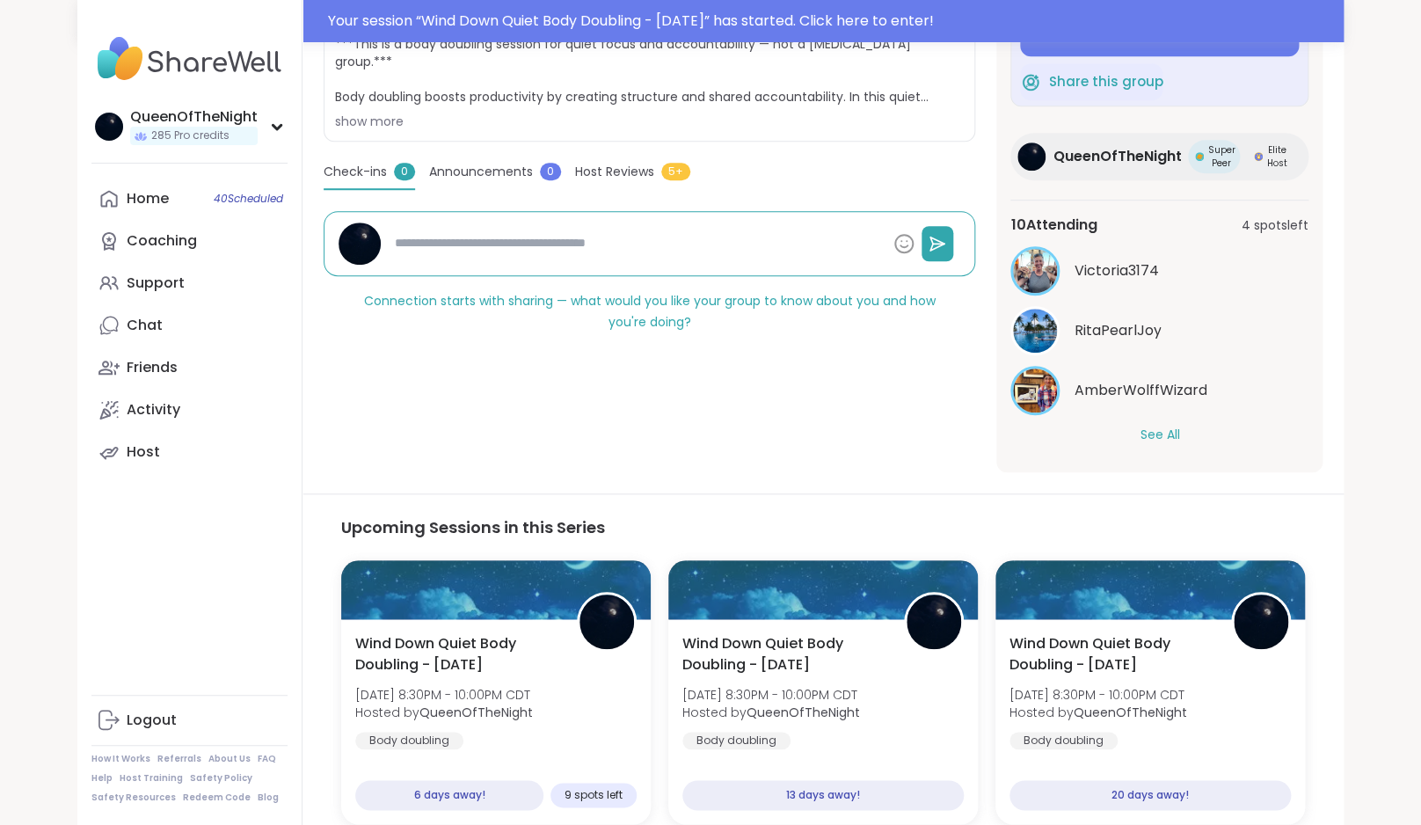
click at [1161, 440] on button "See All" at bounding box center [1159, 435] width 40 height 18
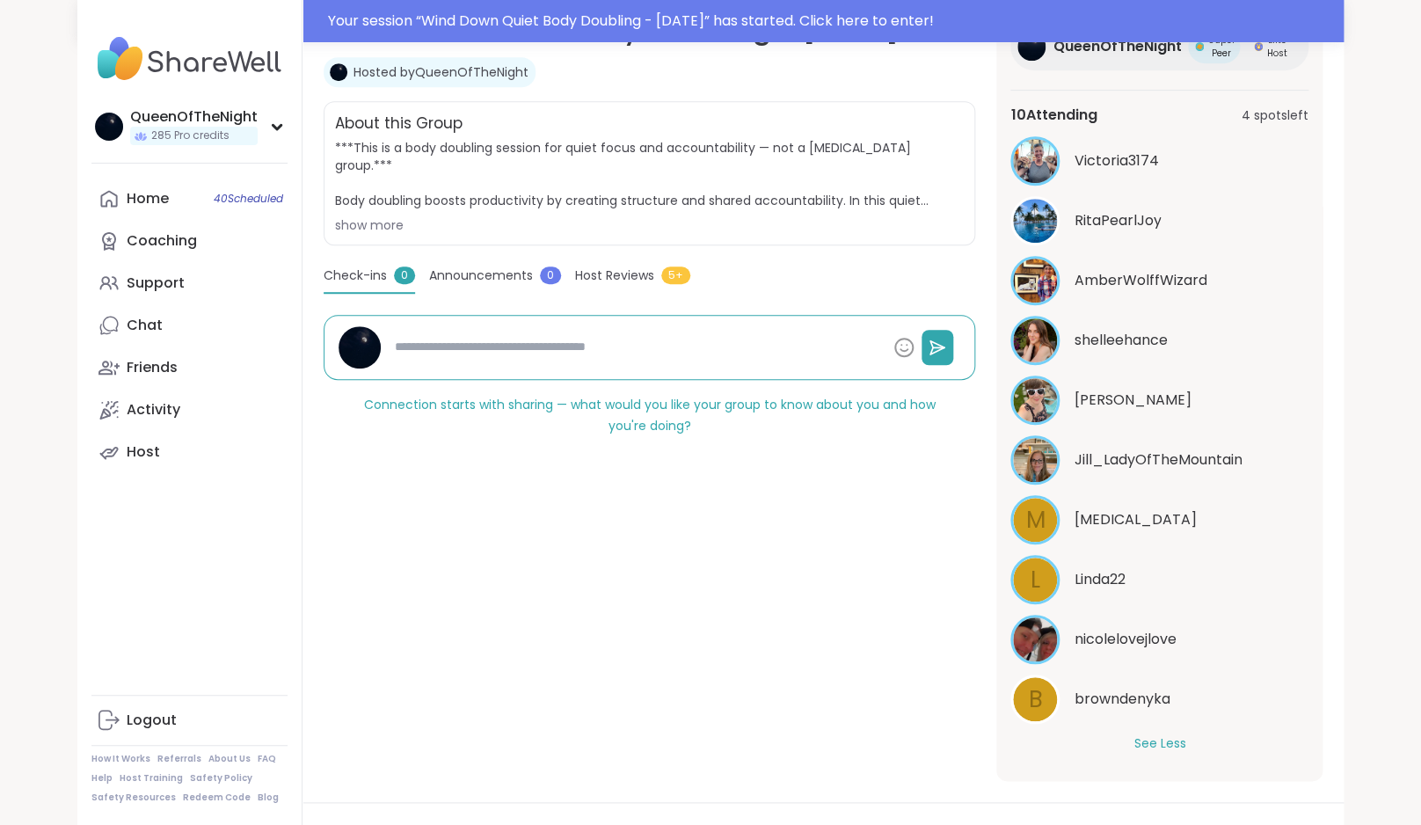
scroll to position [289, 0]
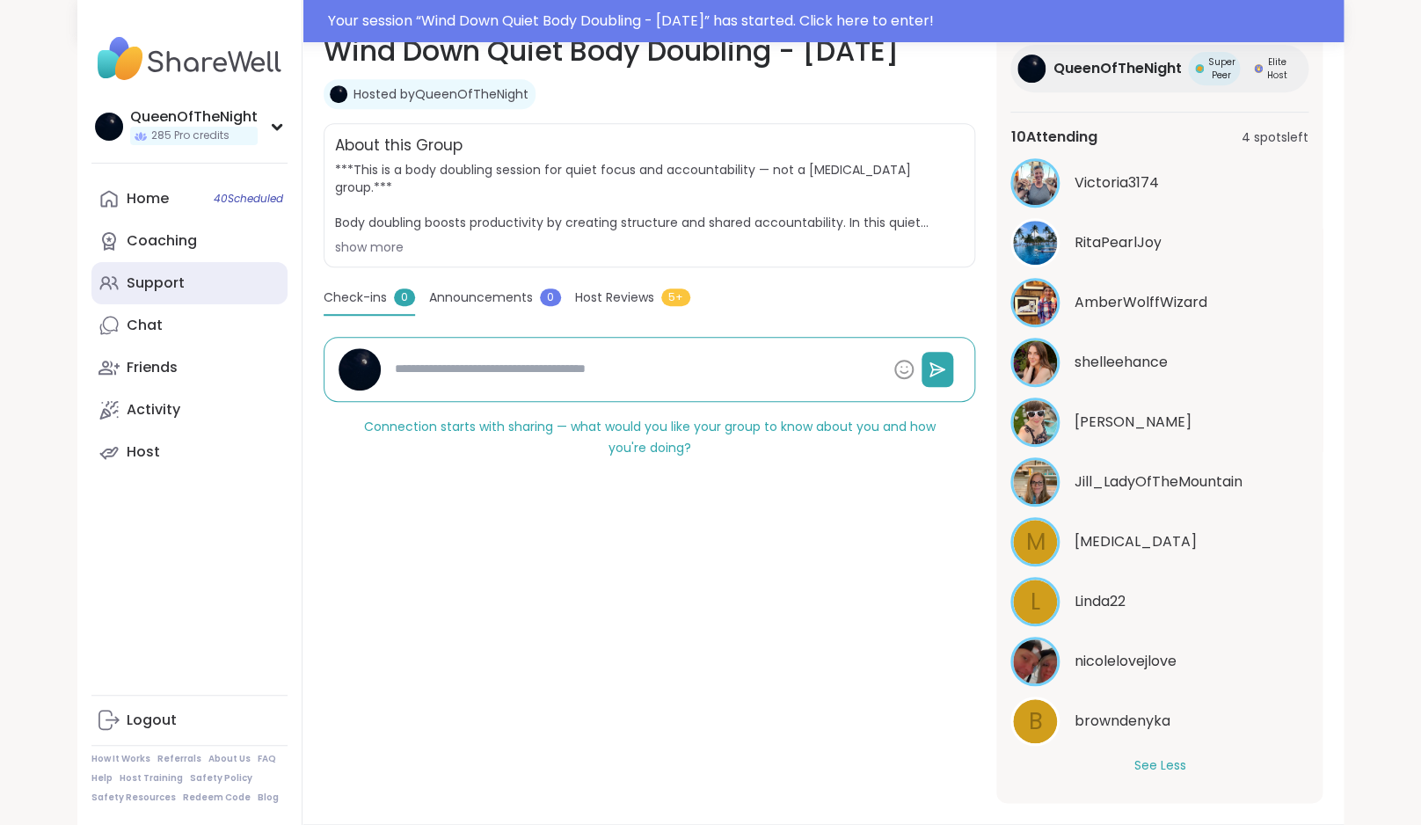
click at [215, 292] on link "Support" at bounding box center [189, 283] width 196 height 42
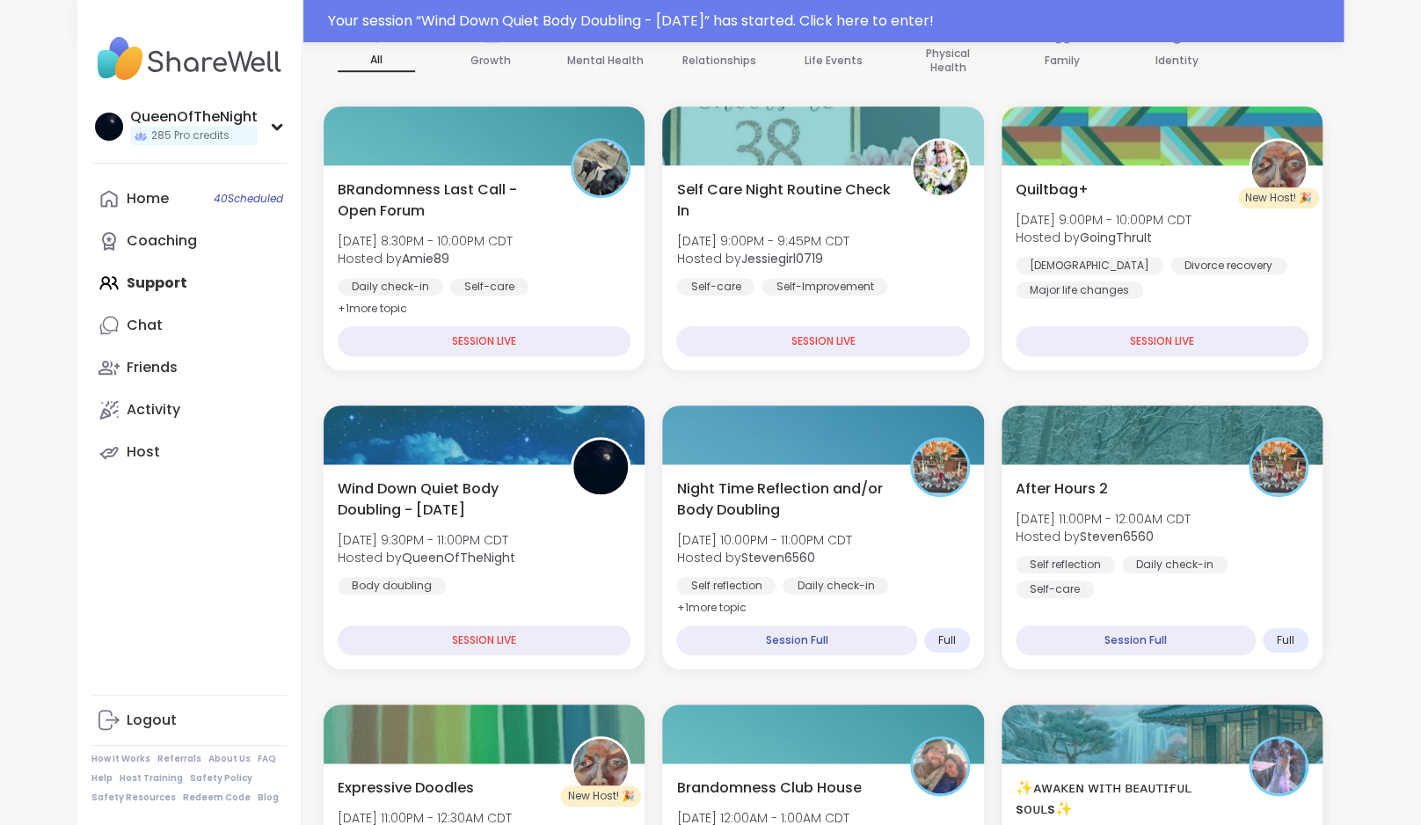
scroll to position [281, 0]
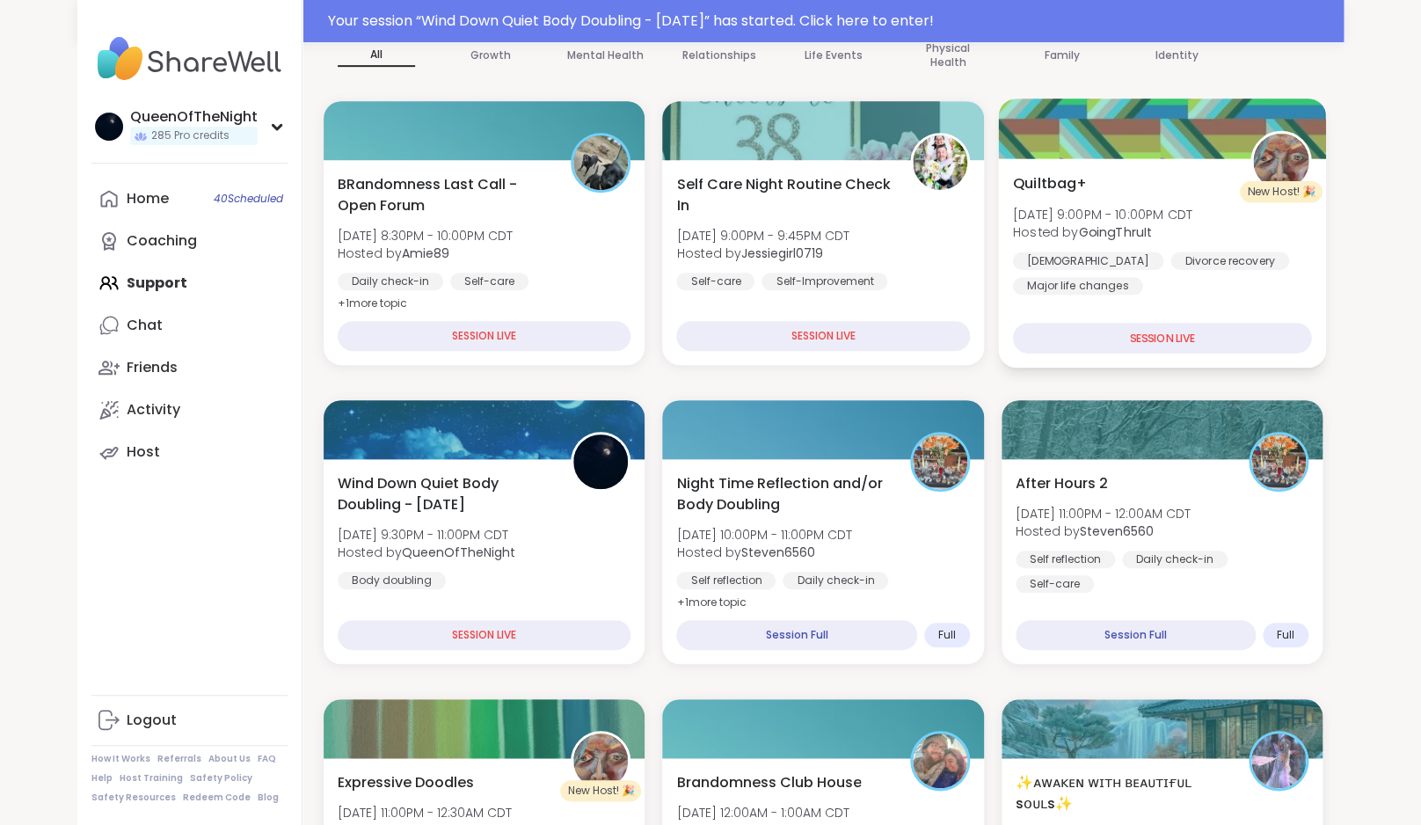
click at [1151, 149] on div at bounding box center [1162, 128] width 328 height 60
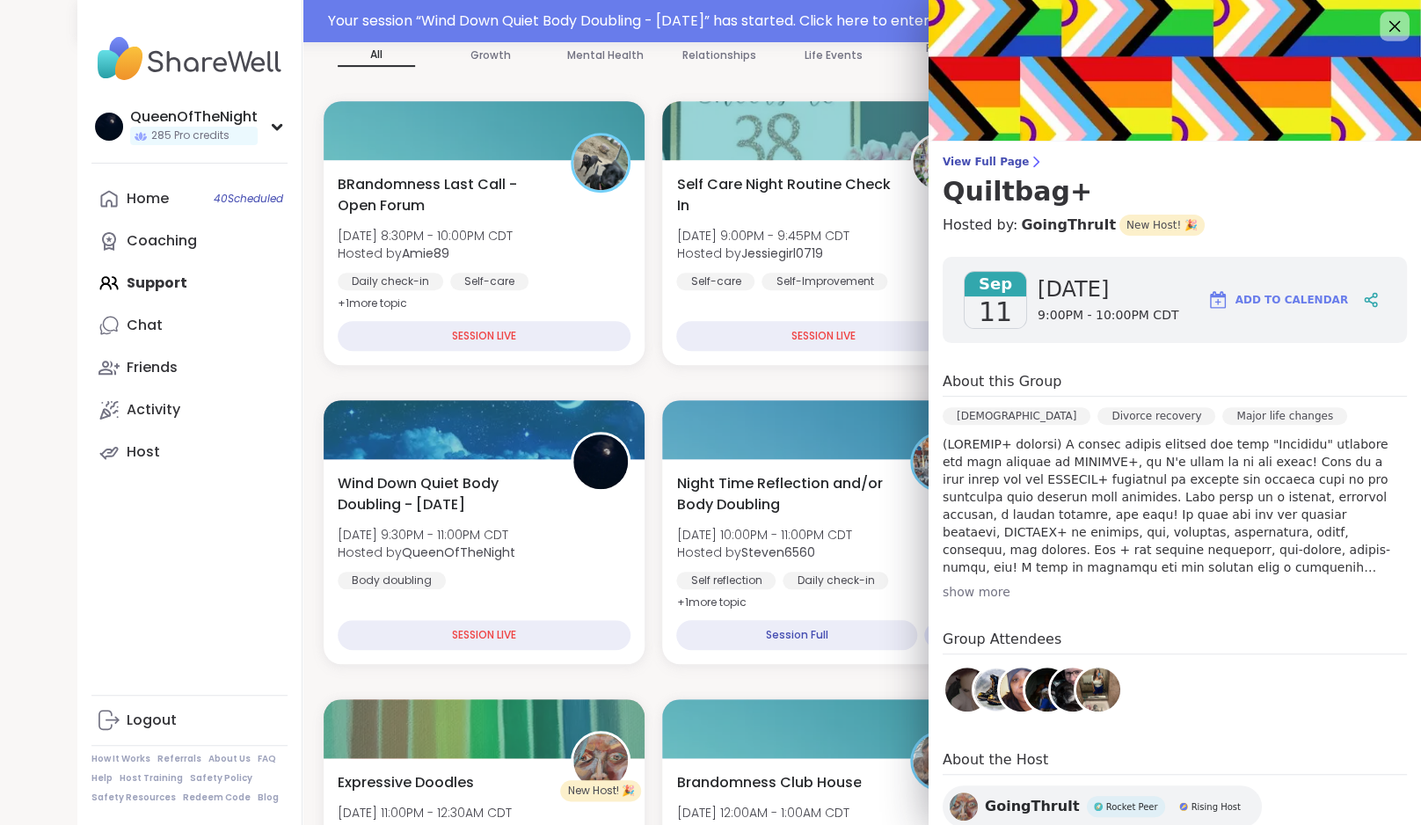
click at [1389, 28] on icon at bounding box center [1394, 26] width 11 height 11
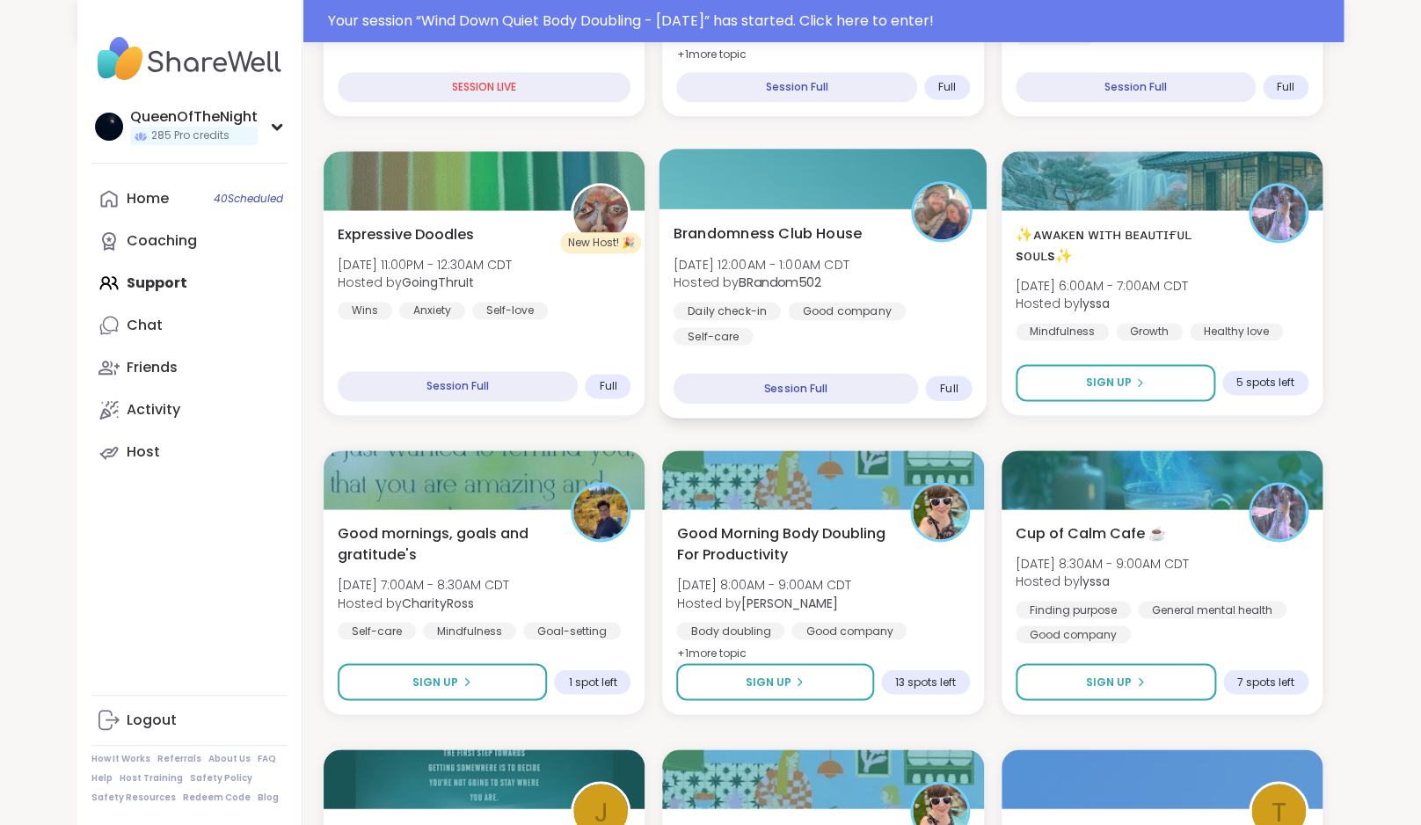
scroll to position [826, 0]
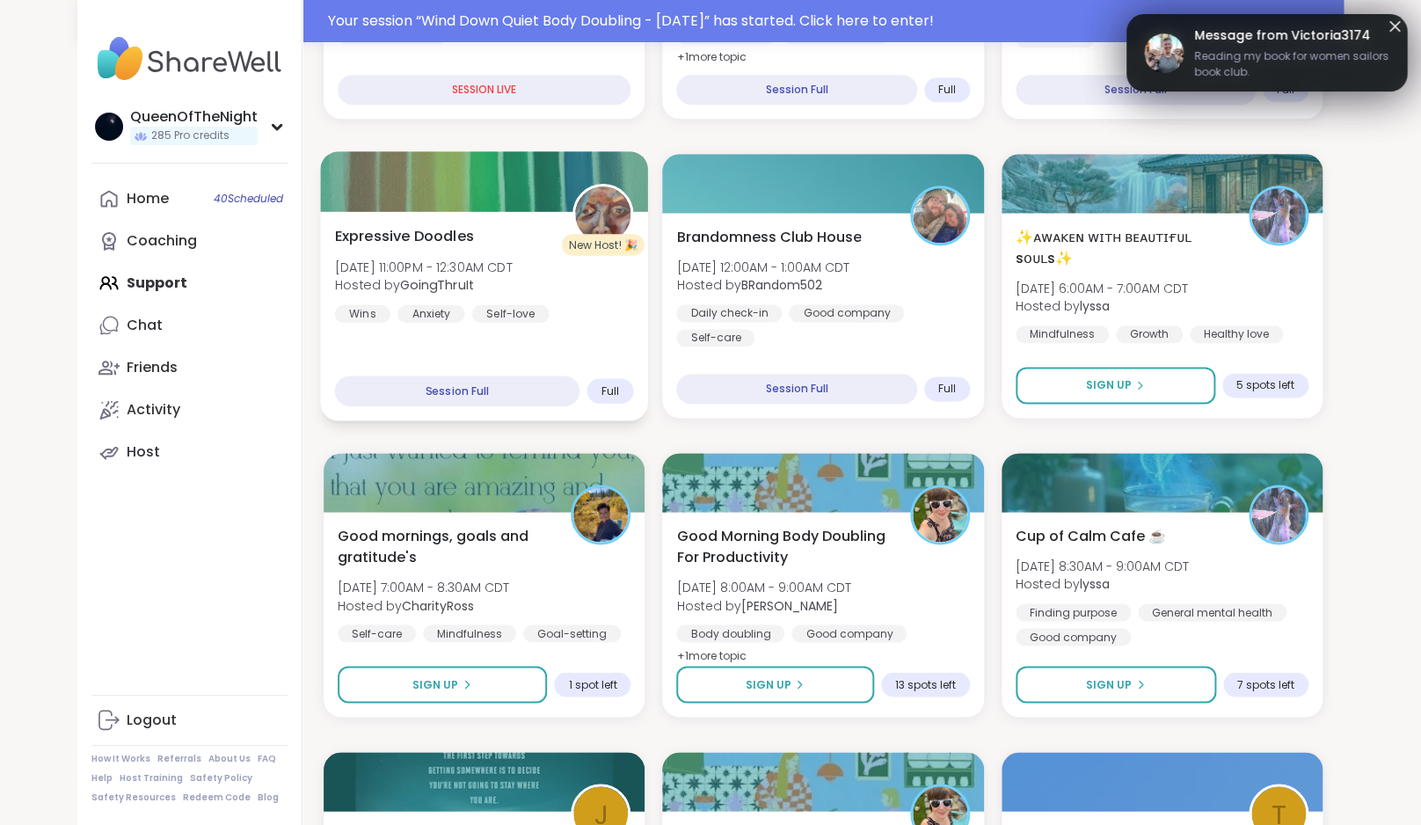
click at [528, 199] on div at bounding box center [484, 181] width 328 height 60
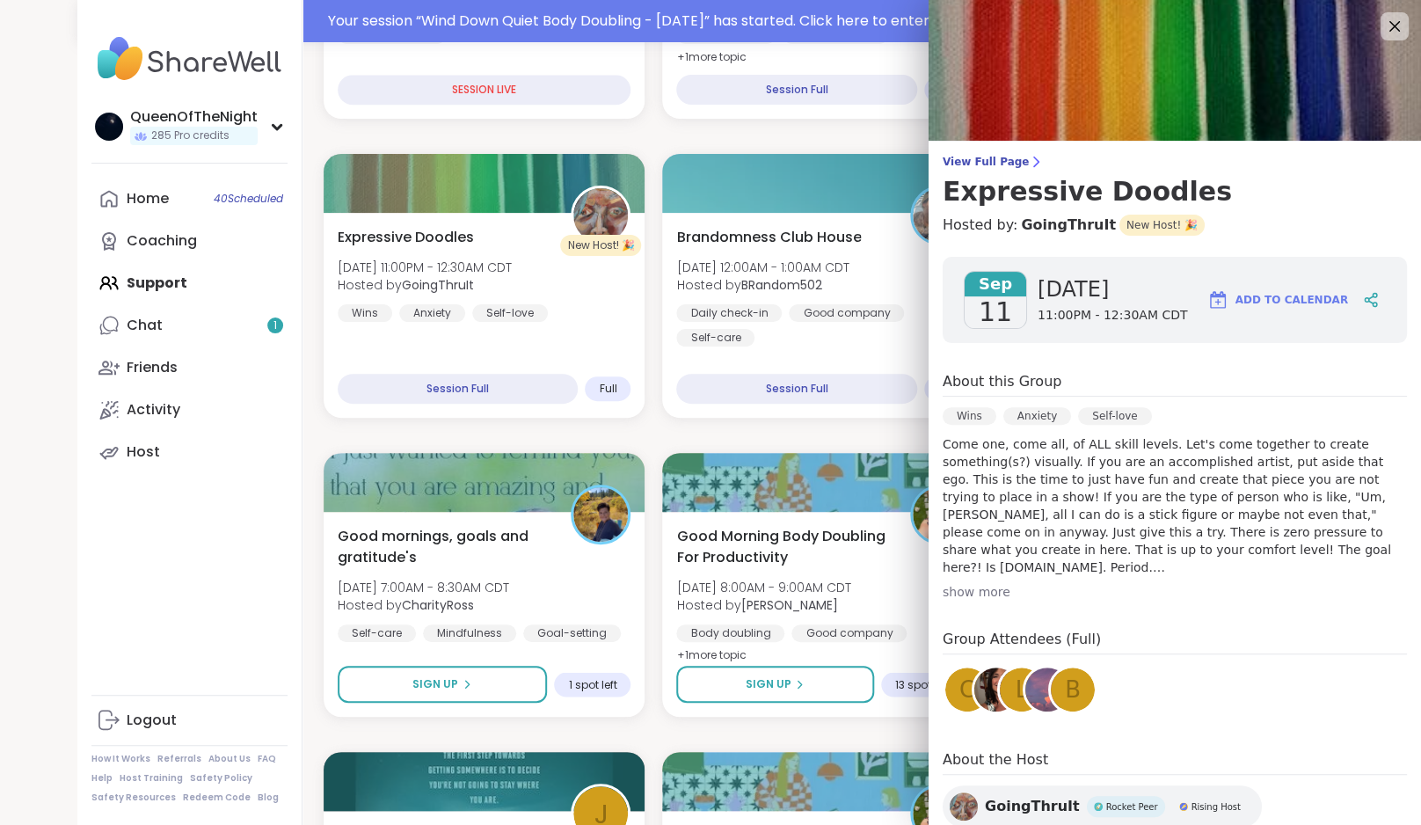
click at [988, 593] on div "show more" at bounding box center [1175, 592] width 464 height 18
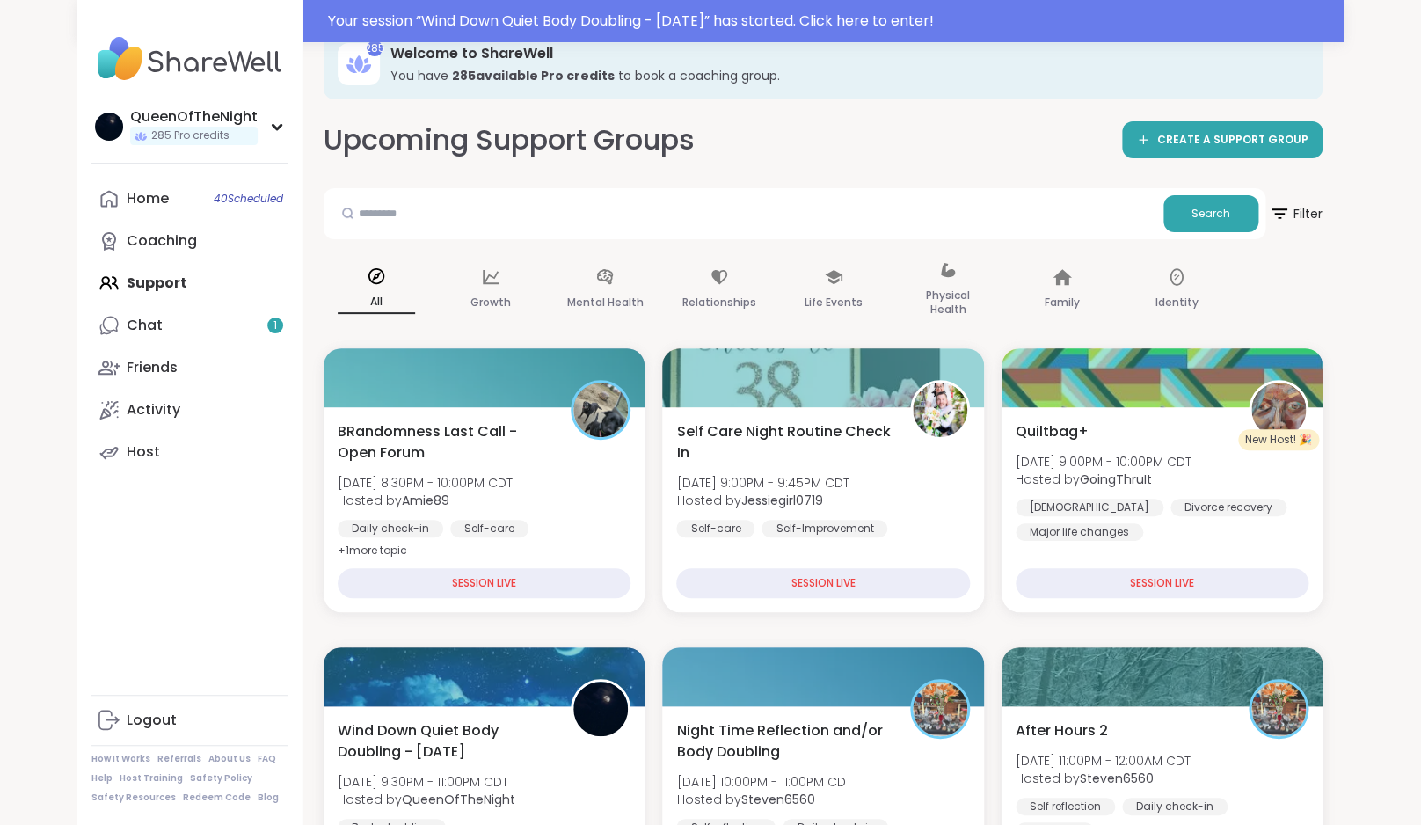
scroll to position [0, 0]
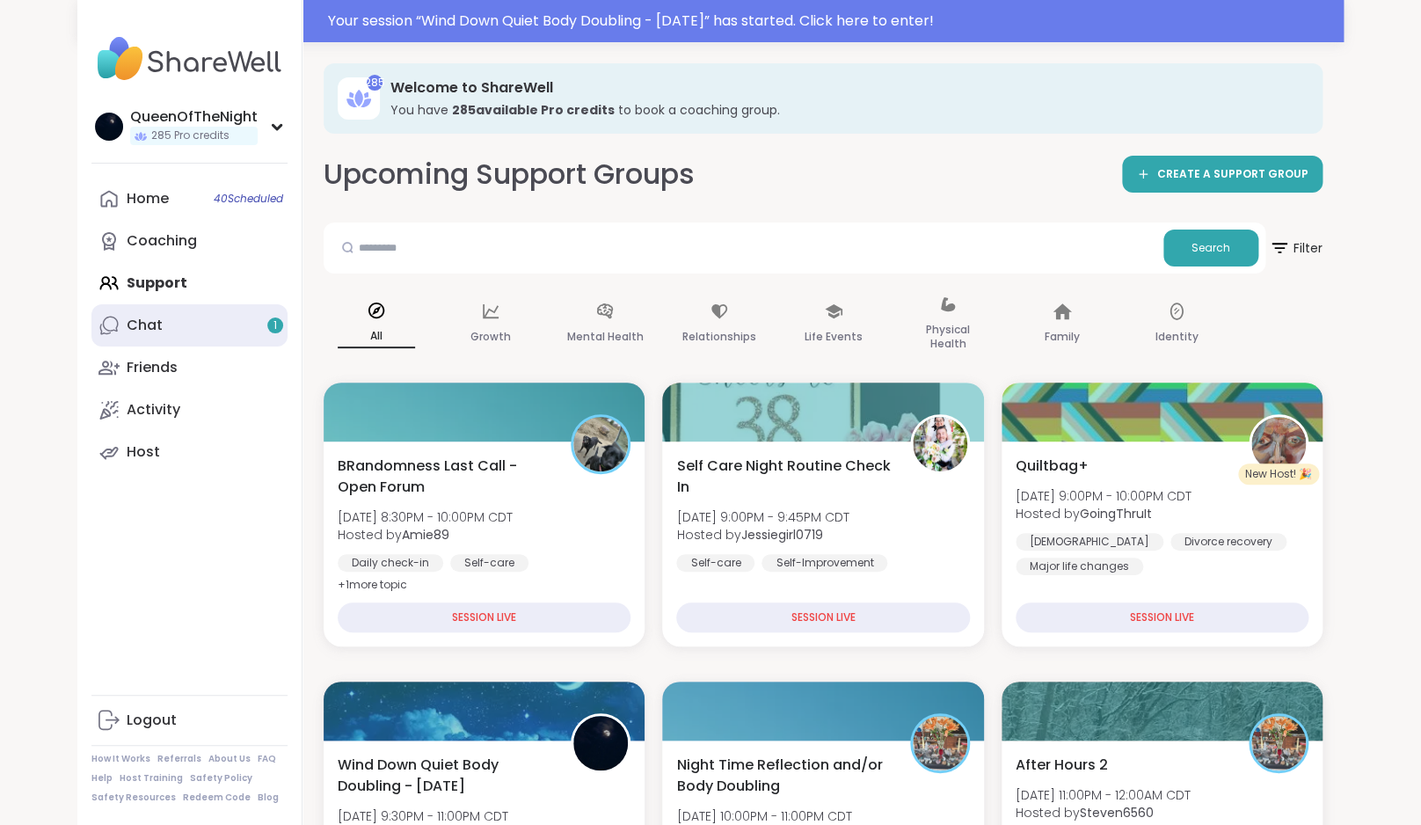
click at [178, 330] on link "Chat 1" at bounding box center [189, 325] width 196 height 42
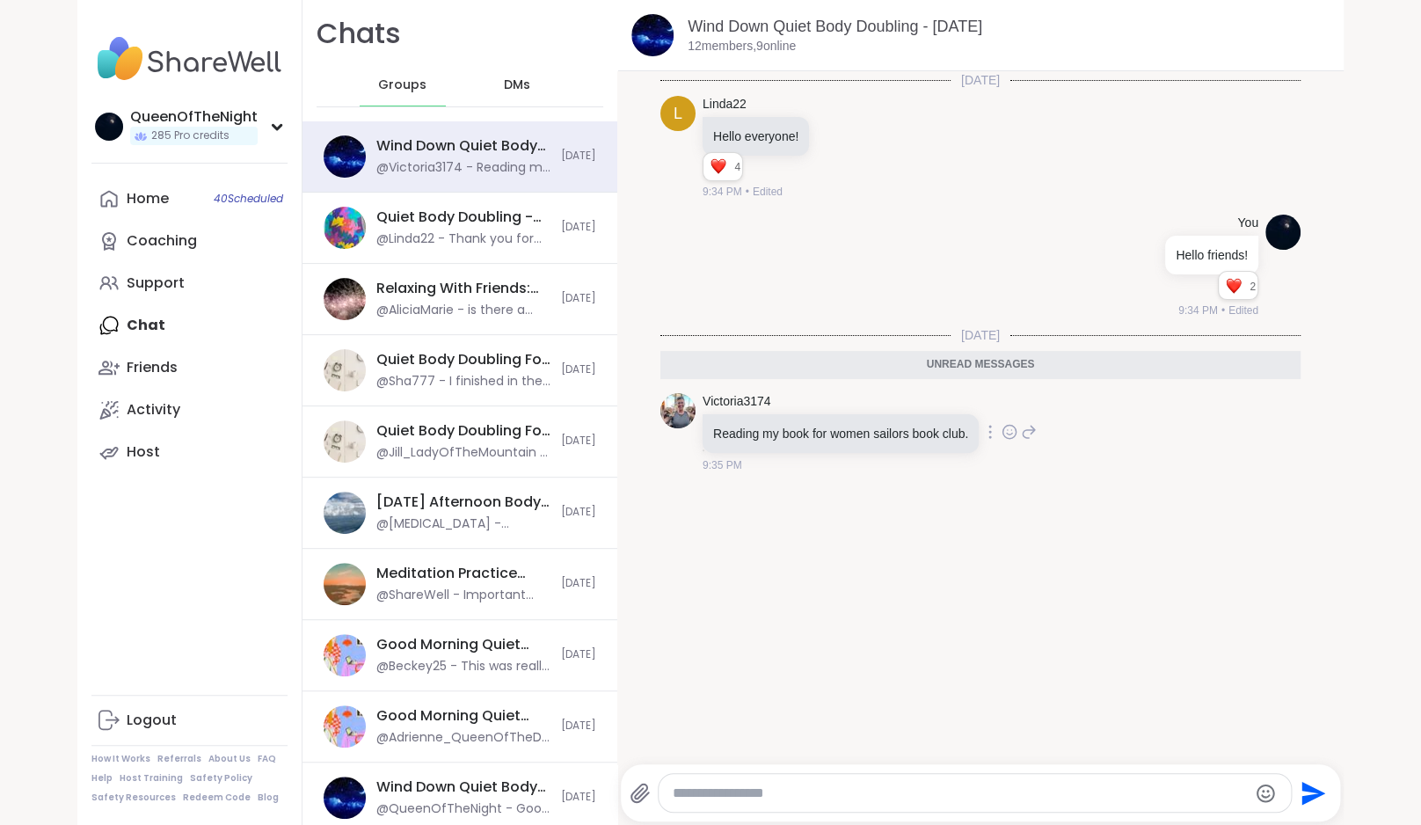
click at [1012, 435] on icon at bounding box center [1009, 434] width 5 height 2
click at [875, 415] on button "Select Reaction: Heart" at bounding box center [869, 403] width 35 height 35
click at [200, 273] on link "Support" at bounding box center [189, 283] width 196 height 42
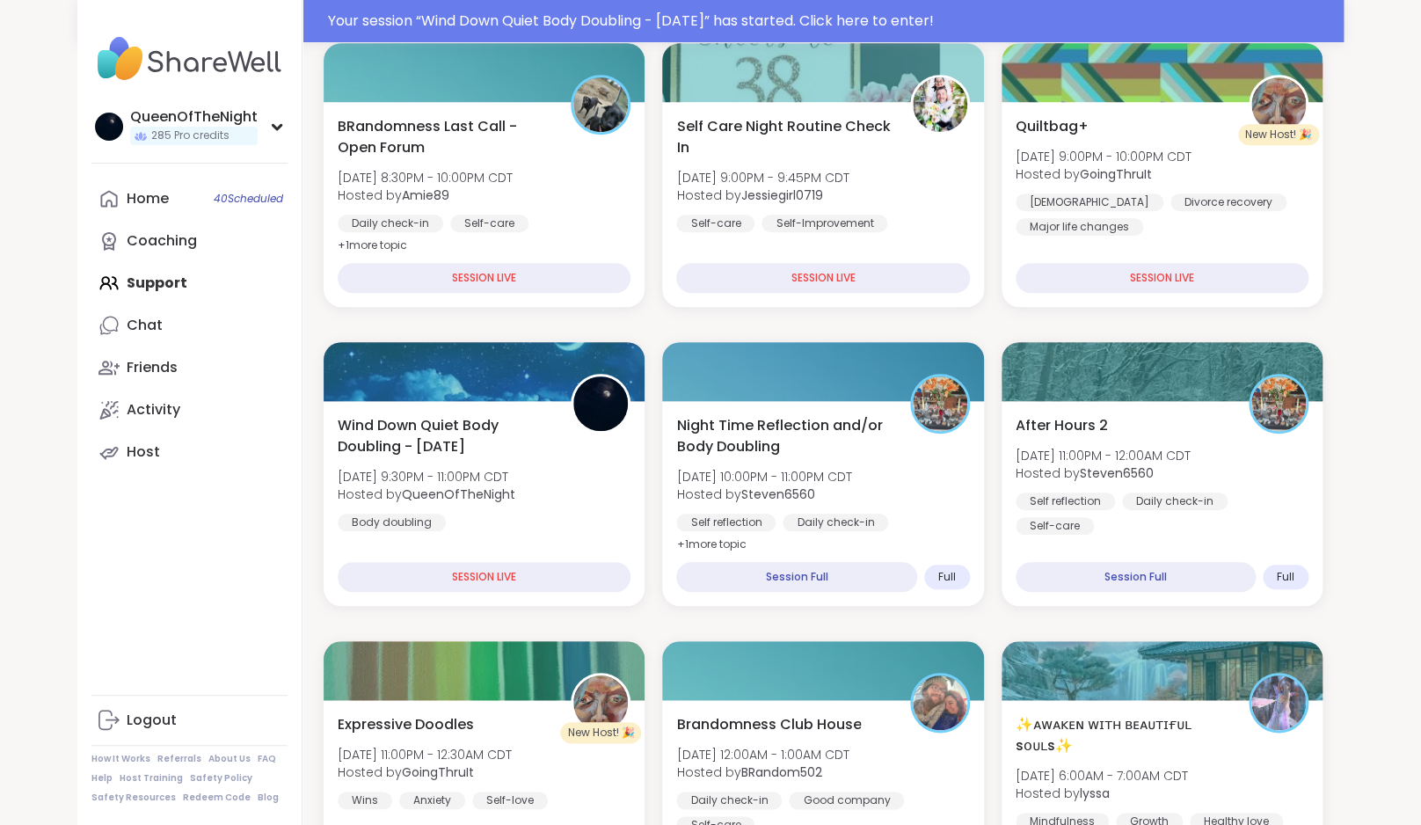
scroll to position [368, 0]
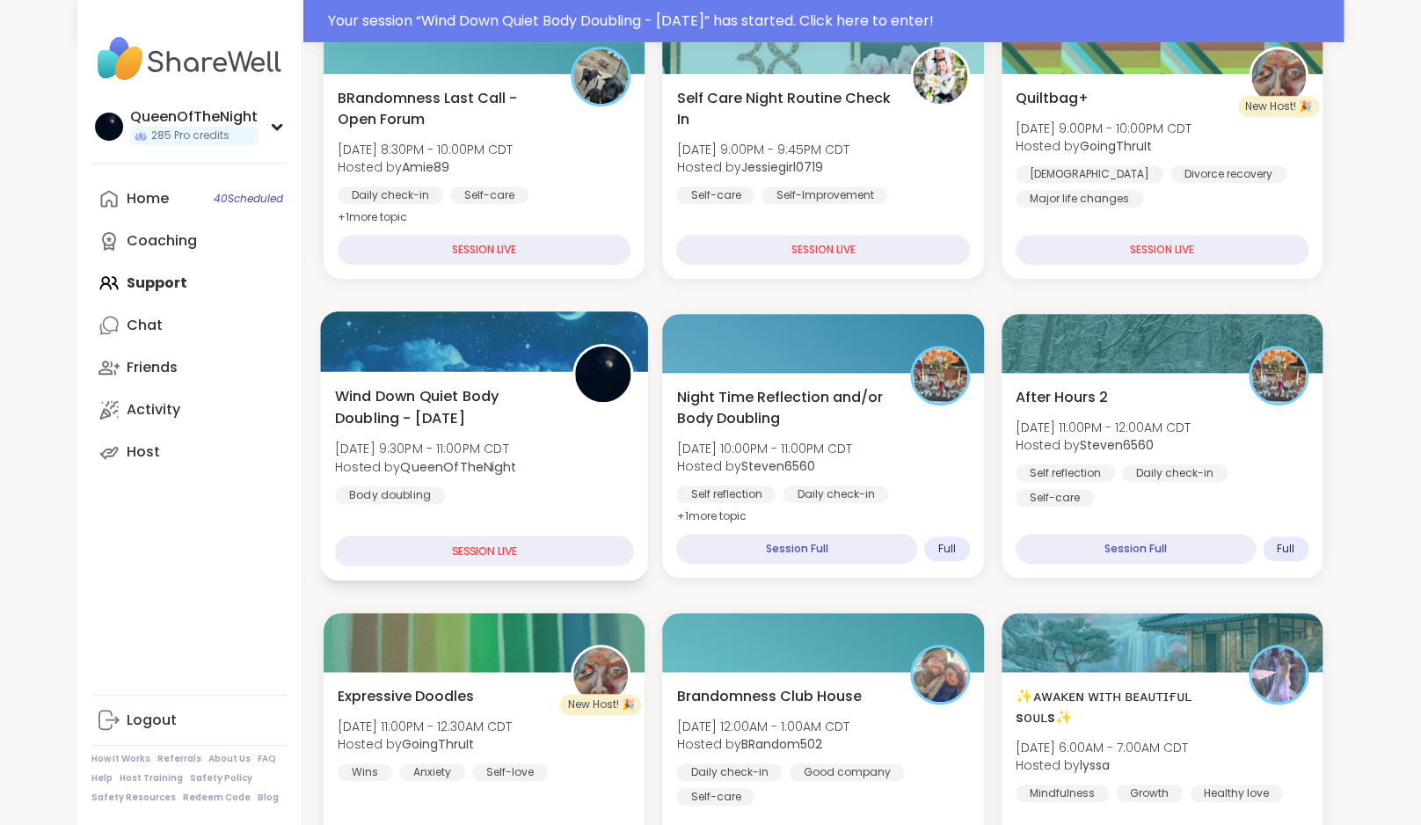
click at [505, 393] on span "Wind Down Quiet Body Doubling - [DATE]" at bounding box center [444, 406] width 218 height 43
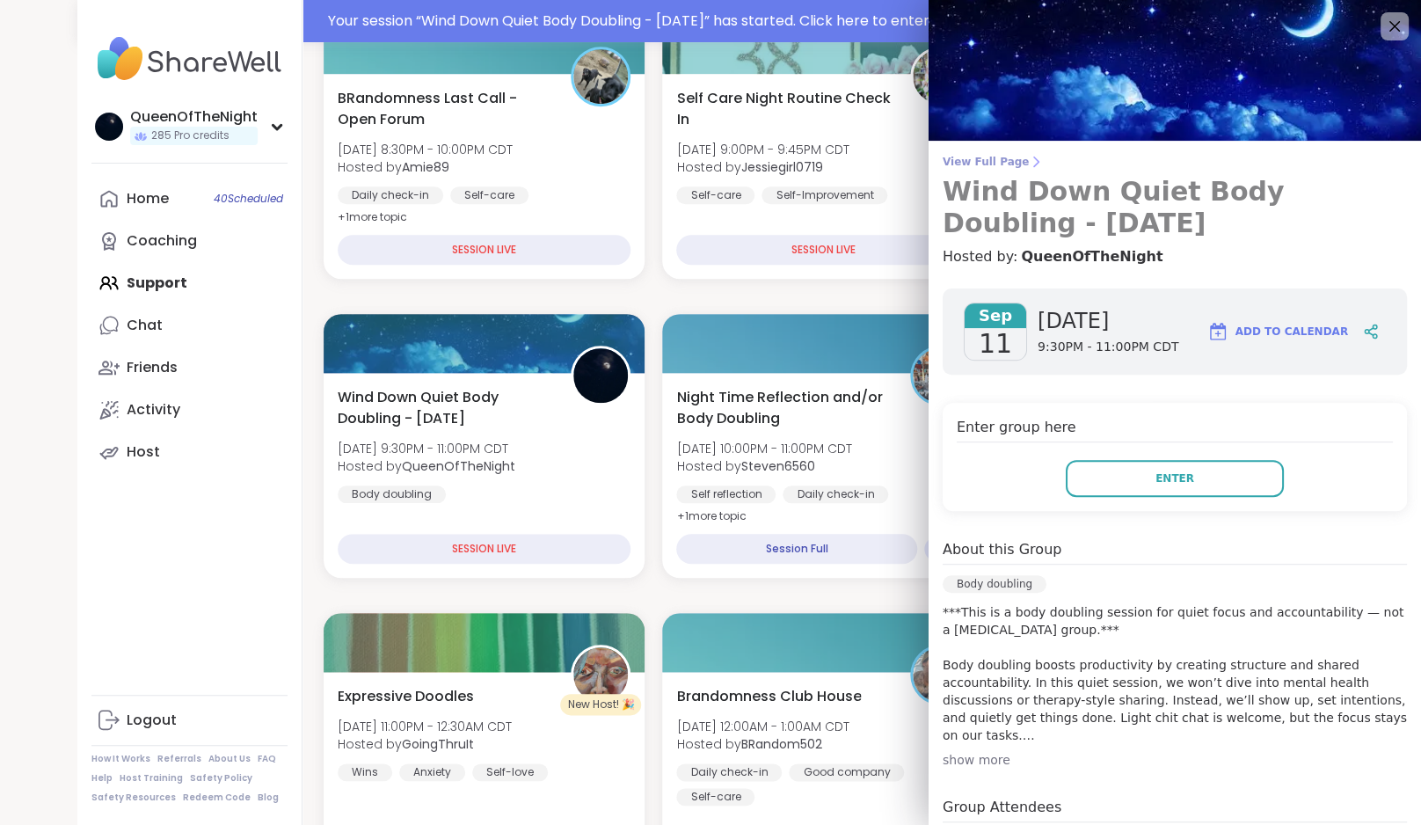
click at [1001, 163] on span "View Full Page" at bounding box center [1175, 162] width 464 height 14
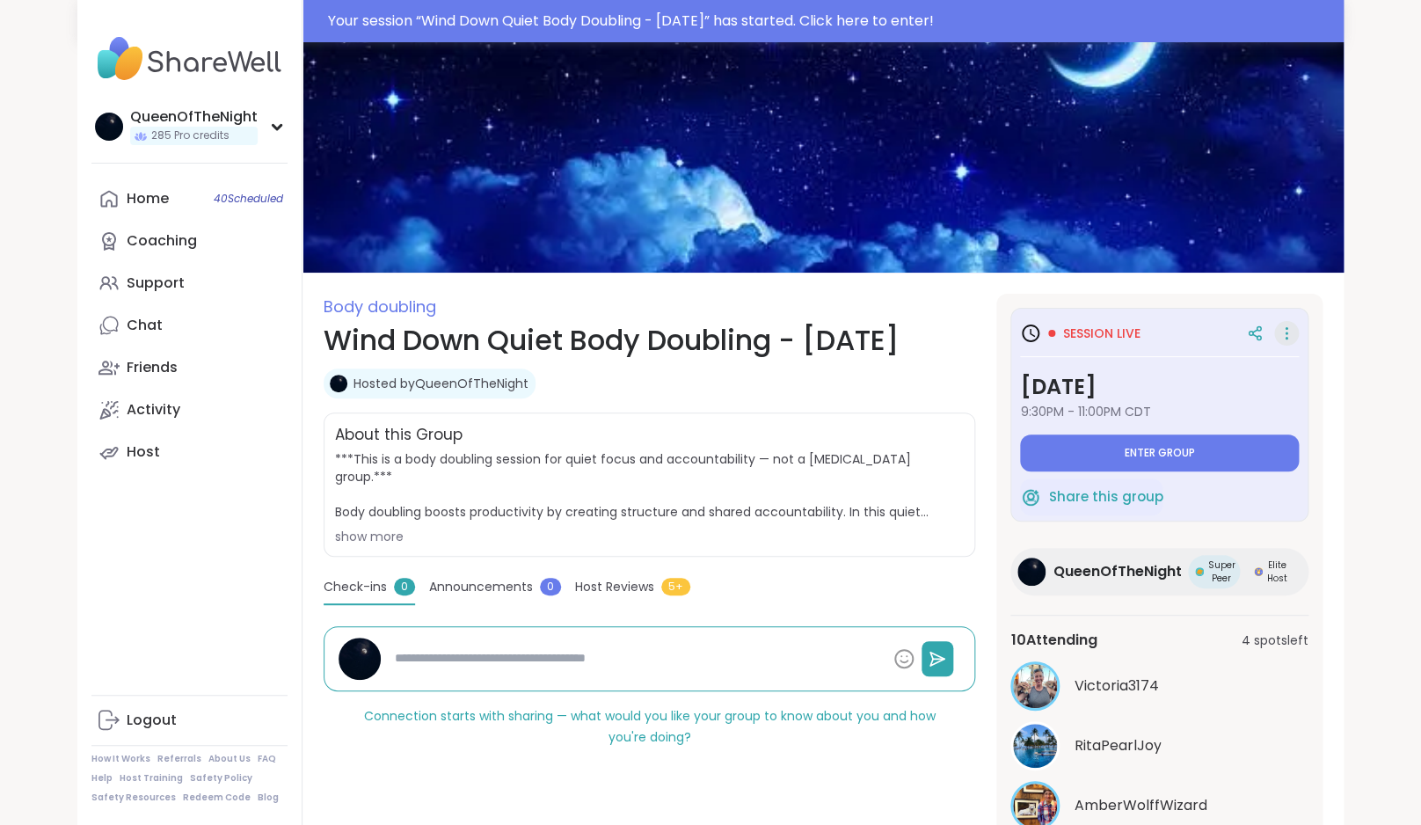
click at [1288, 326] on icon at bounding box center [1286, 333] width 18 height 25
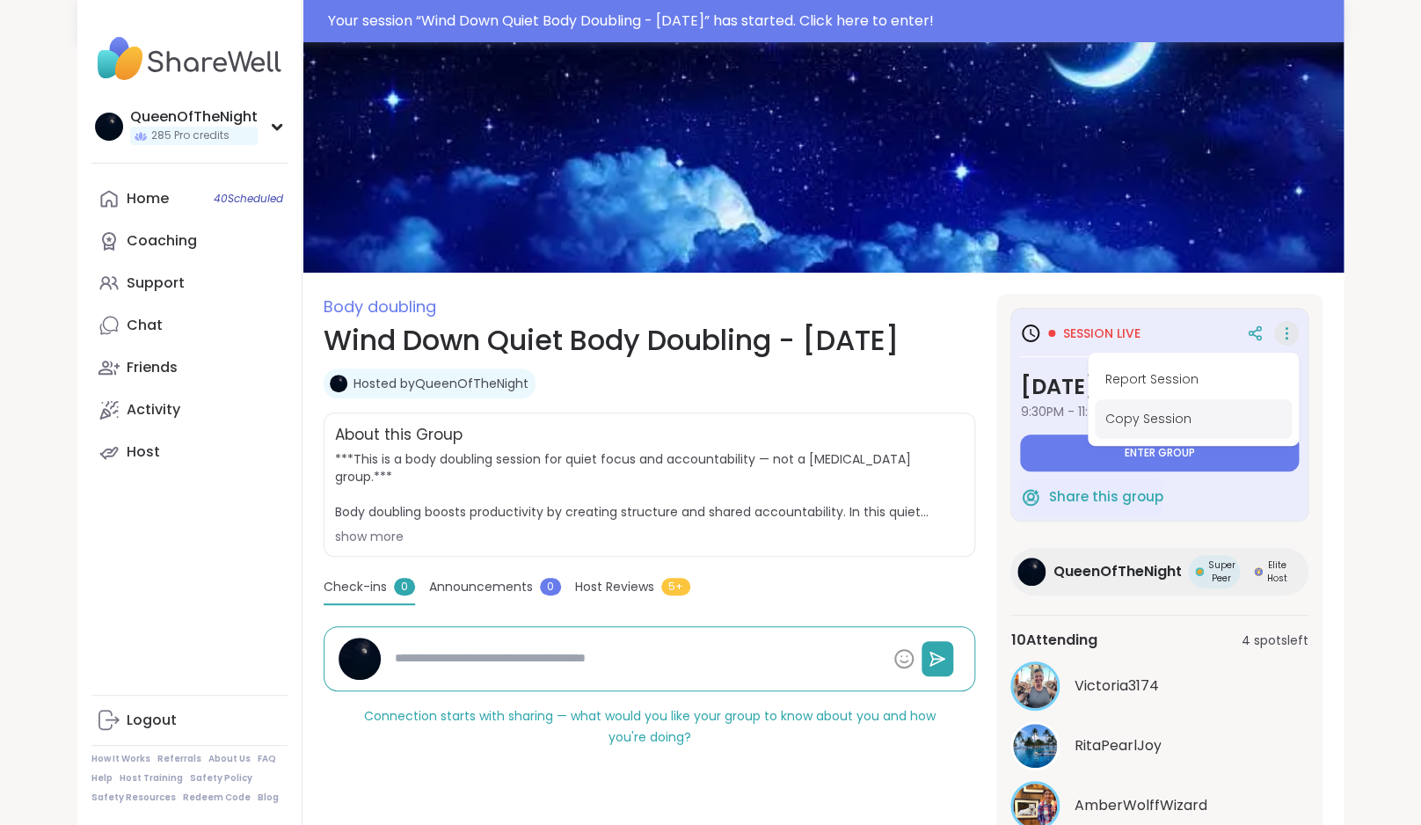
click at [1147, 427] on button "Copy Session" at bounding box center [1193, 419] width 197 height 40
type textarea "*"
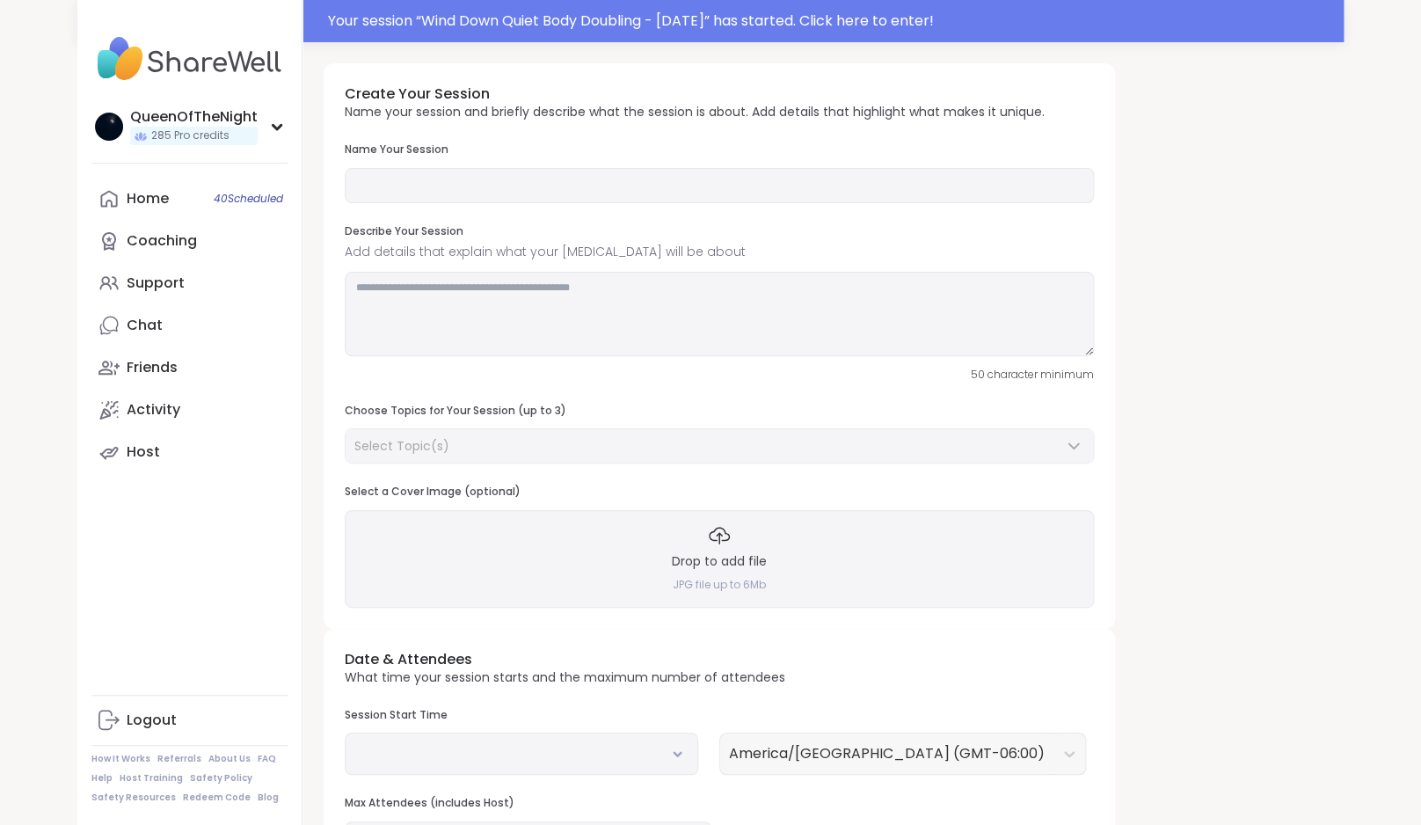
type input "**********"
type textarea "**********"
type input "**"
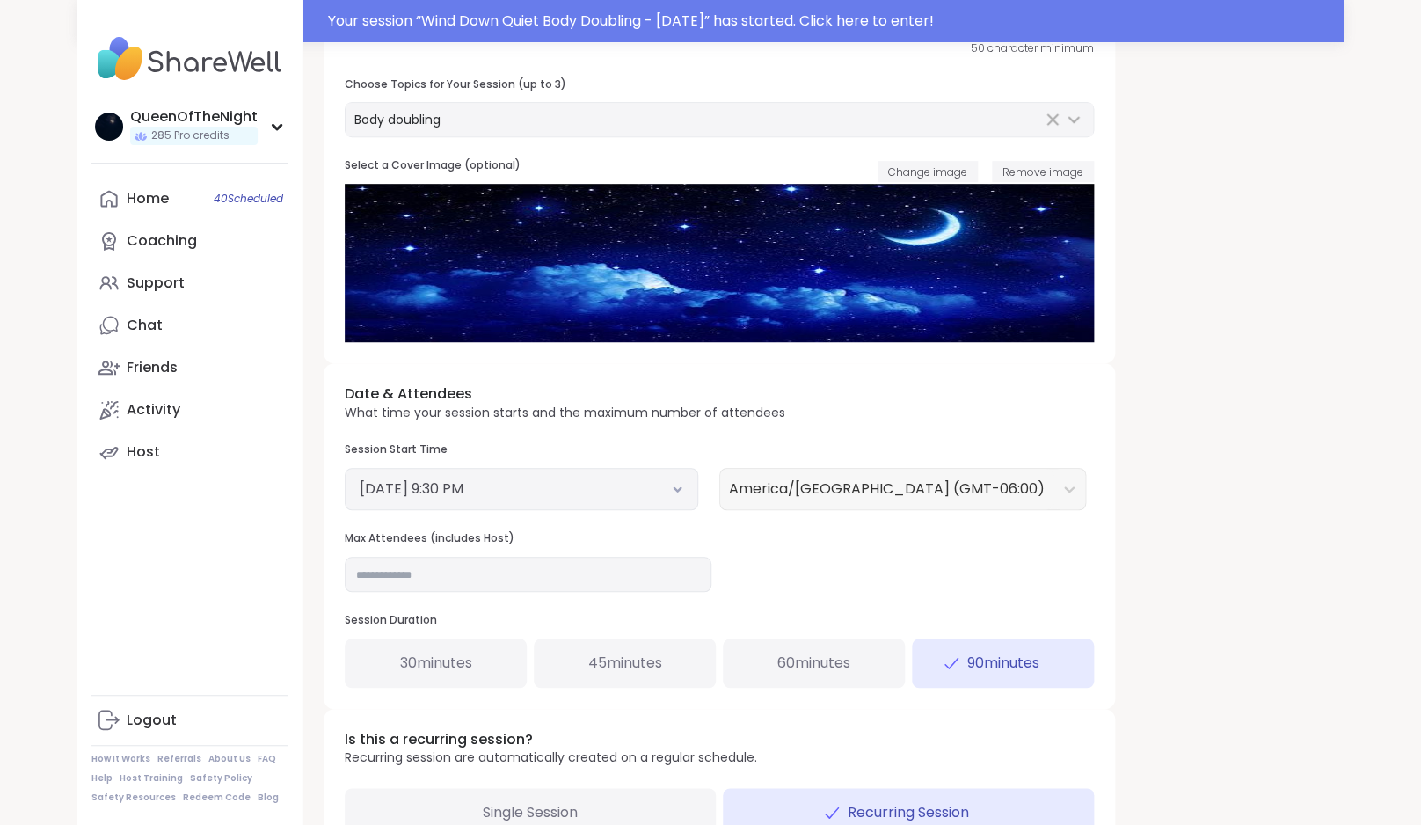
scroll to position [615, 0]
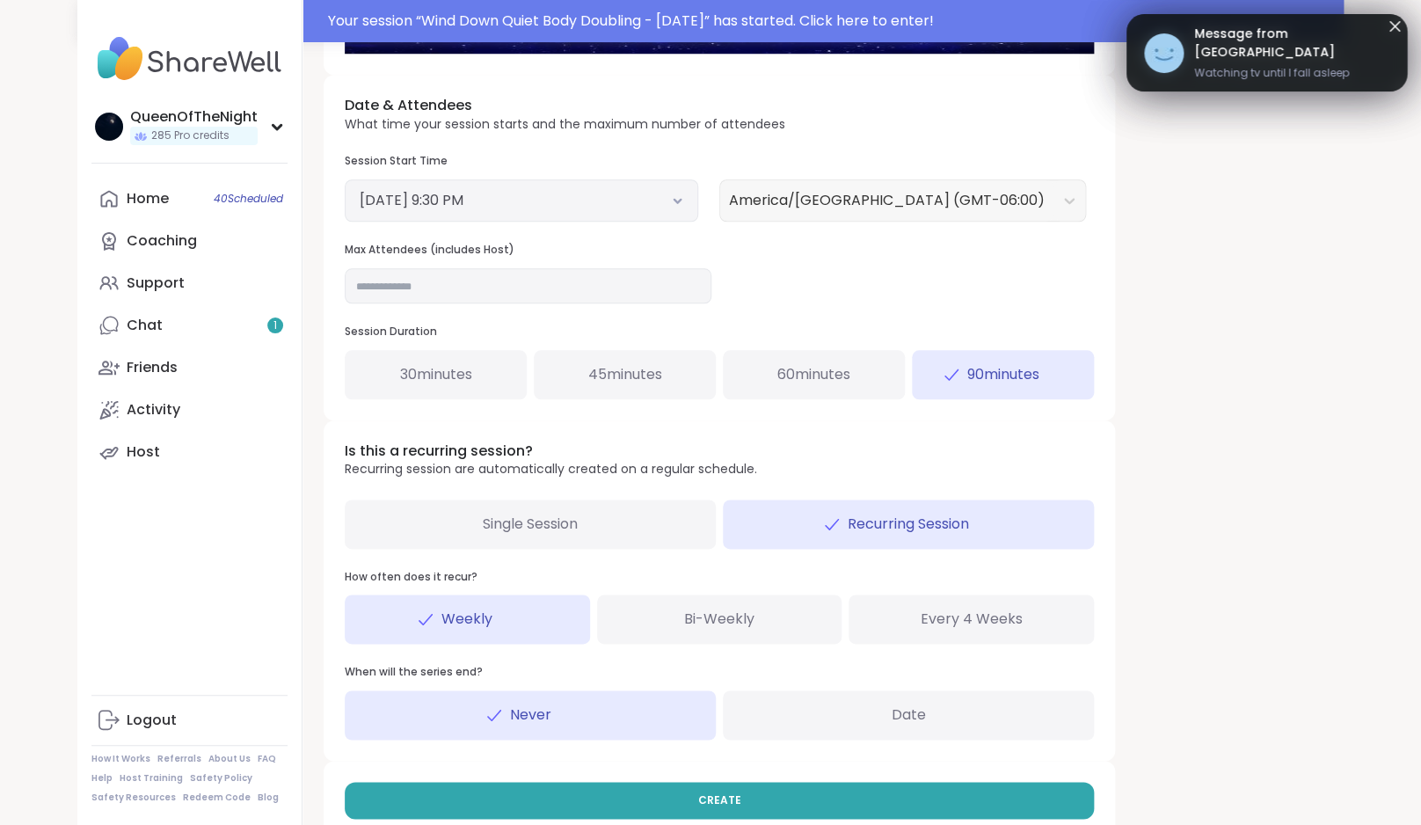
click at [664, 208] on button "September 11, 2025 9:30 PM" at bounding box center [522, 200] width 324 height 21
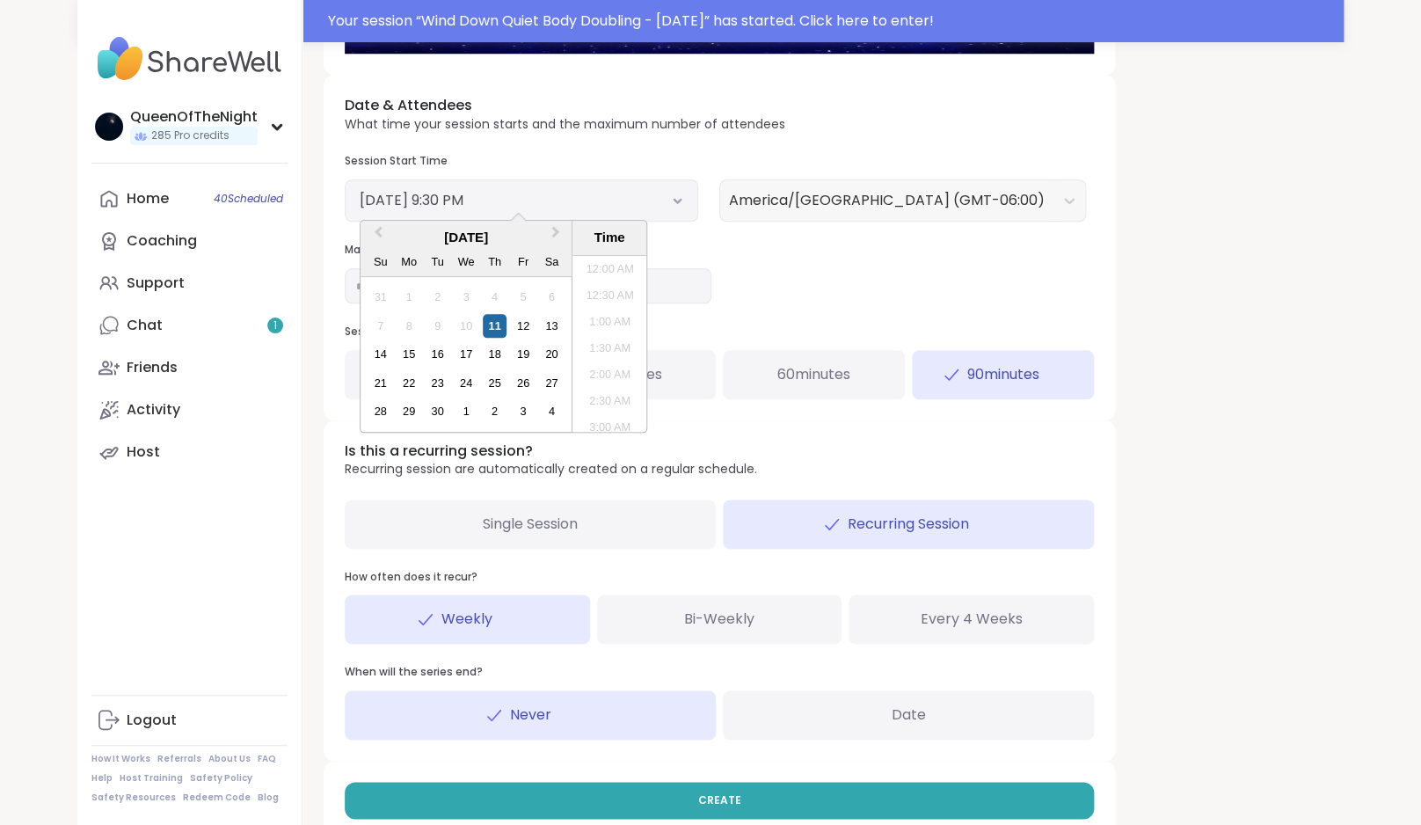
scroll to position [1059, 0]
click at [600, 420] on li "11:00 PM" at bounding box center [609, 423] width 75 height 26
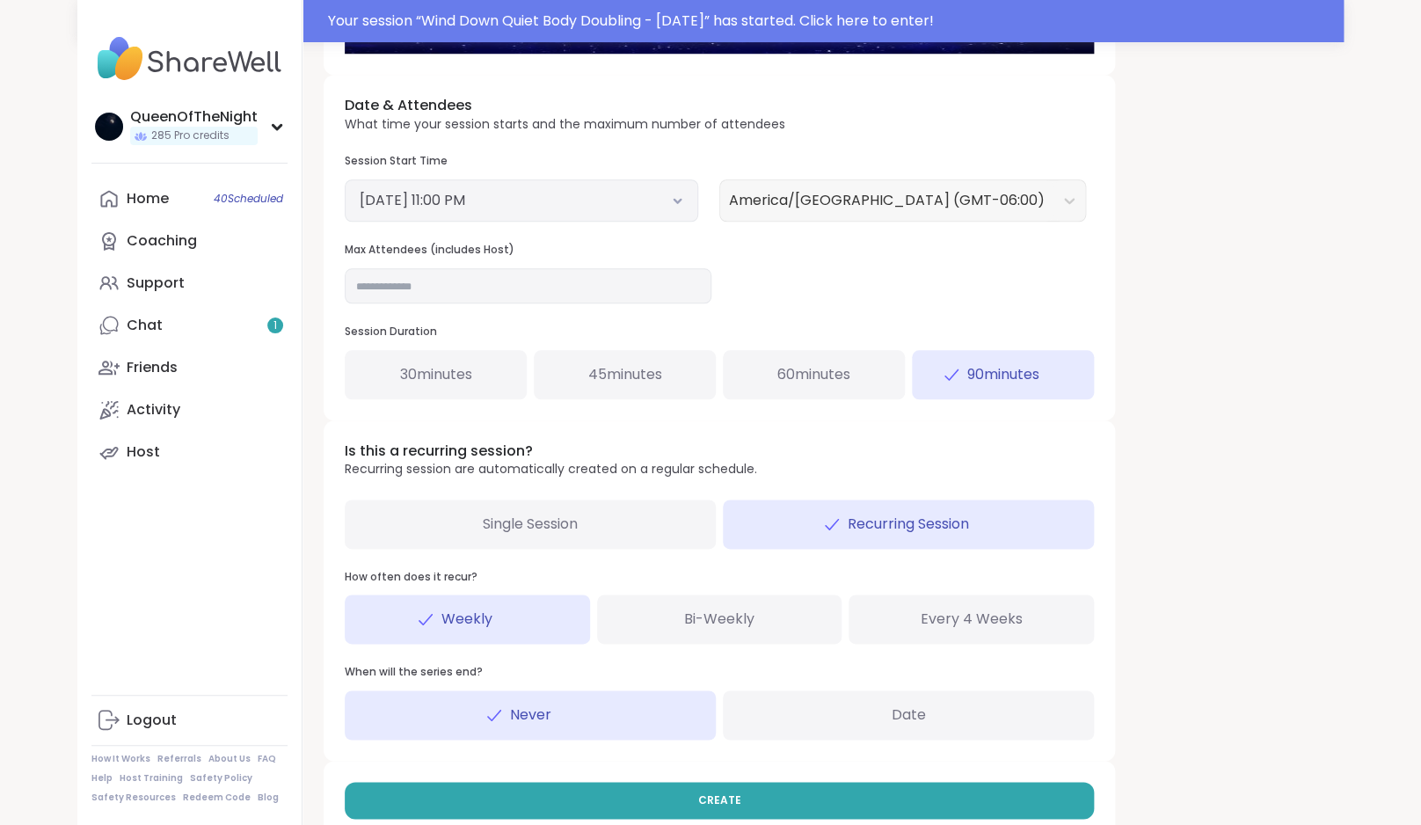
click at [850, 322] on div "Date & Attendees What time your session starts and the maximum number of attend…" at bounding box center [719, 247] width 791 height 345
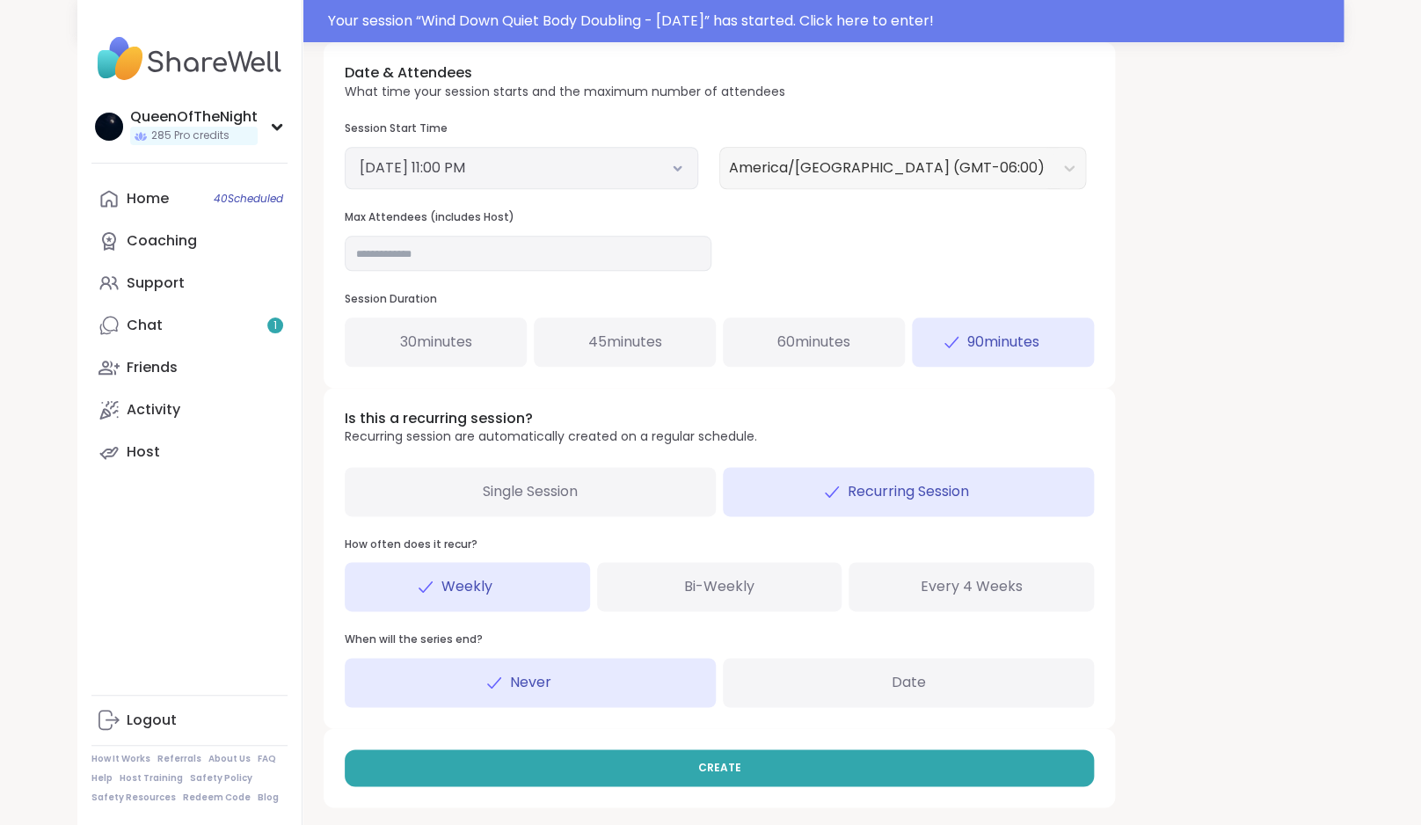
click at [588, 491] on div "Single Session" at bounding box center [530, 491] width 371 height 49
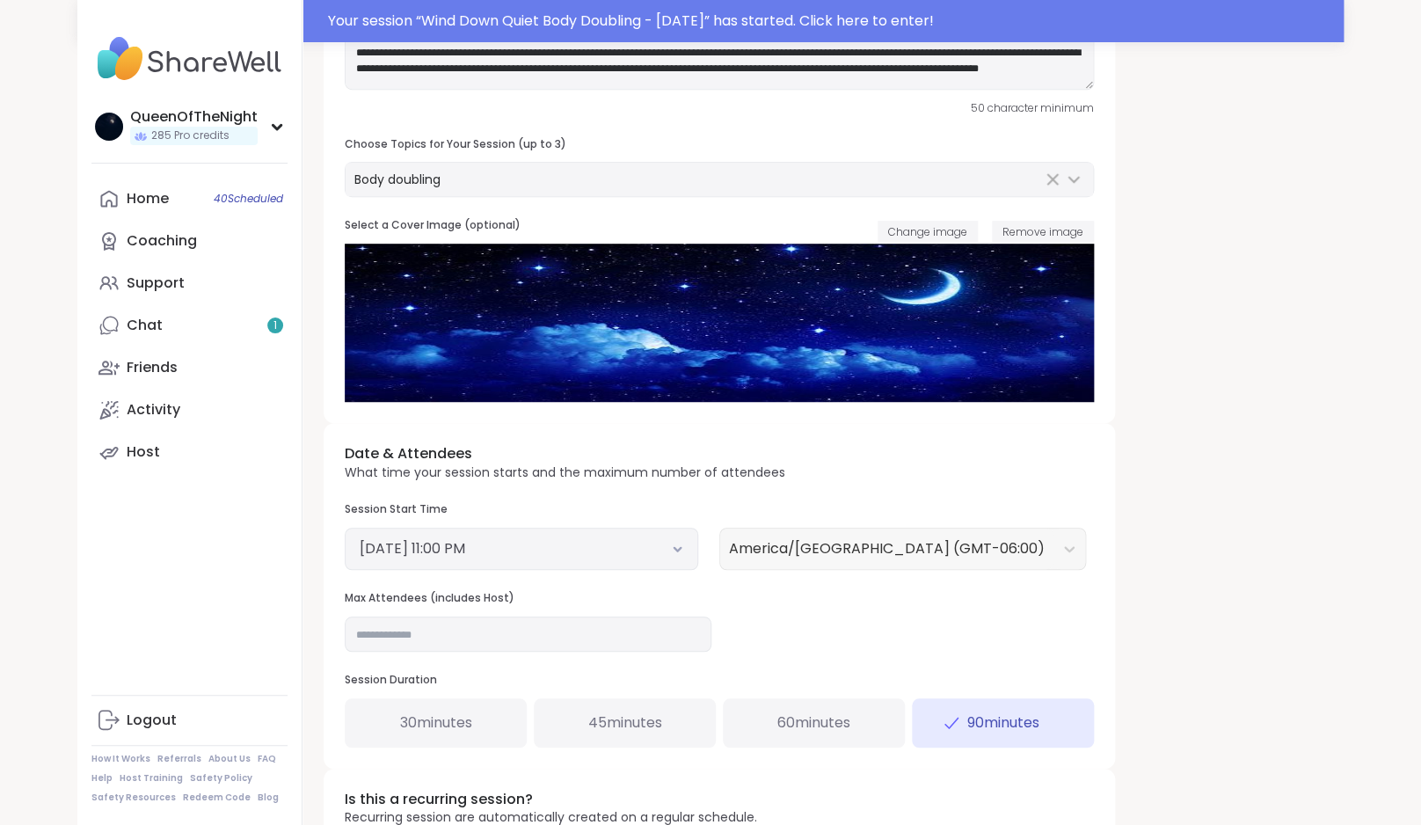
scroll to position [456, 0]
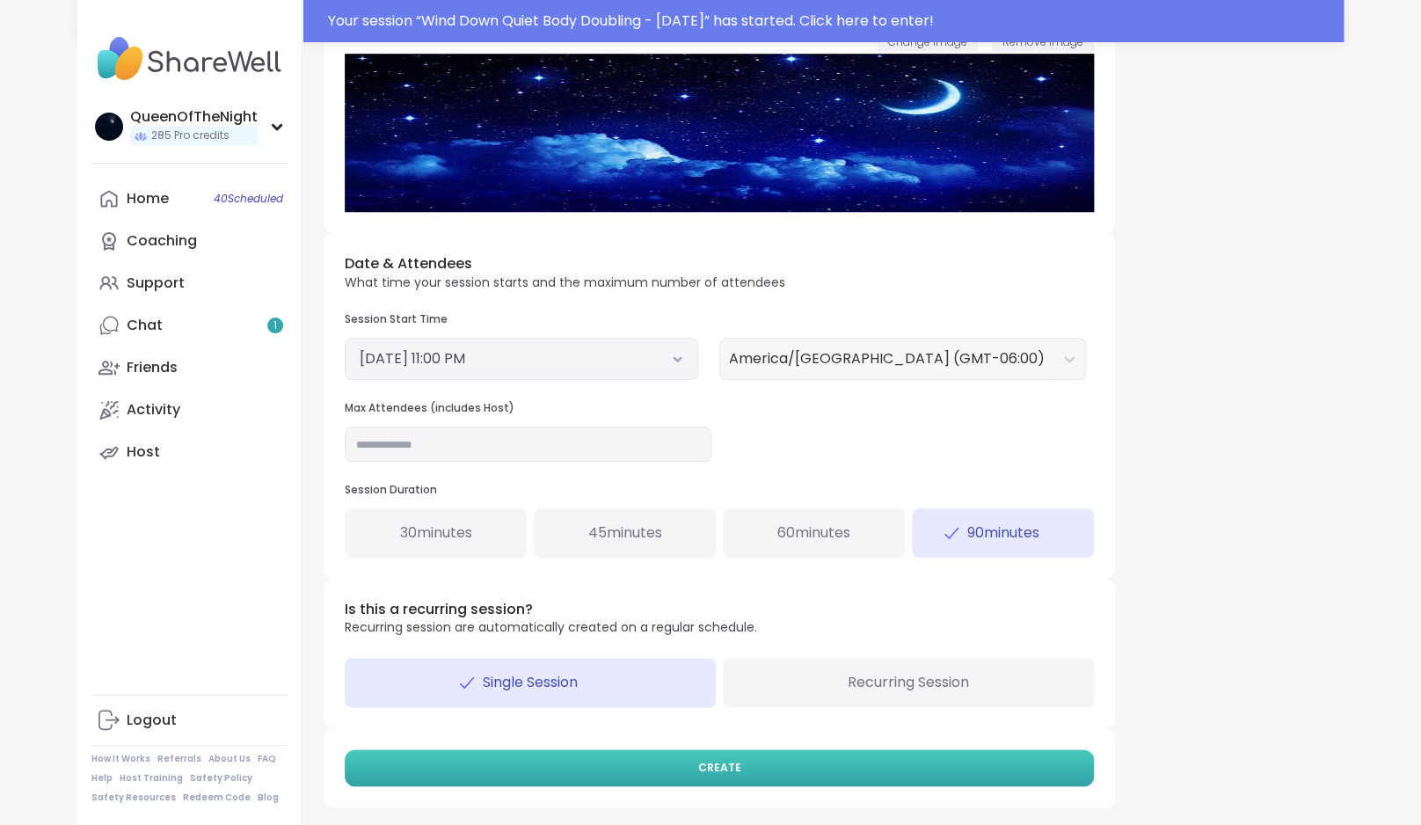
click at [718, 775] on span "CREATE" at bounding box center [719, 768] width 43 height 16
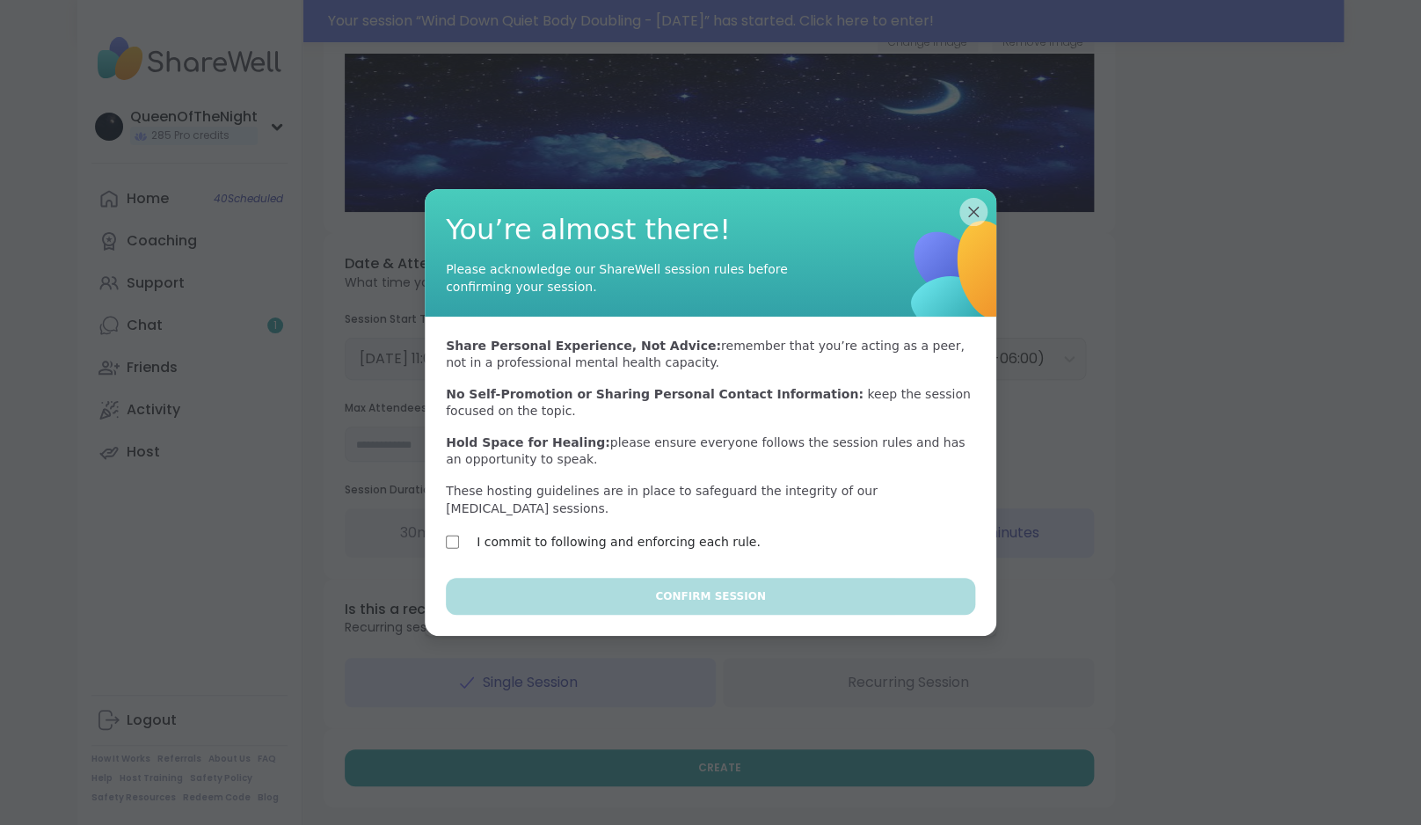
click at [684, 539] on label "I commit to following and enforcing each rule." at bounding box center [619, 541] width 284 height 21
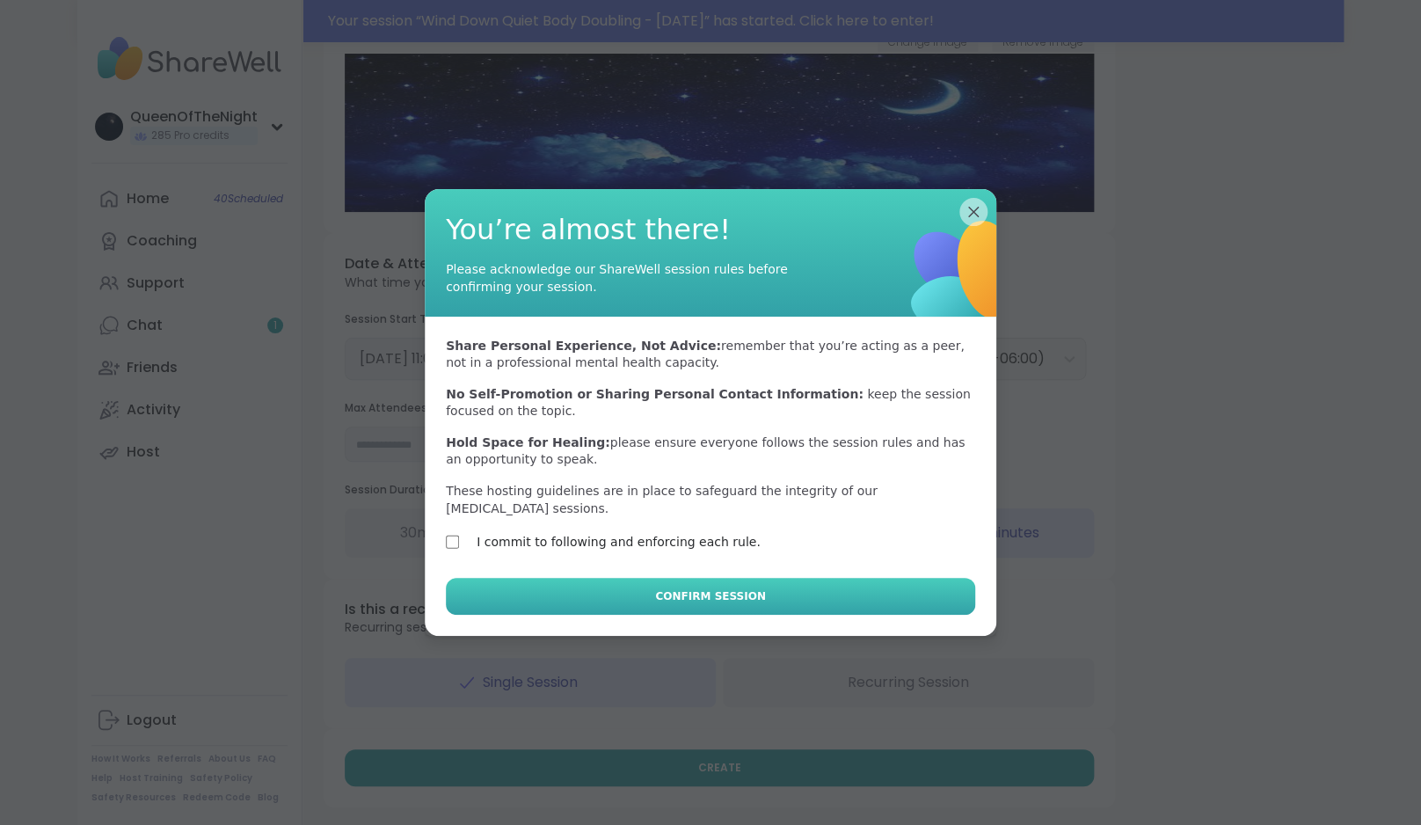
click at [710, 602] on span "Confirm Session" at bounding box center [710, 596] width 110 height 16
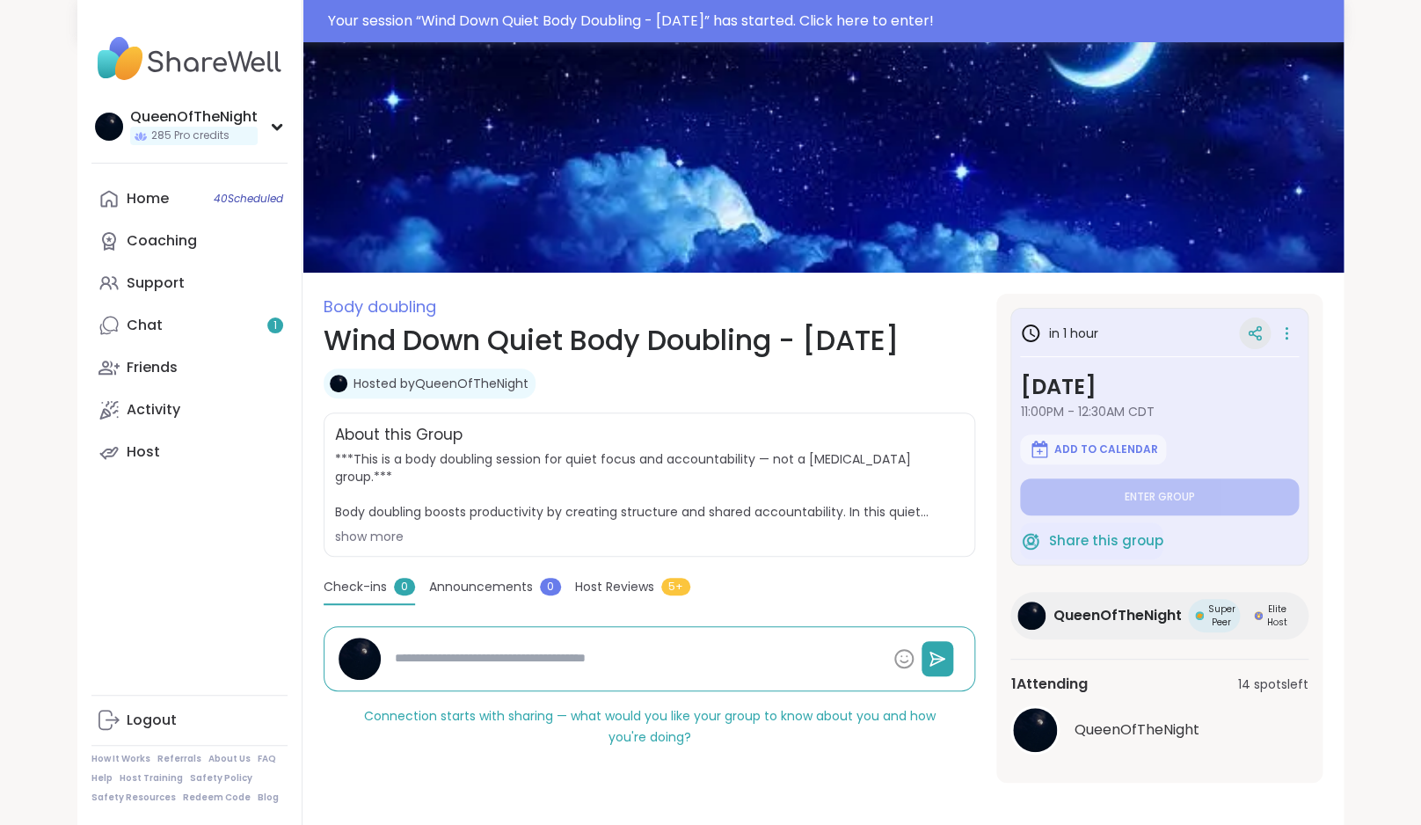
click at [1261, 325] on icon at bounding box center [1255, 333] width 16 height 16
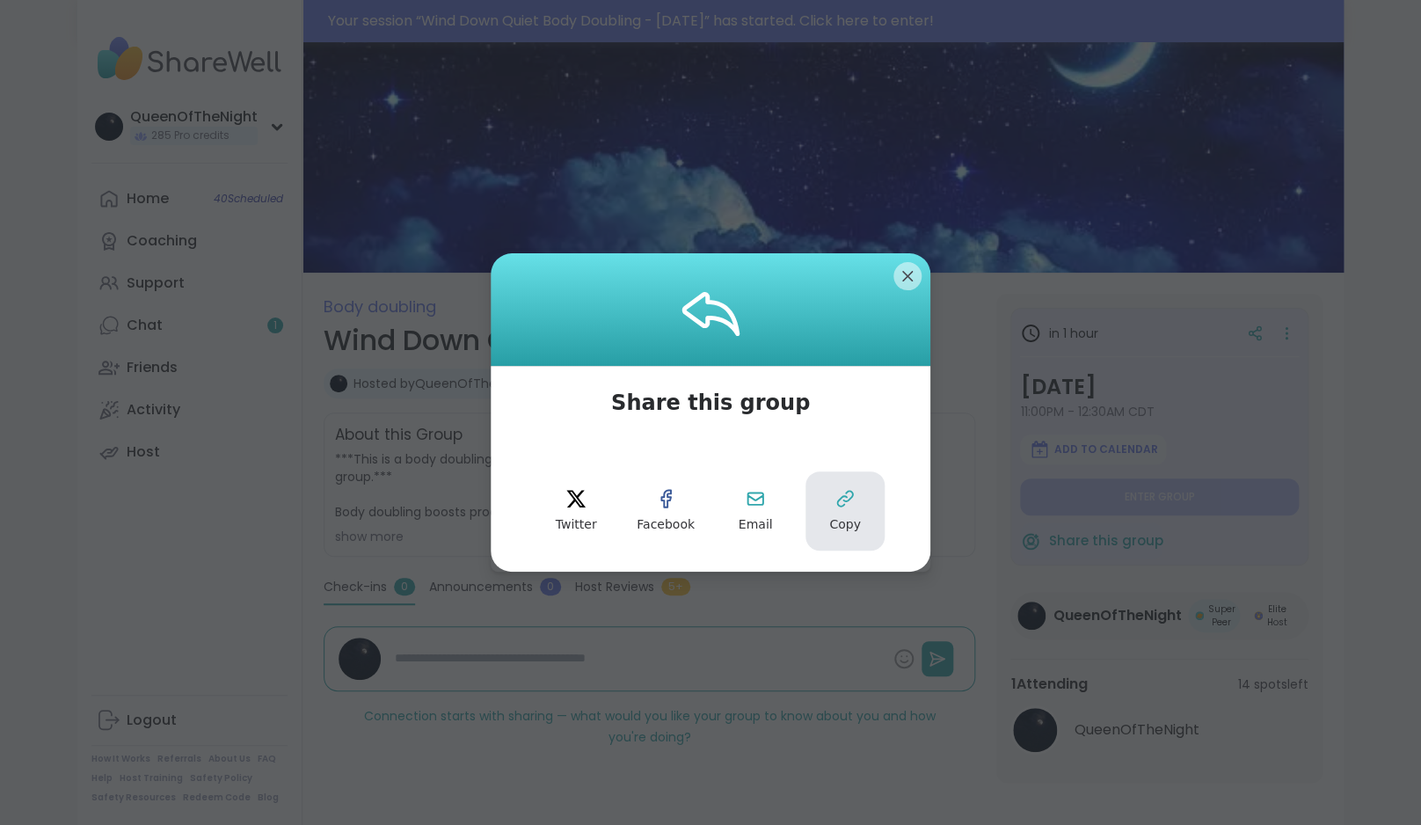
click at [845, 522] on span "Copy" at bounding box center [845, 525] width 32 height 18
type textarea "*"
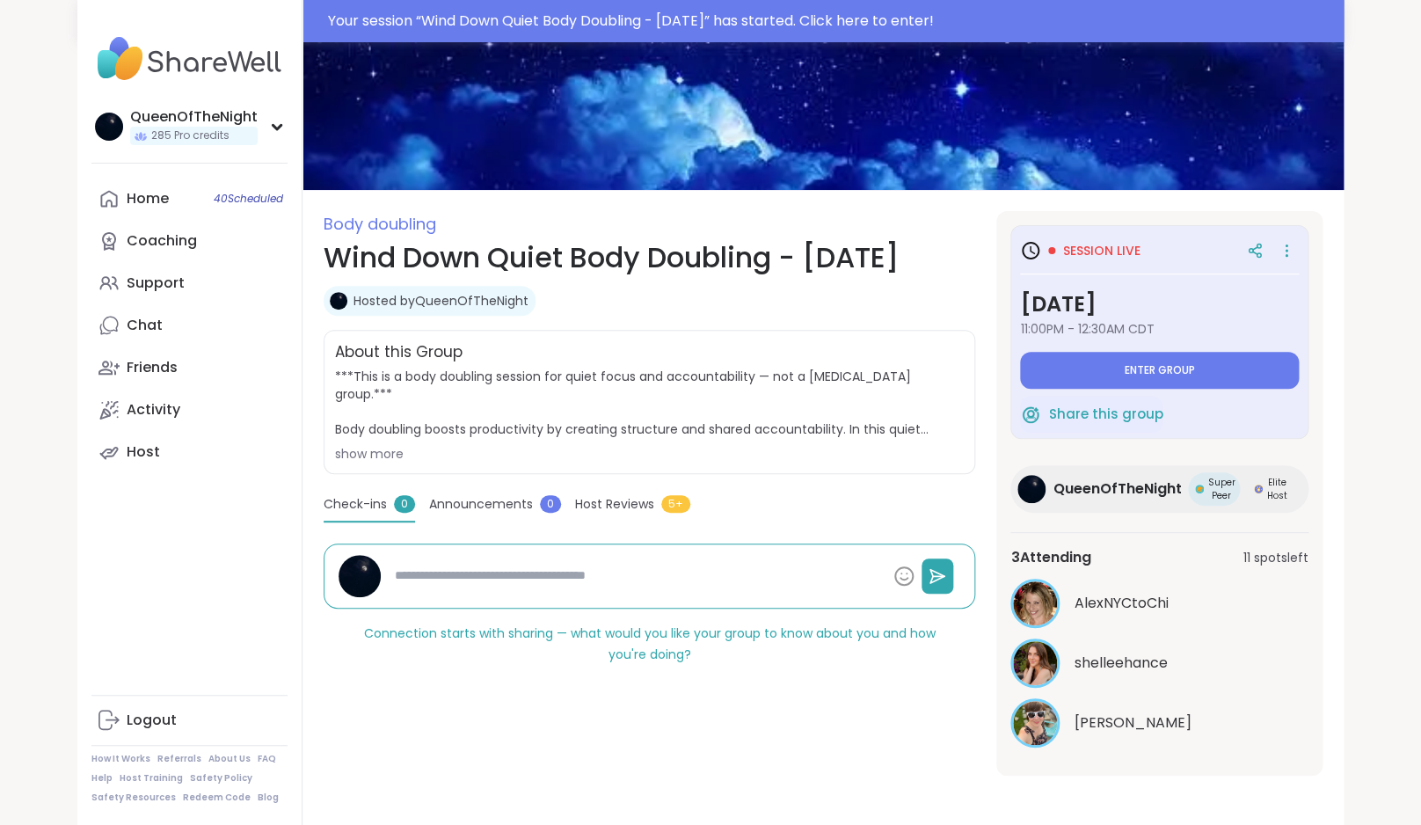
scroll to position [83, 0]
type textarea "*"
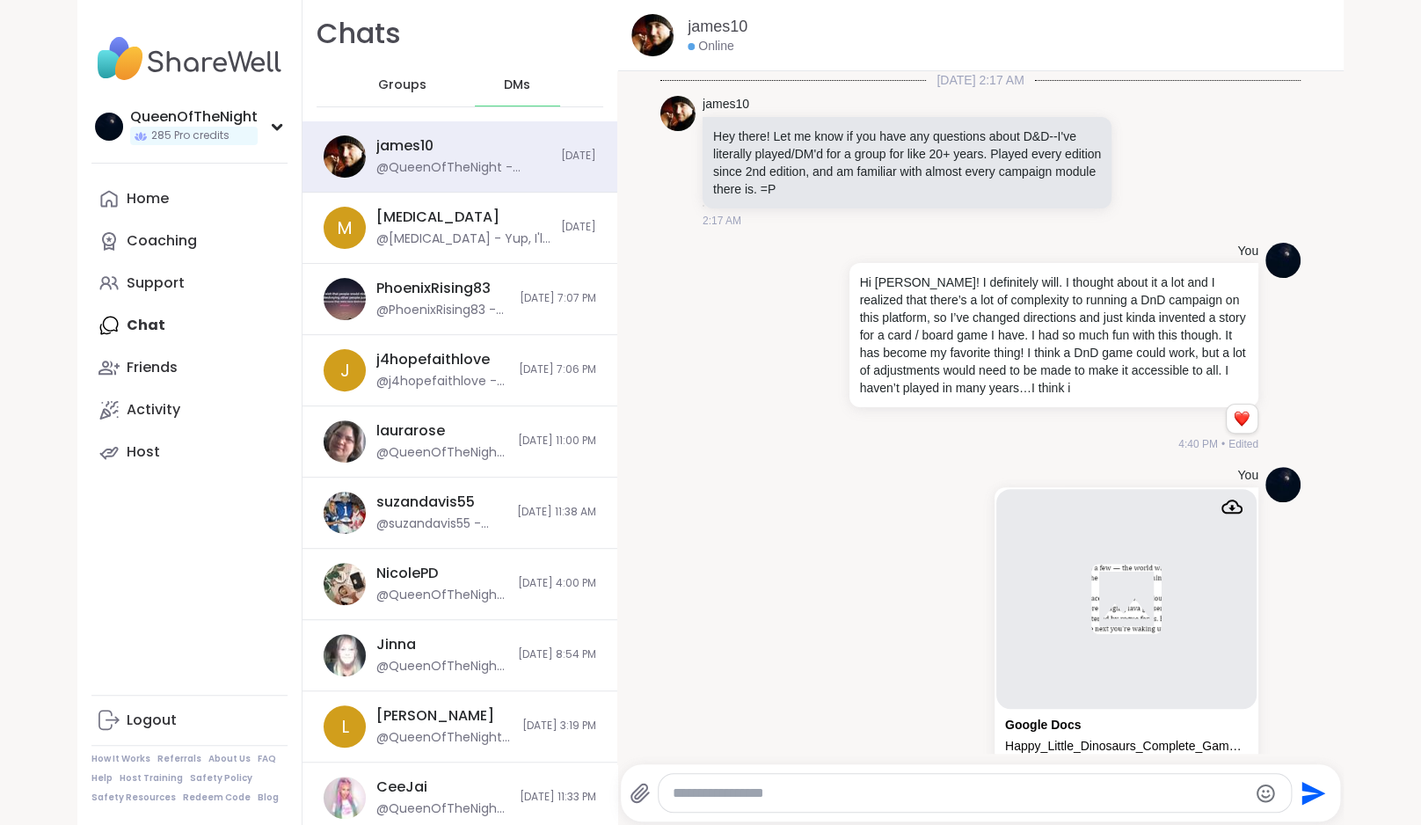
scroll to position [2992, 0]
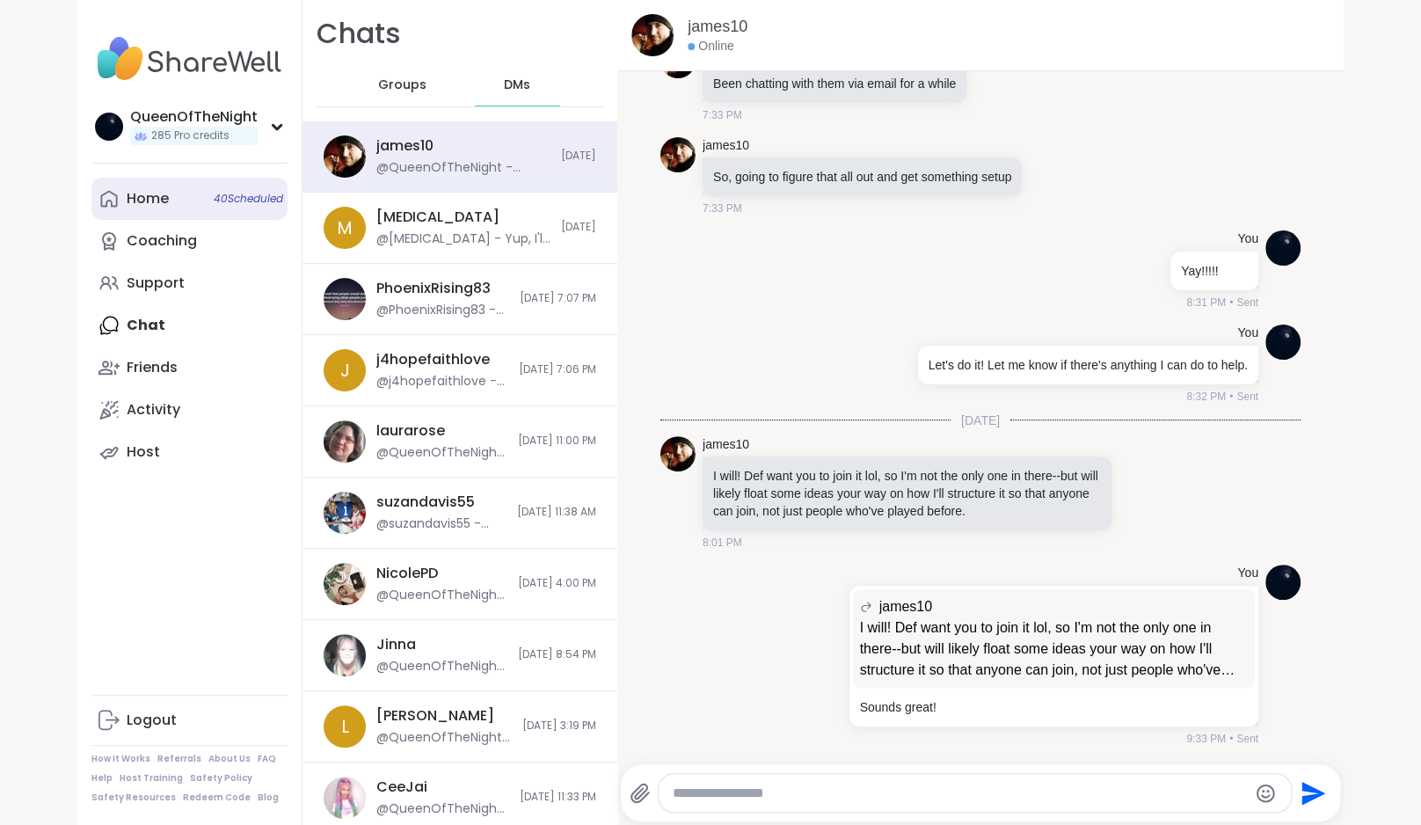
click at [146, 182] on link "Home 40 Scheduled" at bounding box center [189, 199] width 196 height 42
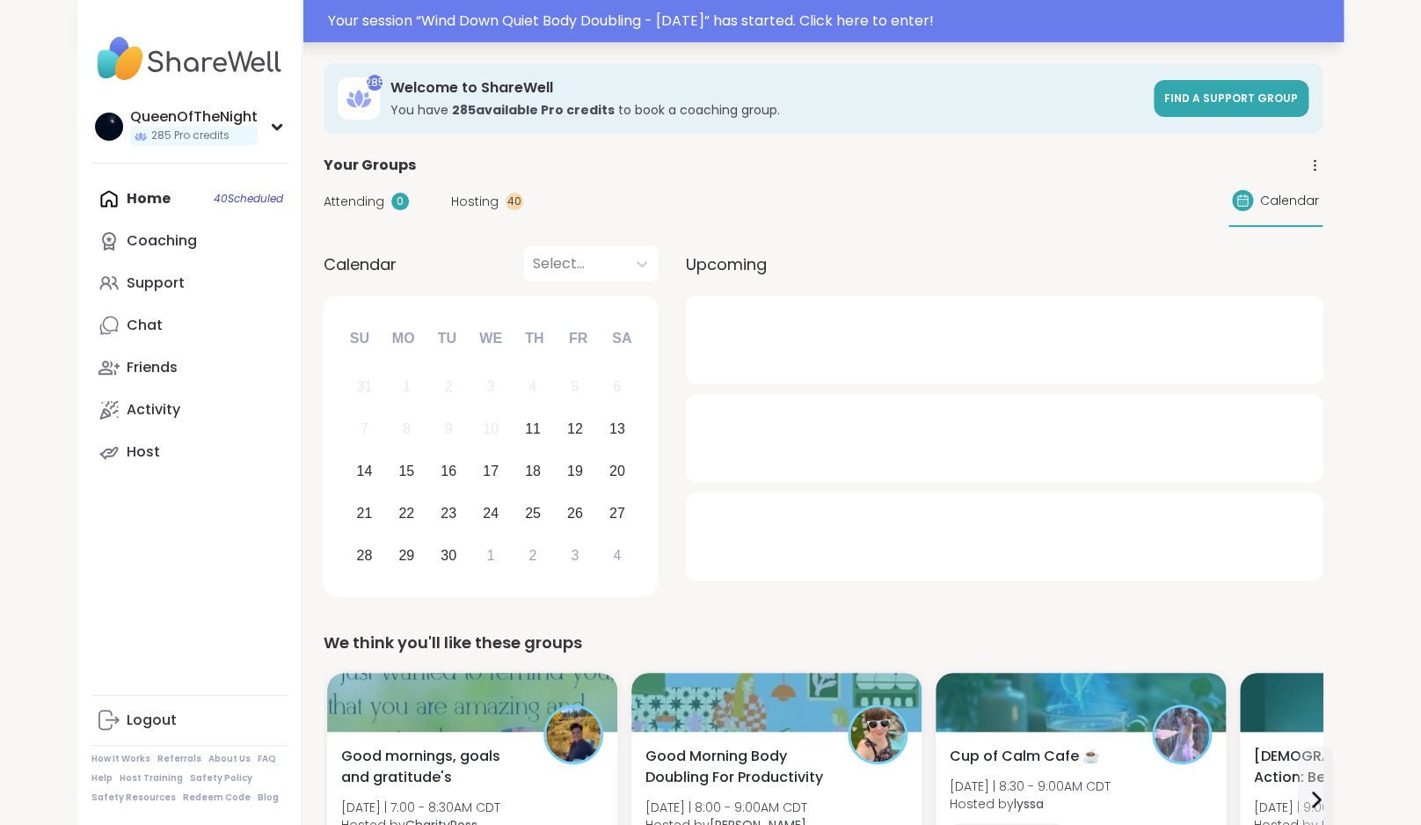
click at [557, 13] on div "Your session “ Wind Down Quiet Body Doubling - [DATE] ” has started. Click here…" at bounding box center [830, 21] width 1005 height 21
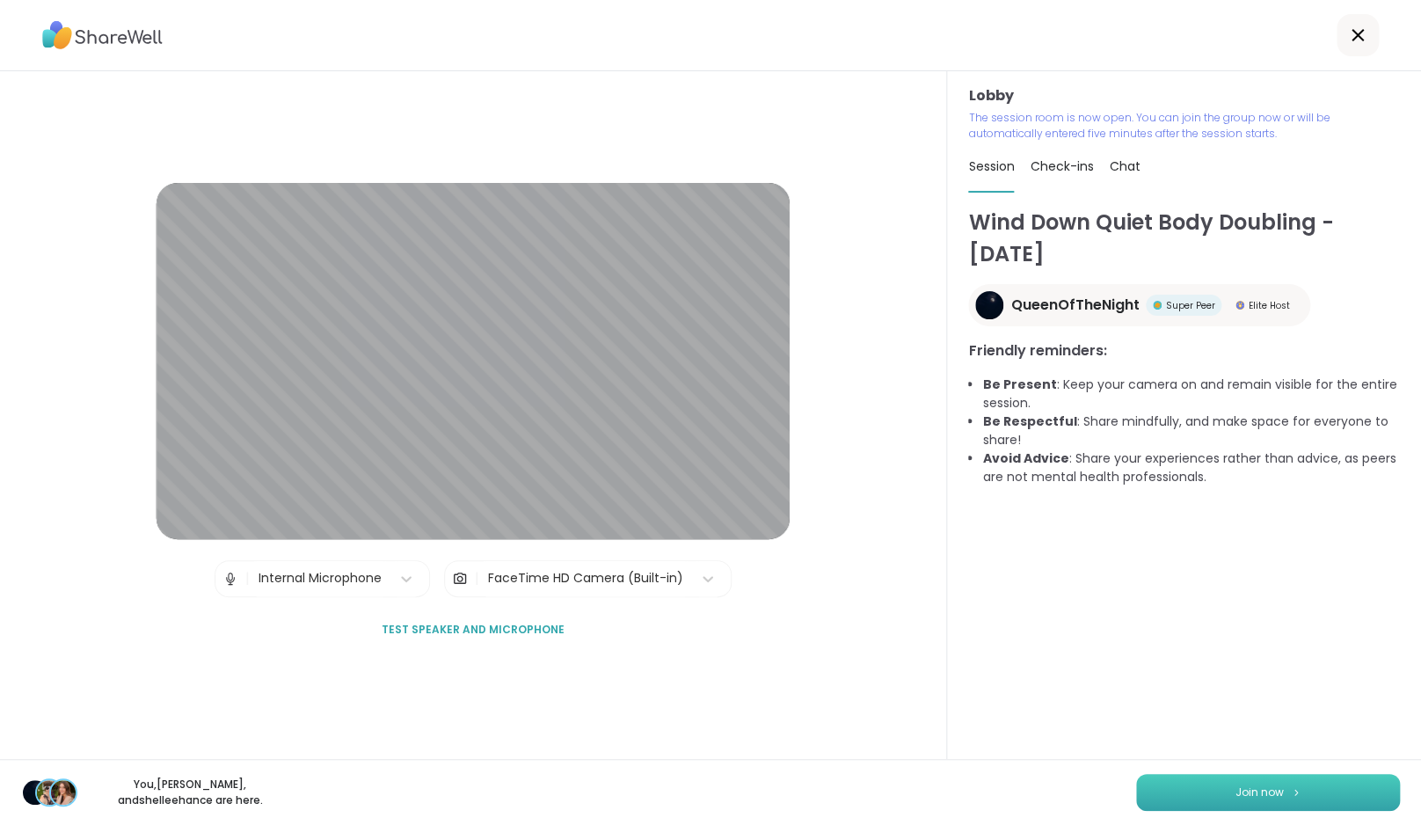
click at [1247, 790] on span "Join now" at bounding box center [1259, 792] width 48 height 16
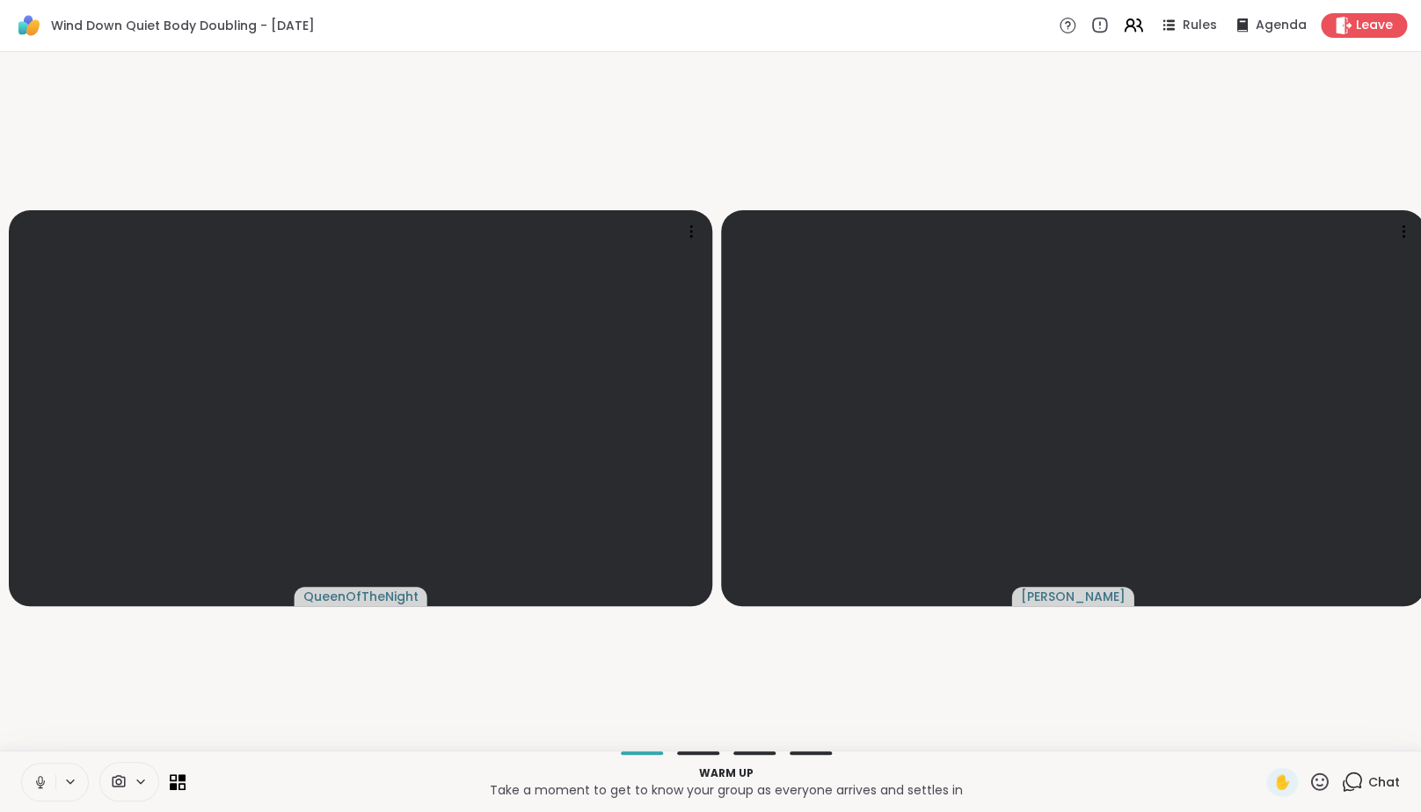
click at [52, 789] on button at bounding box center [38, 781] width 33 height 37
click at [162, 721] on video-player-container "QueenOfTheNight Adrienne_QueenOfTheDawn" at bounding box center [711, 401] width 1400 height 684
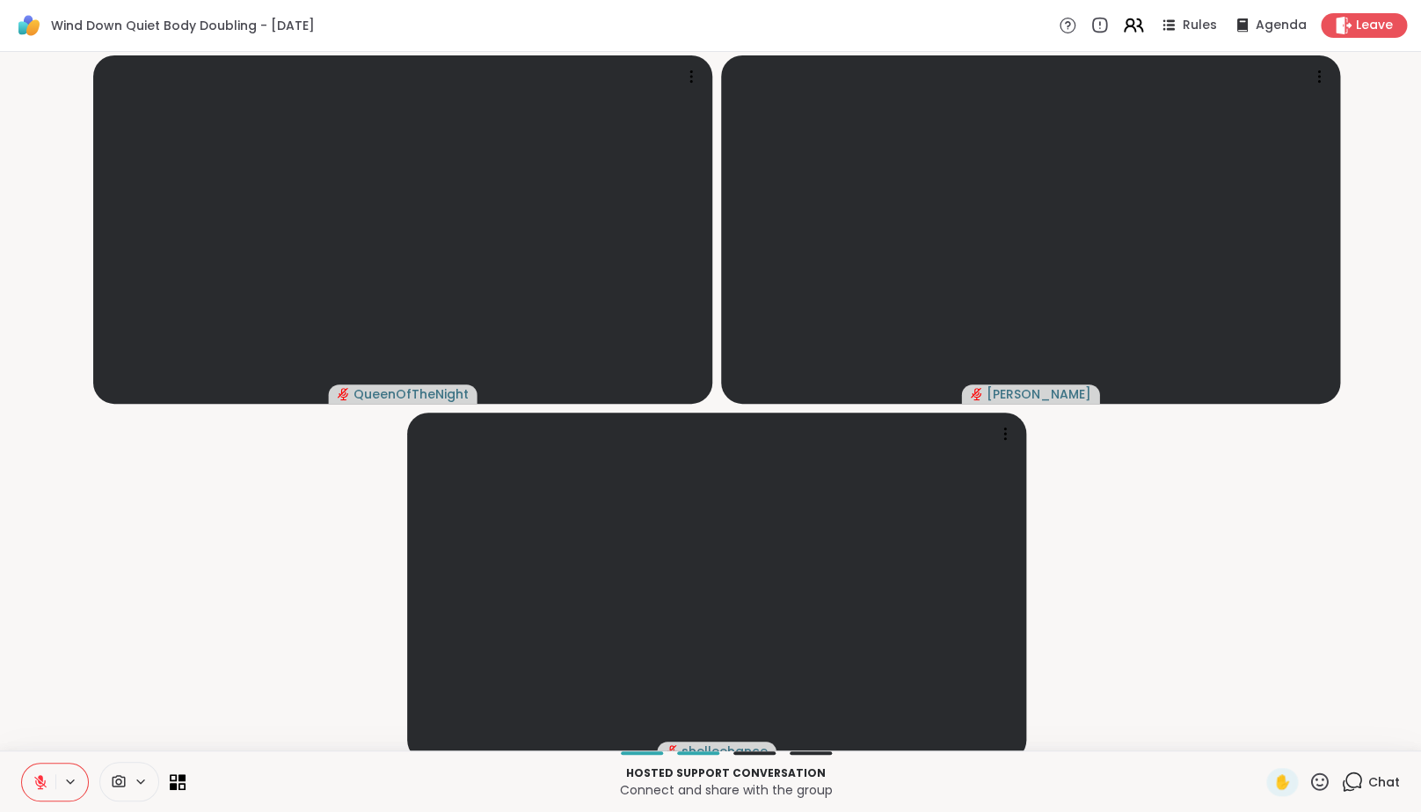
click at [1140, 28] on icon at bounding box center [1133, 25] width 22 height 22
